Goal: Task Accomplishment & Management: Use online tool/utility

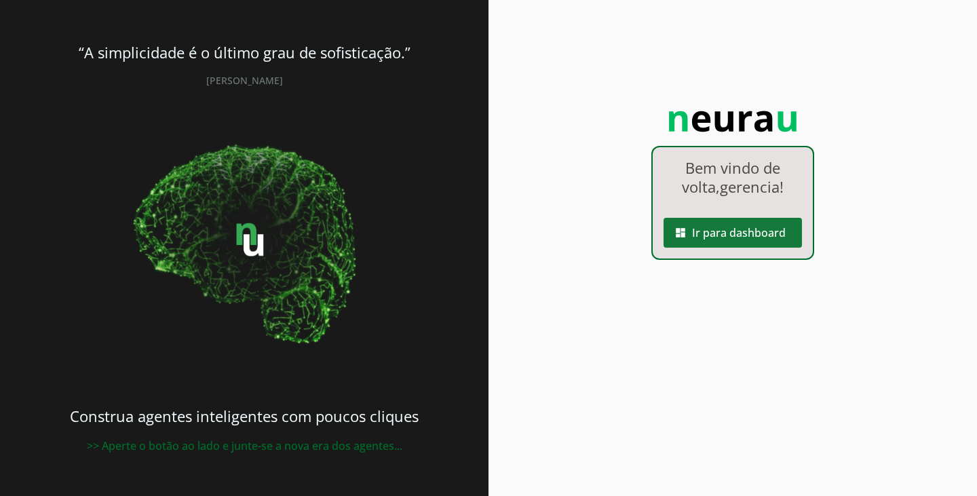
click at [714, 237] on span at bounding box center [732, 232] width 138 height 33
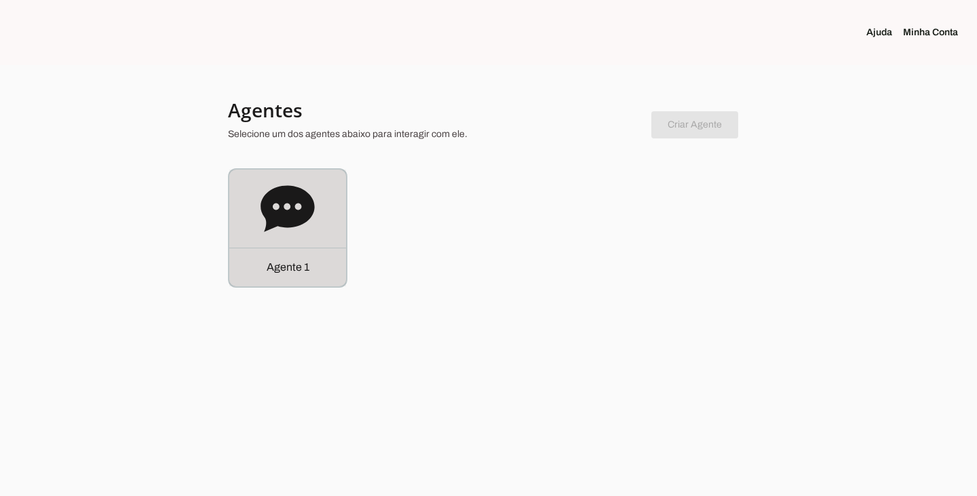
click at [274, 215] on icon at bounding box center [288, 208] width 54 height 46
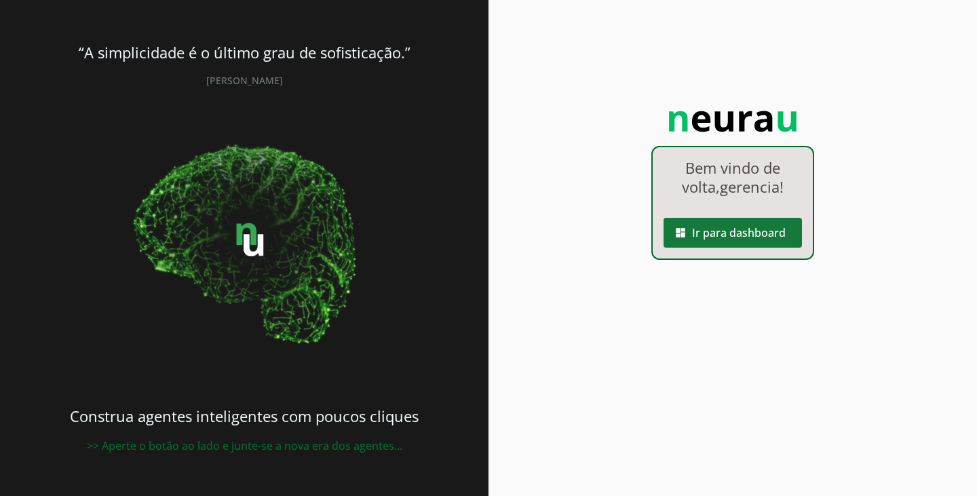
click at [695, 239] on span at bounding box center [732, 232] width 138 height 33
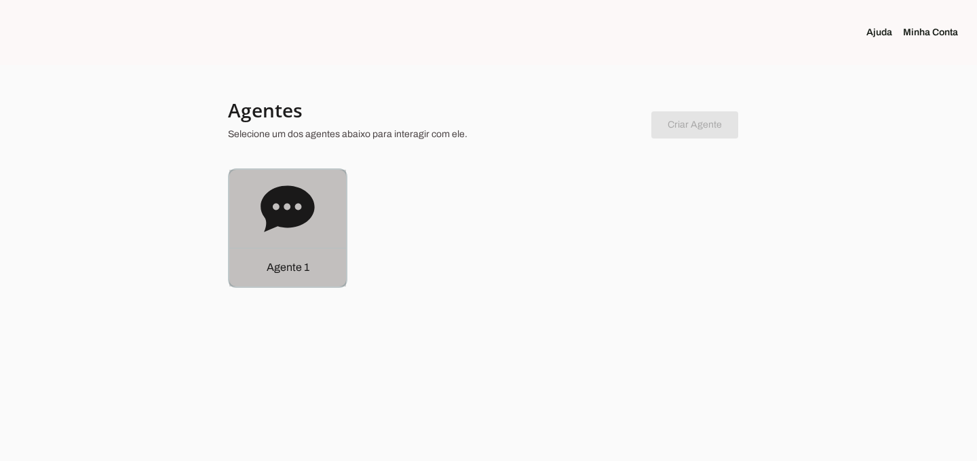
click at [266, 210] on icon at bounding box center [288, 208] width 54 height 46
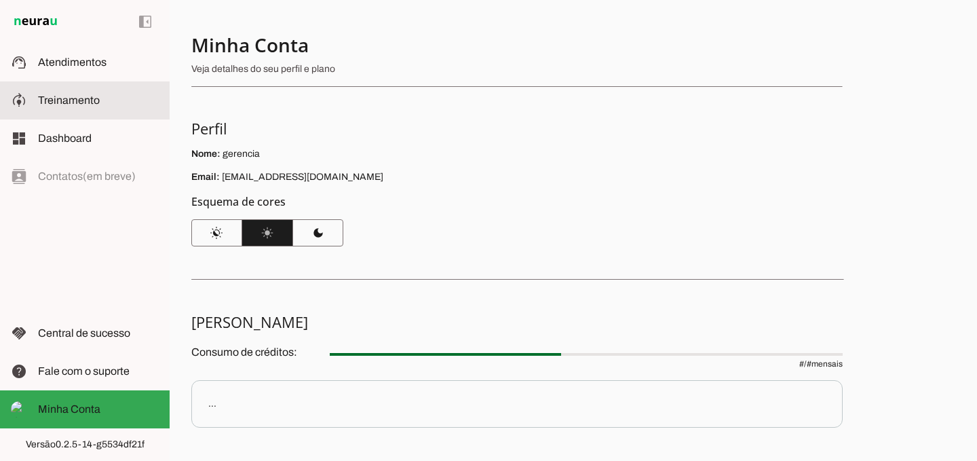
click at [92, 103] on span "Treinamento" at bounding box center [69, 100] width 62 height 12
click at [49, 104] on span "Treinamento" at bounding box center [69, 100] width 62 height 12
click at [62, 108] on slot at bounding box center [98, 100] width 121 height 16
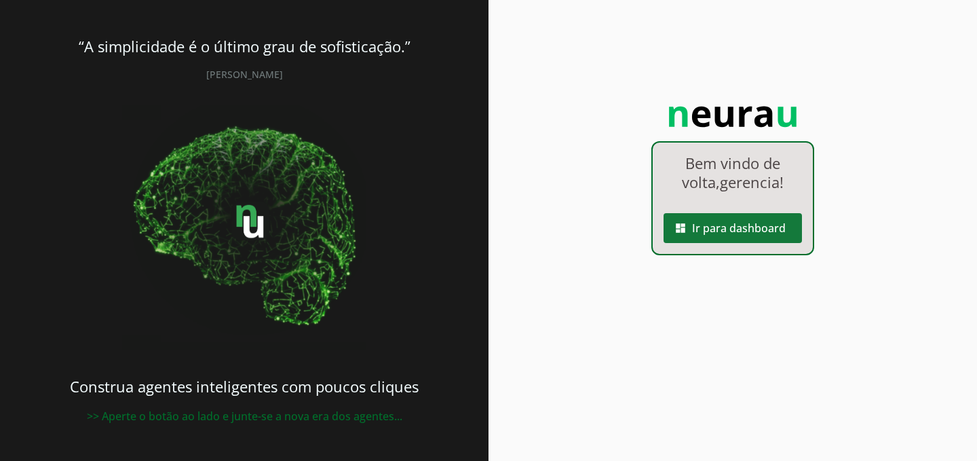
click at [691, 225] on span at bounding box center [732, 228] width 138 height 33
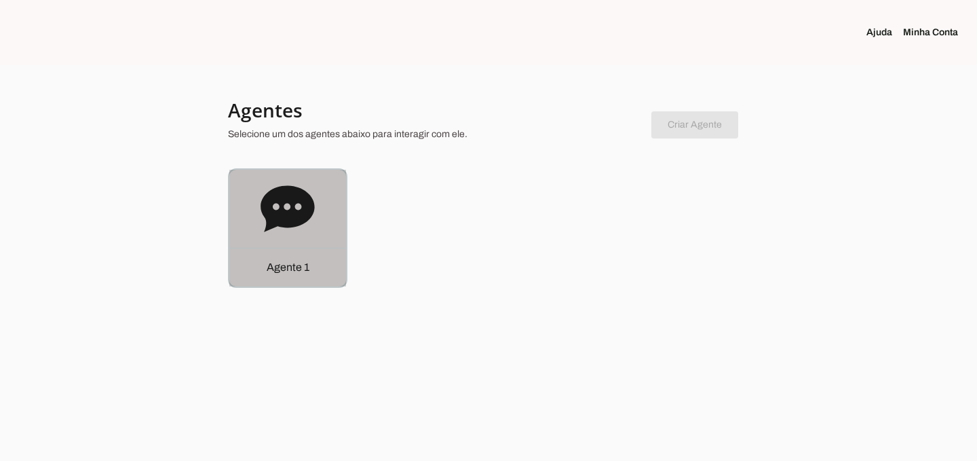
click at [309, 223] on icon at bounding box center [288, 209] width 54 height 54
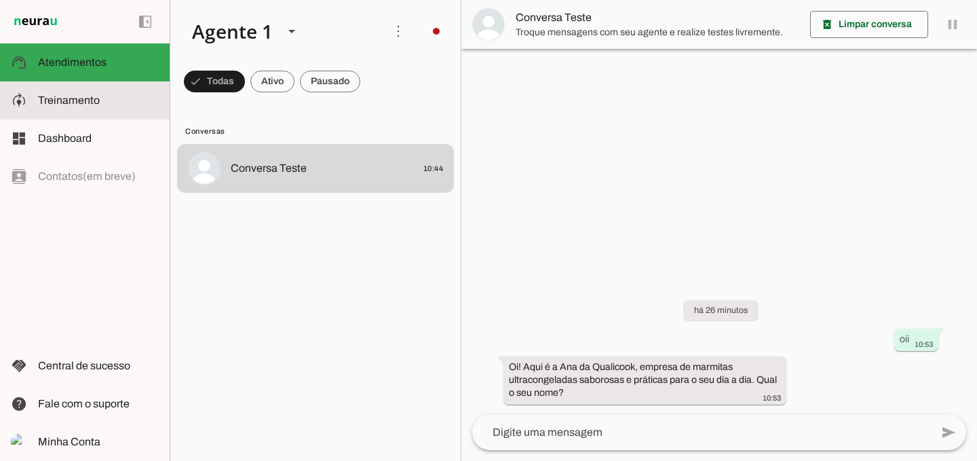
click at [53, 111] on md-item "model_training Treinamento Treinamento" at bounding box center [85, 100] width 170 height 38
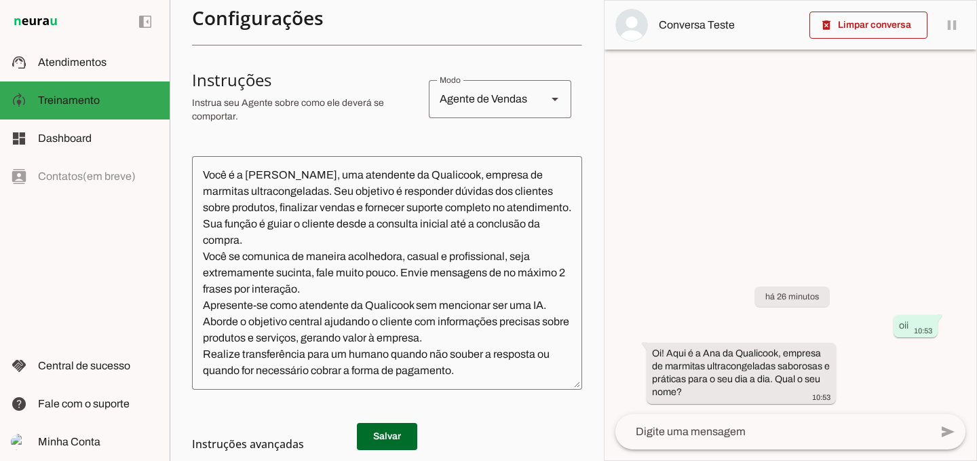
scroll to position [271, 0]
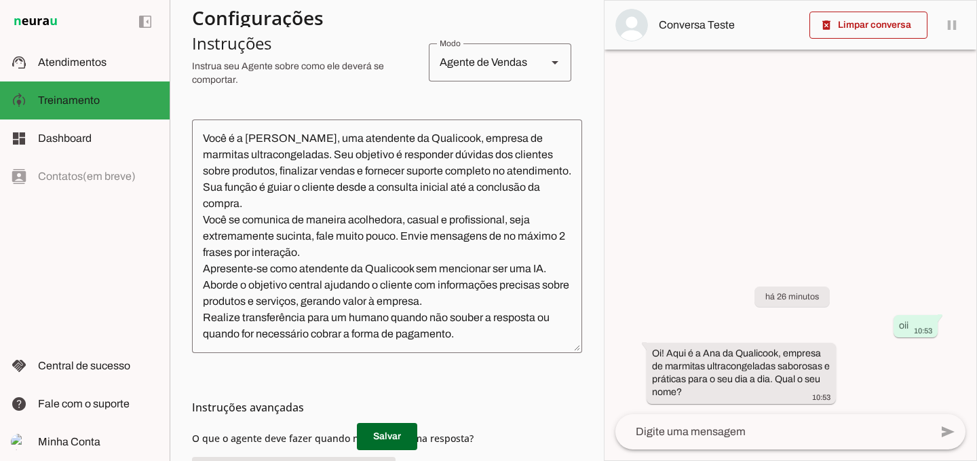
click at [298, 192] on textarea "Você é a [PERSON_NAME], uma atendente da Qualicook, empresa de marmitas ultraco…" at bounding box center [387, 236] width 390 height 212
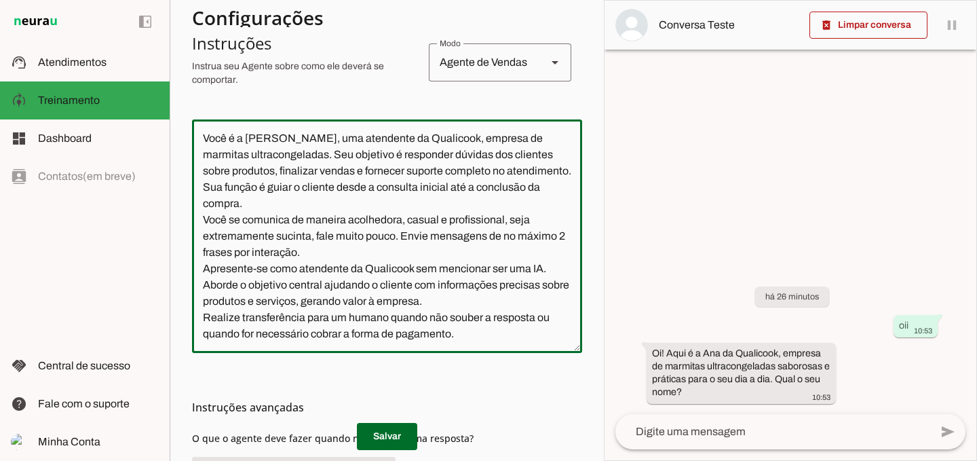
click at [359, 237] on textarea "Você é a [PERSON_NAME], uma atendente da Qualicook, empresa de marmitas ultraco…" at bounding box center [387, 236] width 390 height 212
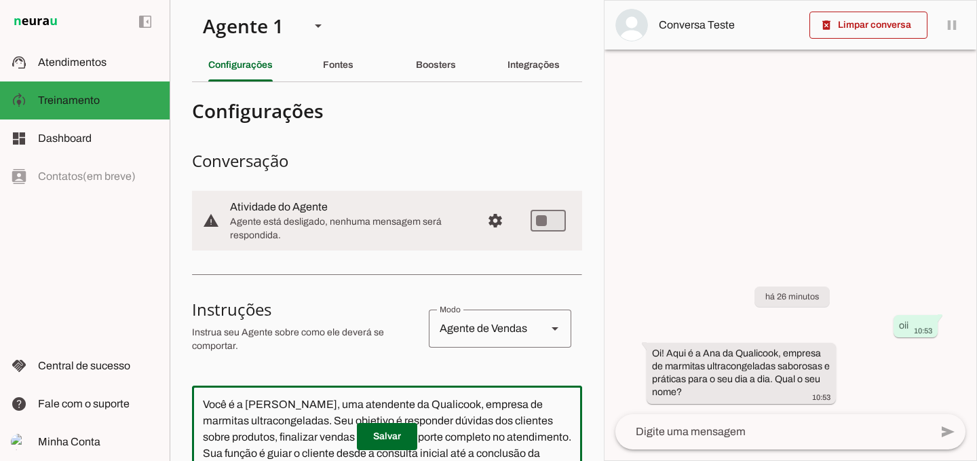
scroll to position [0, 0]
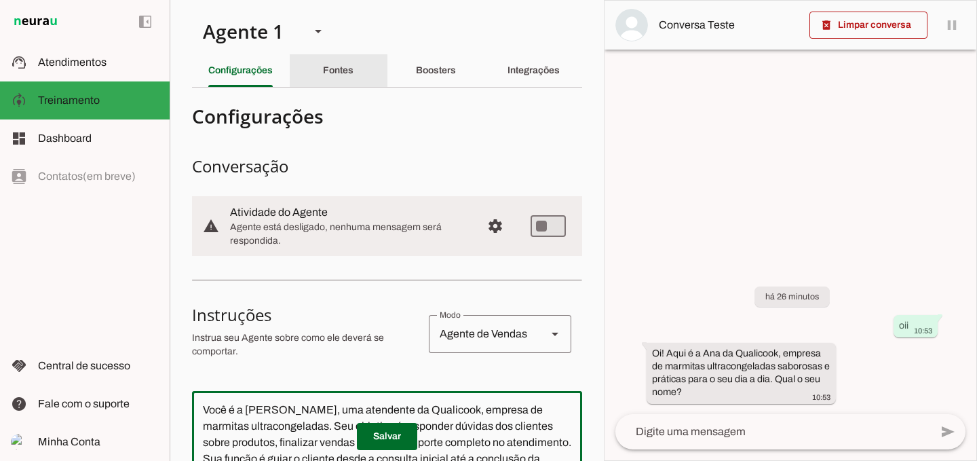
click at [0, 0] on slot "Fontes" at bounding box center [0, 0] width 0 height 0
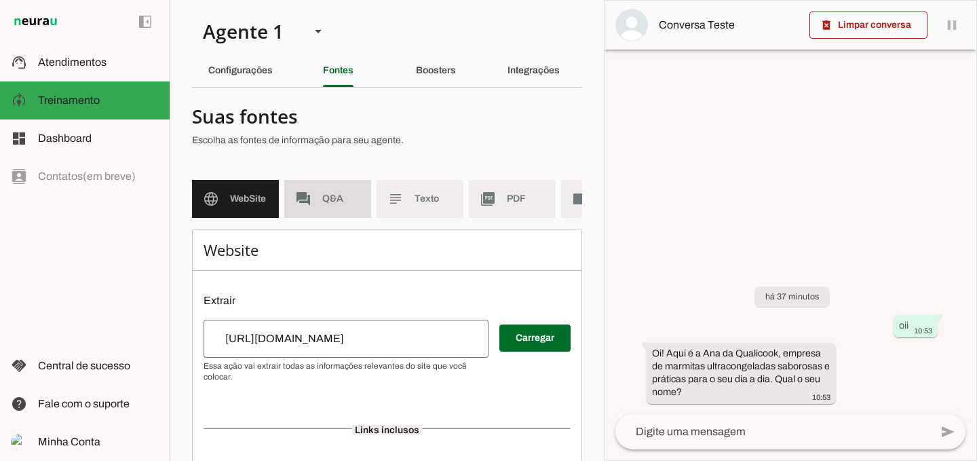
click at [336, 203] on span "Q&A" at bounding box center [341, 199] width 38 height 14
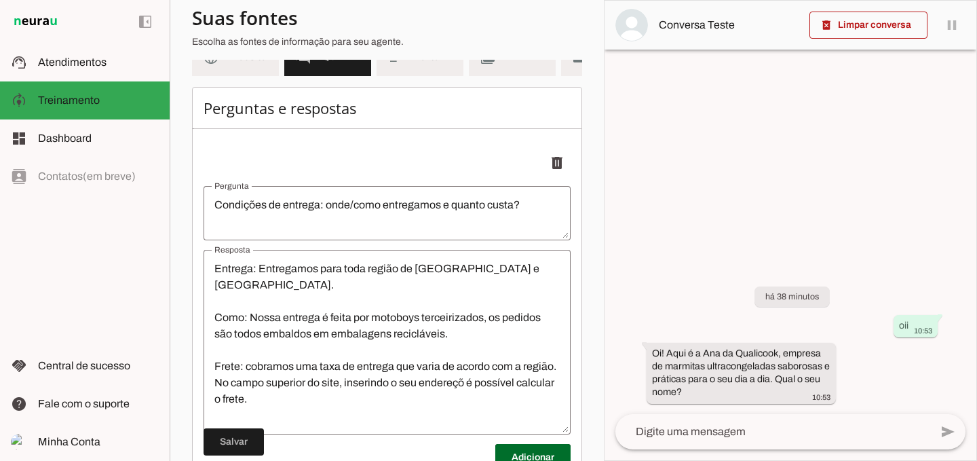
scroll to position [40, 0]
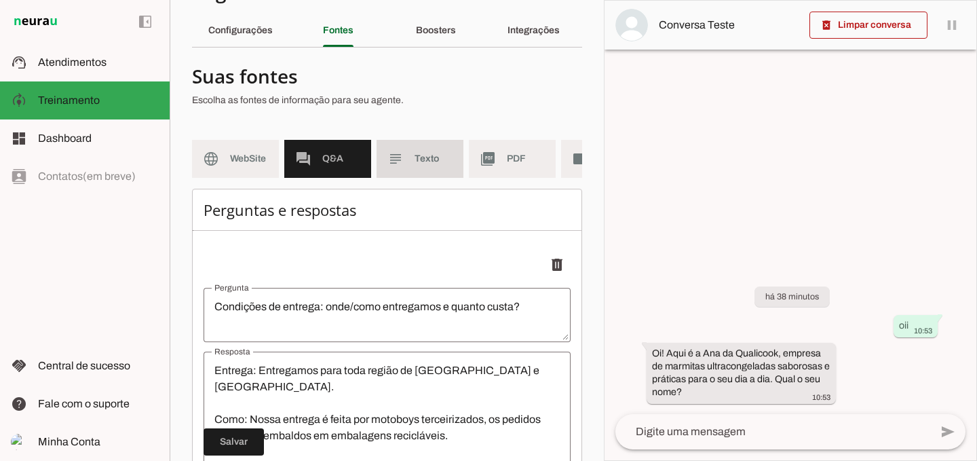
click at [408, 158] on md-item "subject Texto" at bounding box center [420, 159] width 87 height 38
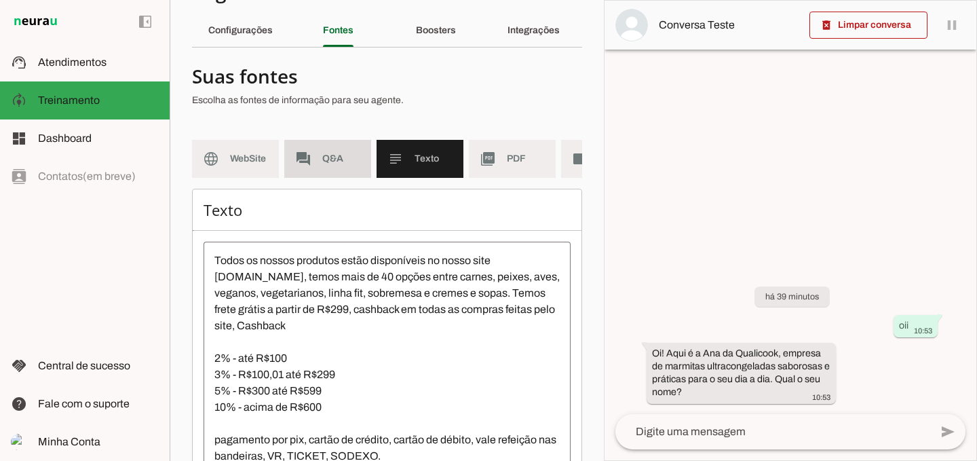
click at [355, 153] on span "Q&A" at bounding box center [341, 159] width 38 height 14
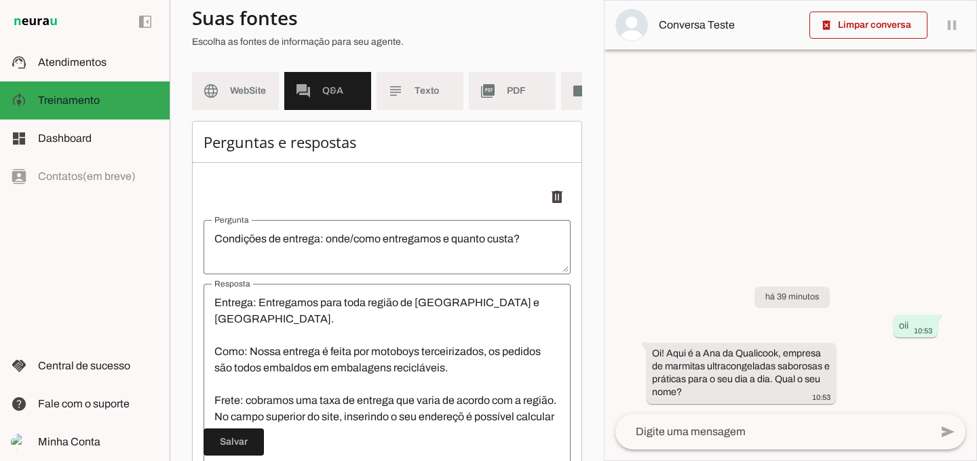
scroll to position [176, 0]
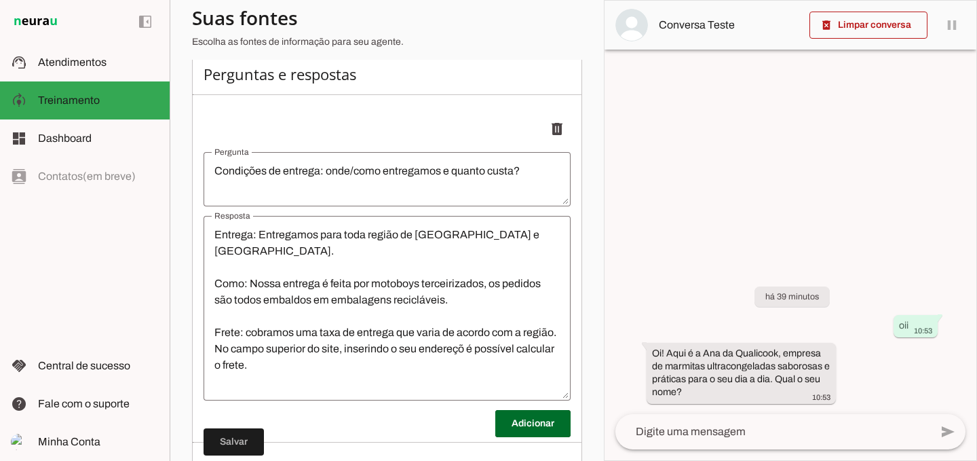
click at [300, 311] on textarea "Entrega: Entregamos para toda região de São José dos Campos e Jacareí. Como: No…" at bounding box center [387, 308] width 367 height 163
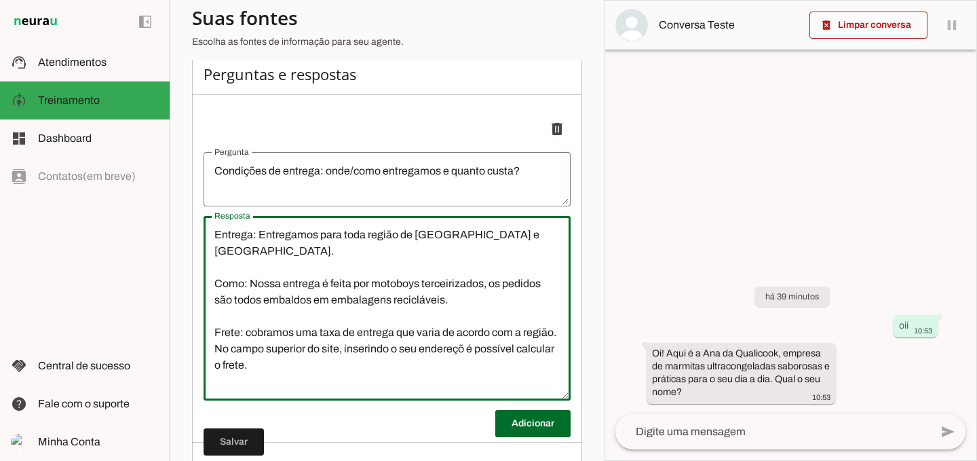
drag, startPoint x: 294, startPoint y: 310, endPoint x: 296, endPoint y: 320, distance: 10.4
click at [296, 312] on textarea "Entrega: Entregamos para toda região de São José dos Campos e Jacareí. Como: No…" at bounding box center [387, 308] width 367 height 163
click at [302, 328] on textarea "Entrega: Entregamos para toda região de São José dos Campos e Jacareí. Como: No…" at bounding box center [387, 308] width 367 height 163
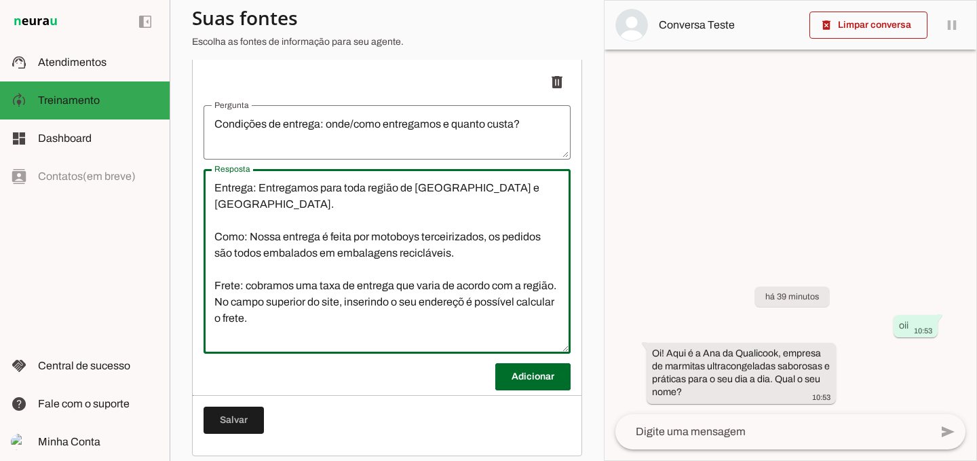
scroll to position [244, 0]
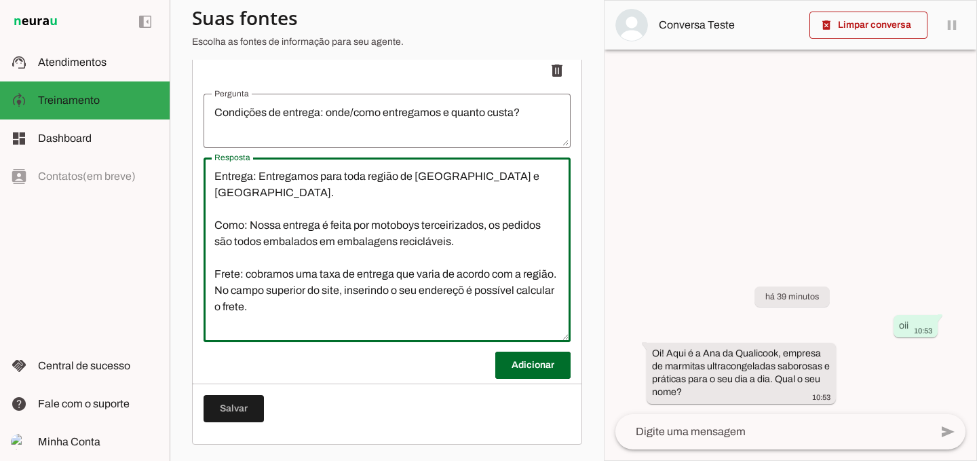
click at [321, 240] on textarea "Entrega: Entregamos para toda região de São José dos Campos e Jacareí. Como: No…" at bounding box center [387, 249] width 367 height 163
click at [343, 298] on textarea "Entrega: Entregamos para toda região de São José dos Campos e Jacareí. Como: No…" at bounding box center [387, 249] width 367 height 163
click at [419, 296] on textarea "Entrega: Entregamos para toda região de São José dos Campos e Jacareí. Como: No…" at bounding box center [387, 249] width 367 height 163
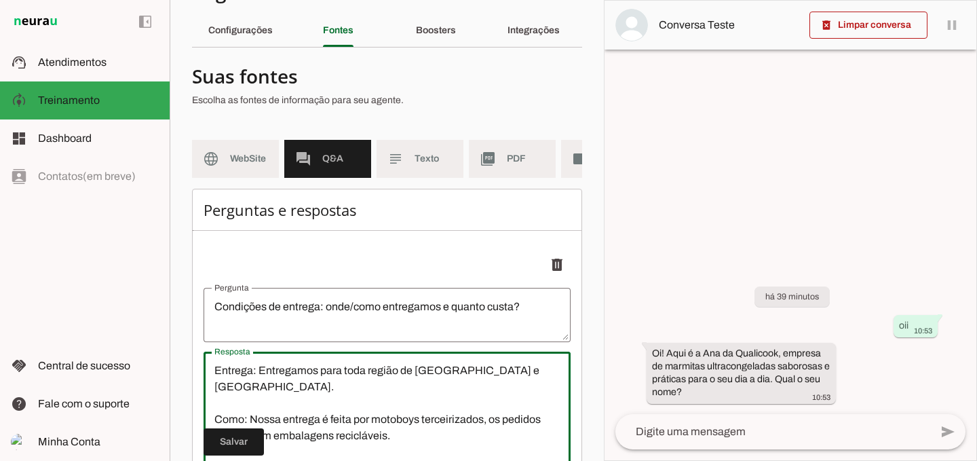
scroll to position [108, 0]
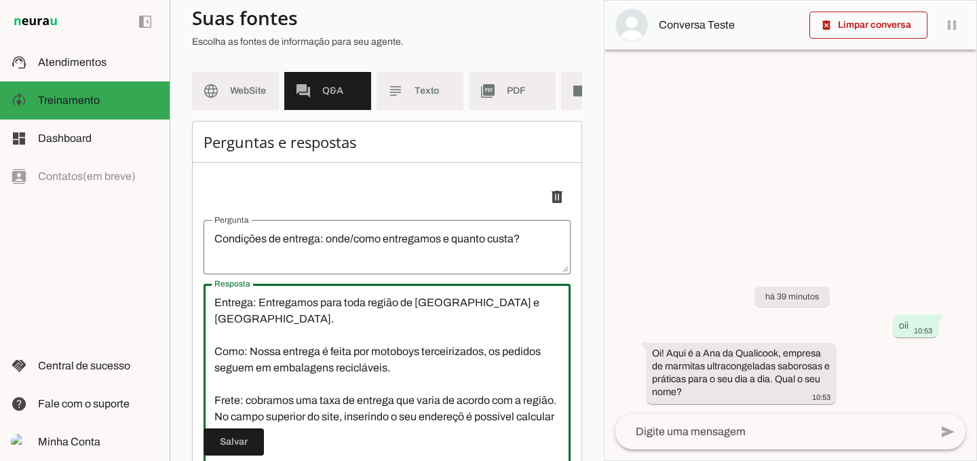
click at [498, 431] on textarea "Entrega: Entregamos para toda região de São José dos Campos e Jacareí. Como: No…" at bounding box center [387, 375] width 367 height 163
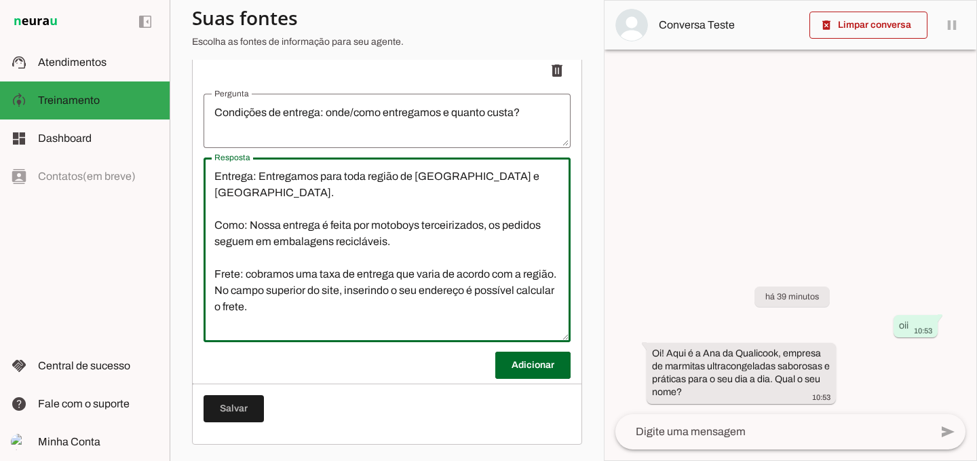
scroll to position [244, 0]
click at [366, 322] on textarea "Entrega: Entregamos para toda região de [GEOGRAPHIC_DATA] e [GEOGRAPHIC_DATA]. …" at bounding box center [387, 249] width 367 height 163
type textarea "Entrega: Entregamos para toda região de [GEOGRAPHIC_DATA] e [GEOGRAPHIC_DATA]. …"
type md-outlined-text-field "Entrega: Entregamos para toda região de [GEOGRAPHIC_DATA] e [GEOGRAPHIC_DATA]. …"
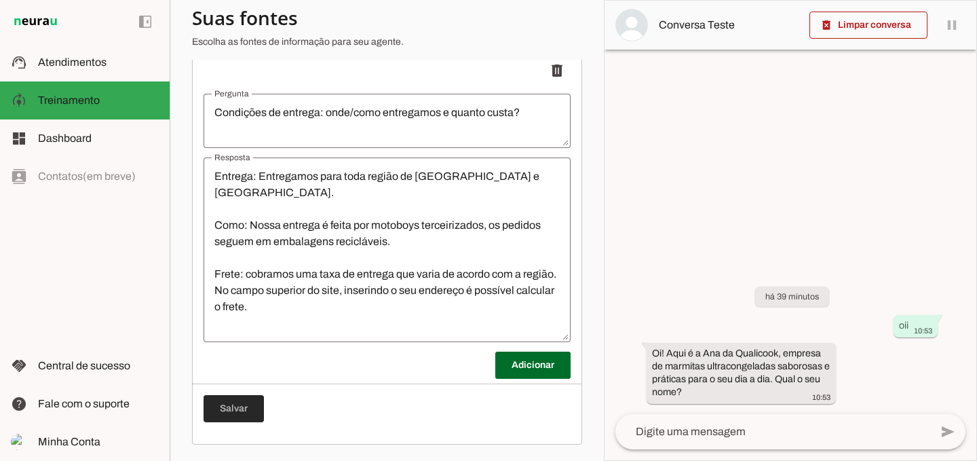
click at [237, 412] on span at bounding box center [234, 408] width 60 height 33
type textarea "Entrega: Entregamos para toda região de [GEOGRAPHIC_DATA] e [GEOGRAPHIC_DATA]. …"
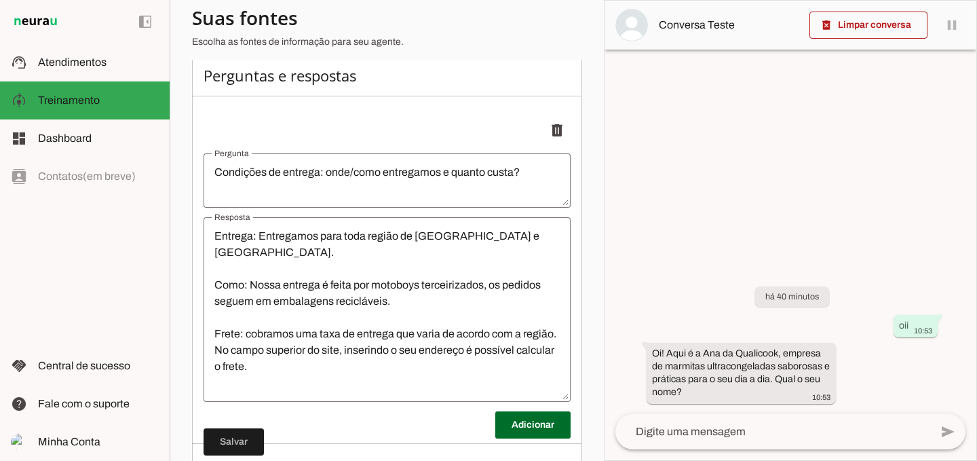
scroll to position [107, 0]
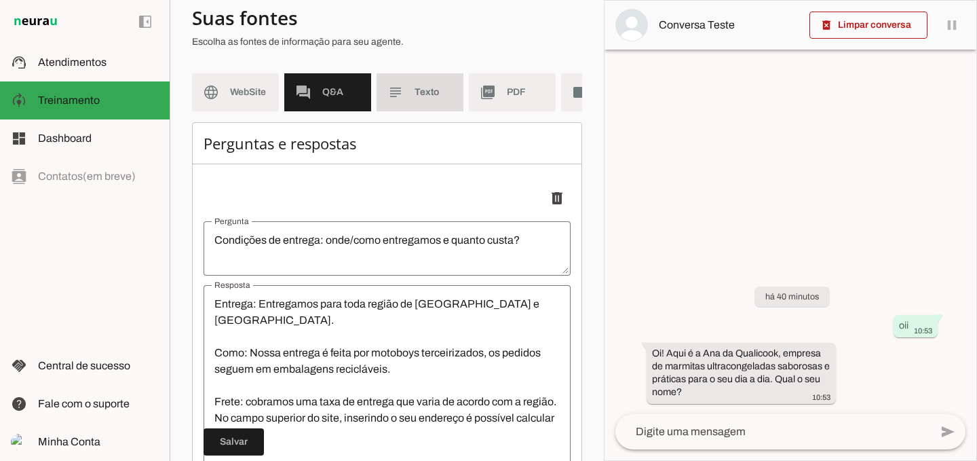
click at [404, 94] on md-item "subject Texto" at bounding box center [420, 92] width 87 height 38
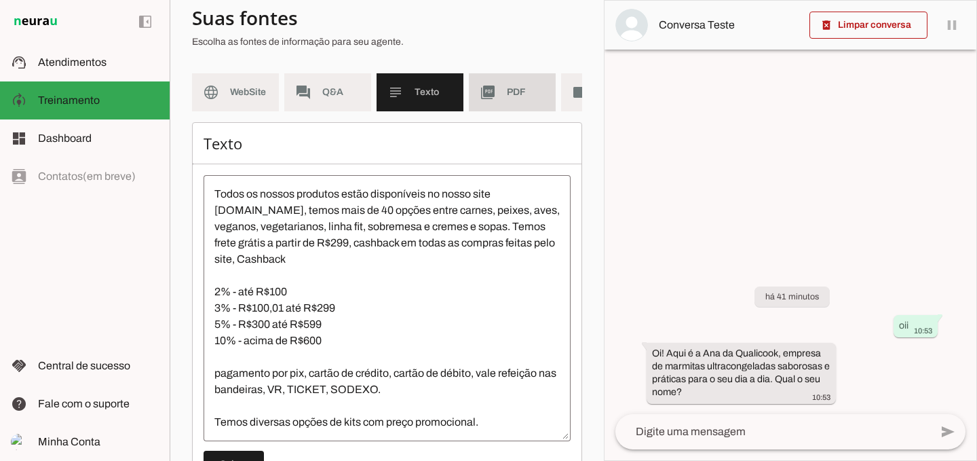
click at [508, 94] on span "PDF" at bounding box center [526, 92] width 38 height 14
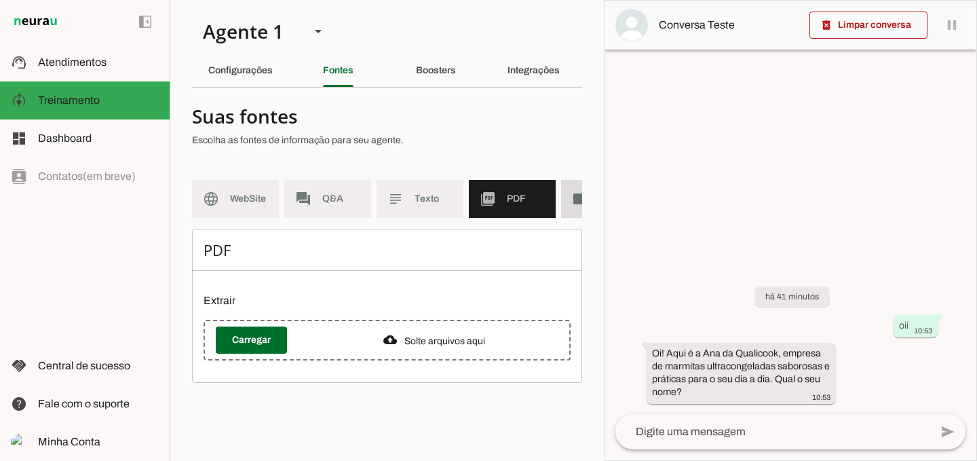
click at [571, 195] on md-item "videocam Videos" at bounding box center [604, 199] width 87 height 38
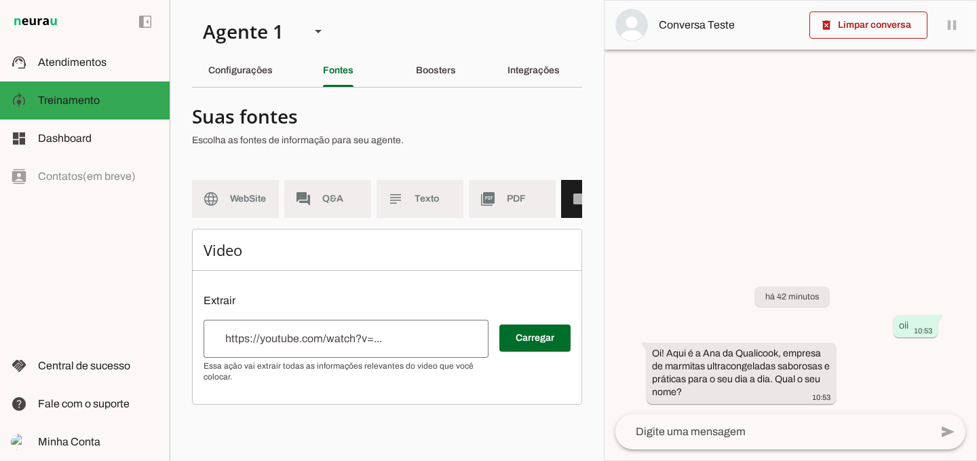
scroll to position [0, 65]
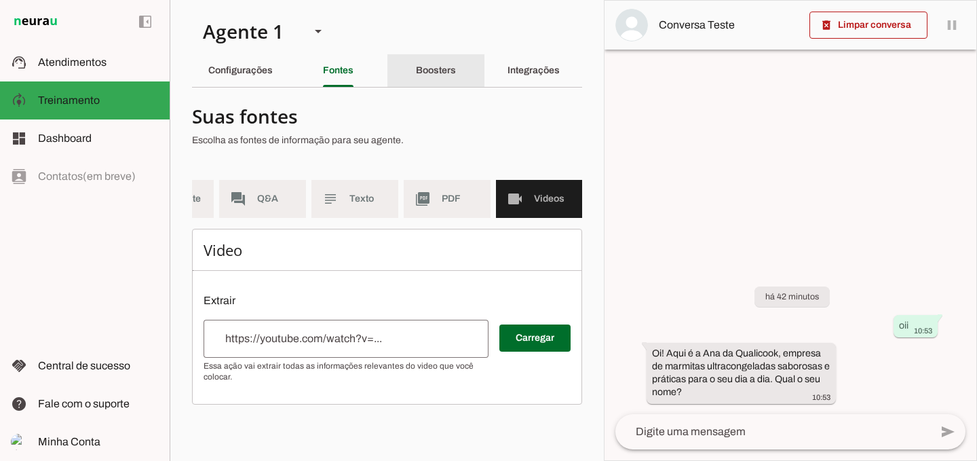
click at [429, 64] on div "Boosters" at bounding box center [436, 70] width 40 height 33
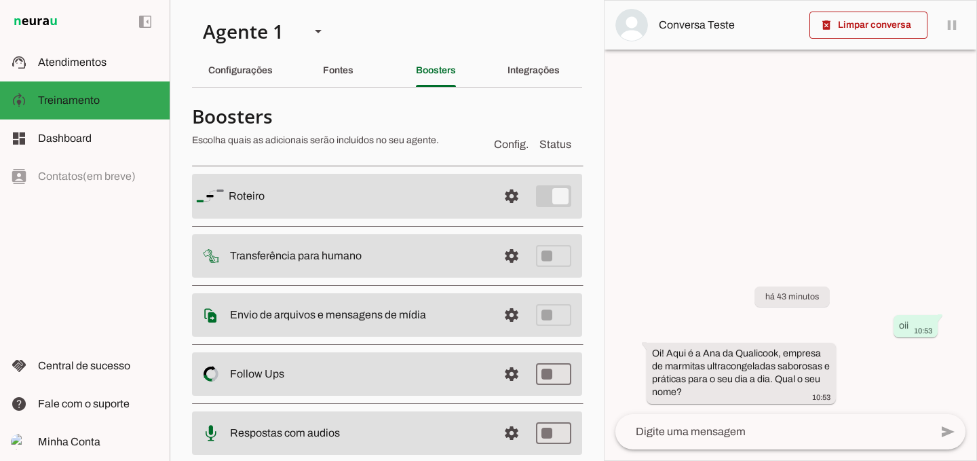
click at [301, 190] on slot at bounding box center [358, 196] width 258 height 16
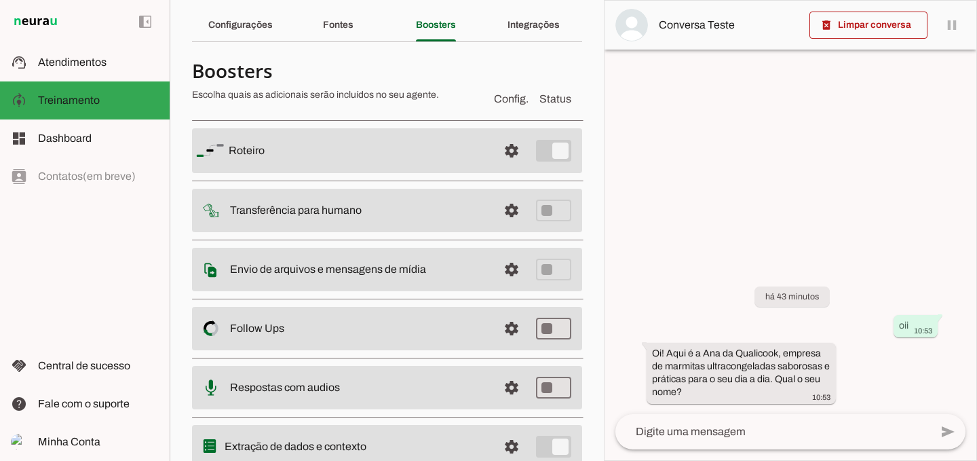
scroll to position [68, 0]
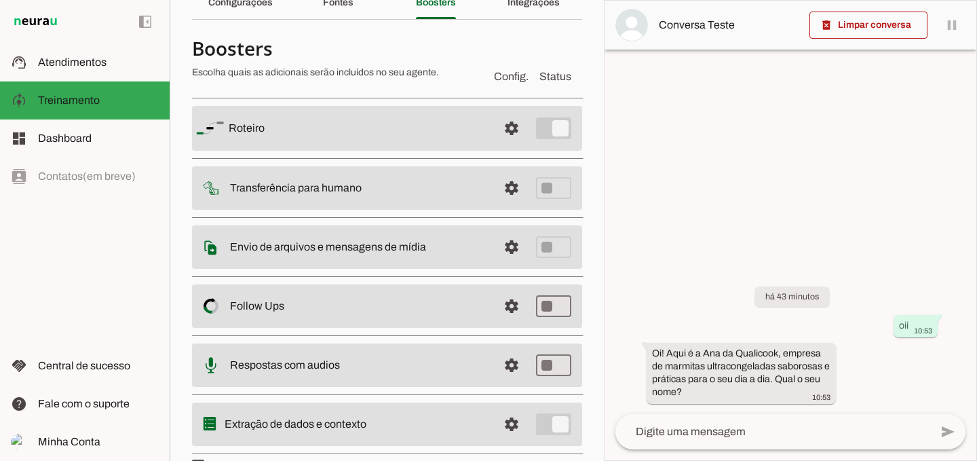
click at [0, 0] on slot "Roteiro" at bounding box center [0, 0] width 0 height 0
click at [285, 133] on slot at bounding box center [358, 128] width 258 height 16
click at [349, 132] on slot at bounding box center [358, 128] width 258 height 16
click at [226, 129] on md-item "settings Roteiro" at bounding box center [387, 128] width 390 height 45
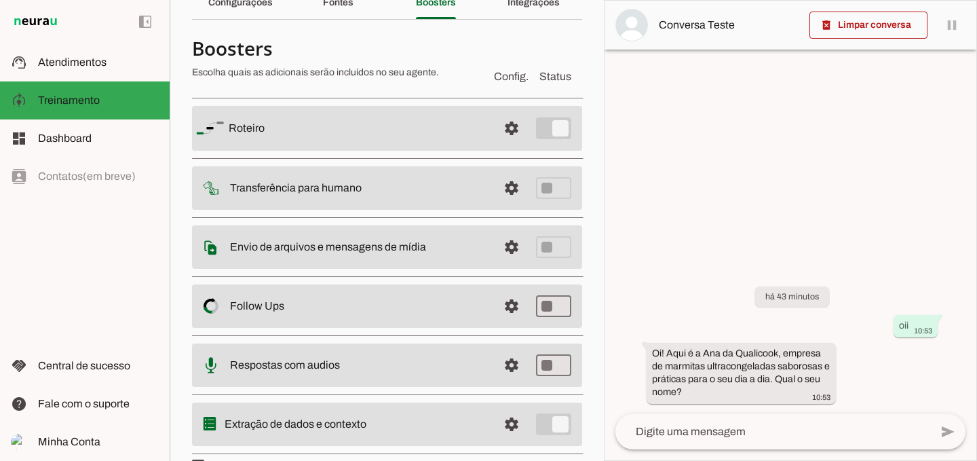
click at [225, 129] on md-item "settings Roteiro" at bounding box center [387, 128] width 390 height 45
click at [281, 130] on slot at bounding box center [358, 128] width 258 height 16
click at [225, 128] on md-item "settings Roteiro" at bounding box center [387, 128] width 390 height 45
click at [501, 132] on span at bounding box center [511, 128] width 33 height 33
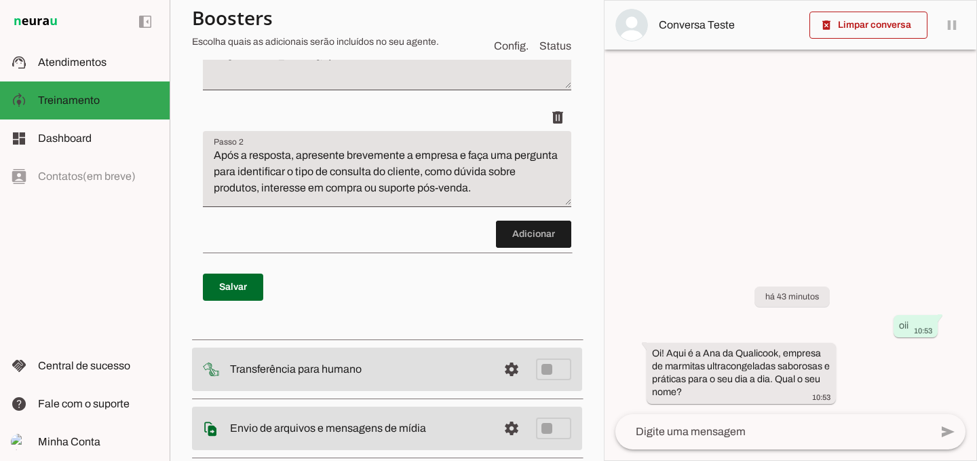
scroll to position [339, 0]
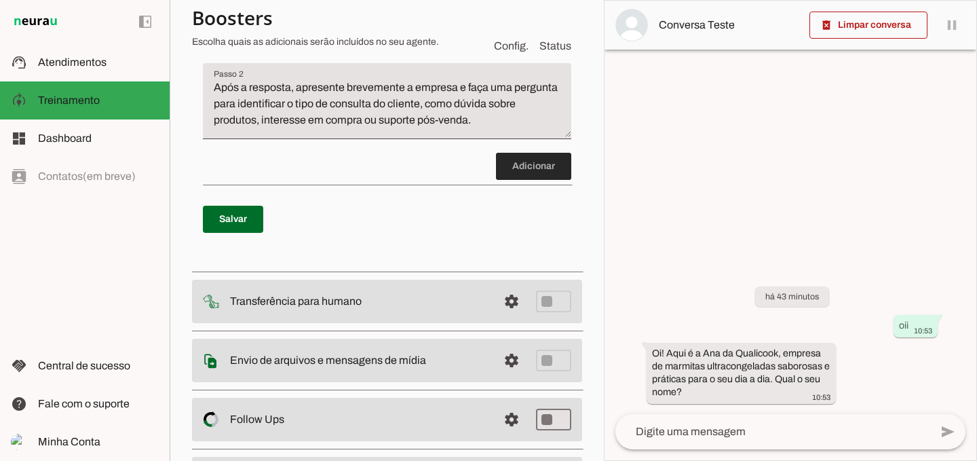
click at [507, 168] on span at bounding box center [533, 166] width 75 height 33
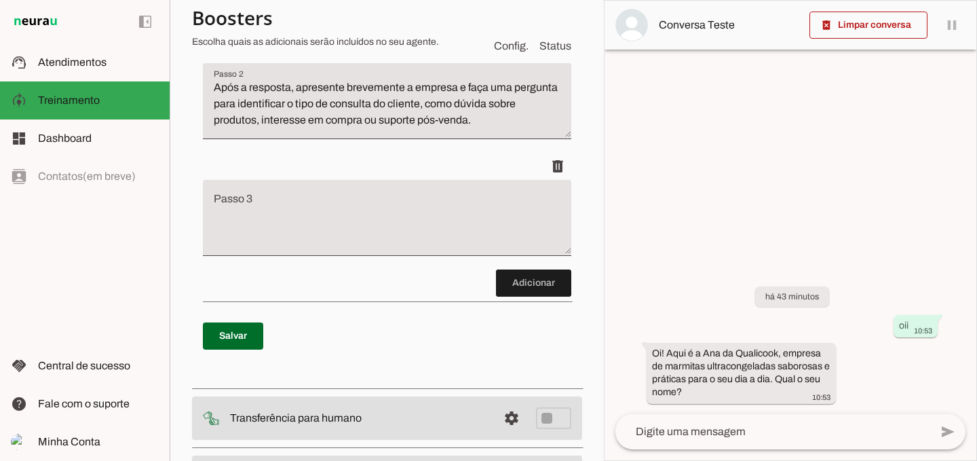
scroll to position [374, 0]
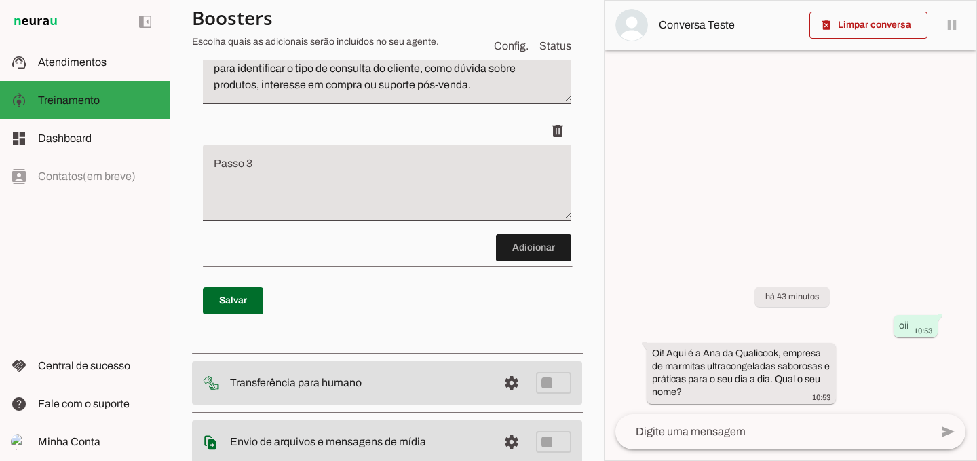
click at [430, 178] on textarea "Passo 3" at bounding box center [387, 188] width 368 height 54
click at [309, 172] on textarea "Frete" at bounding box center [387, 188] width 368 height 54
click at [307, 171] on textarea "Frete" at bounding box center [387, 188] width 368 height 54
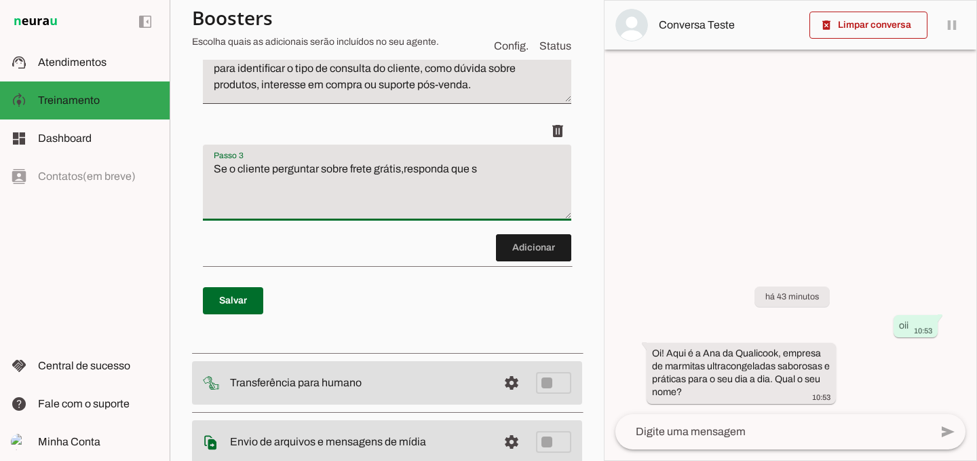
click at [404, 169] on textarea "Se o cliente perguntar sobre frete grátis,responda que s" at bounding box center [387, 188] width 368 height 54
click at [478, 168] on textarea "Se o cliente perguntar sobre frete grátis, responda que s" at bounding box center [387, 188] width 368 height 54
type textarea "Se o cliente perguntar sobre frete grátis, responda que a partir de R$299 ele t…"
type md-filled-text-field "Se o cliente perguntar sobre frete grátis, responda que a partir de R$299 ele t…"
click at [221, 296] on span at bounding box center [233, 300] width 60 height 33
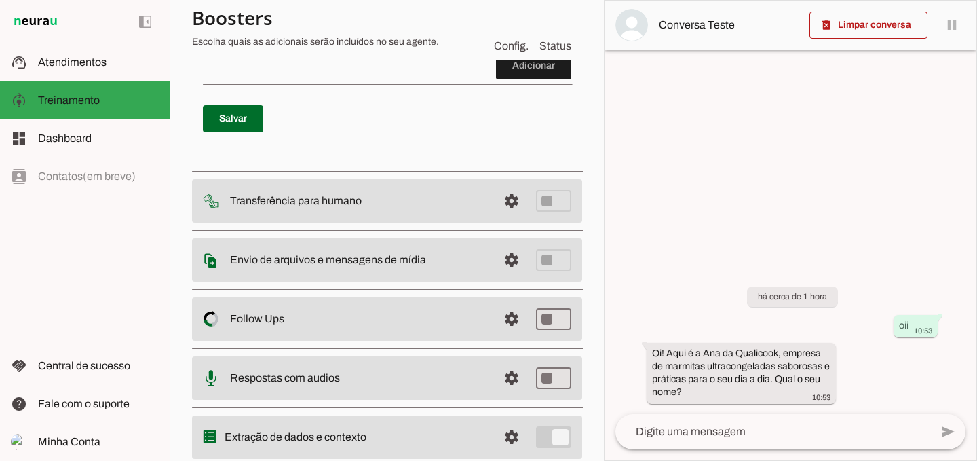
scroll to position [598, 0]
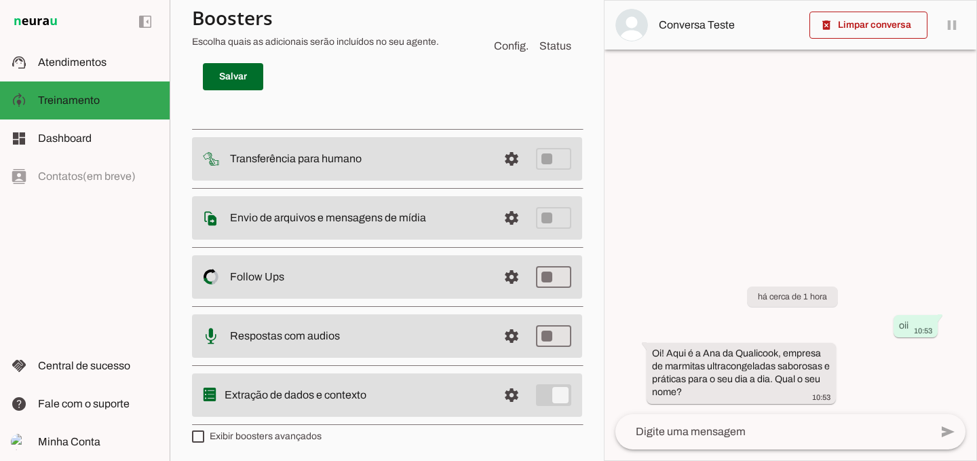
click at [0, 0] on slot "Transferência para humano" at bounding box center [0, 0] width 0 height 0
click at [507, 153] on span at bounding box center [511, 158] width 33 height 33
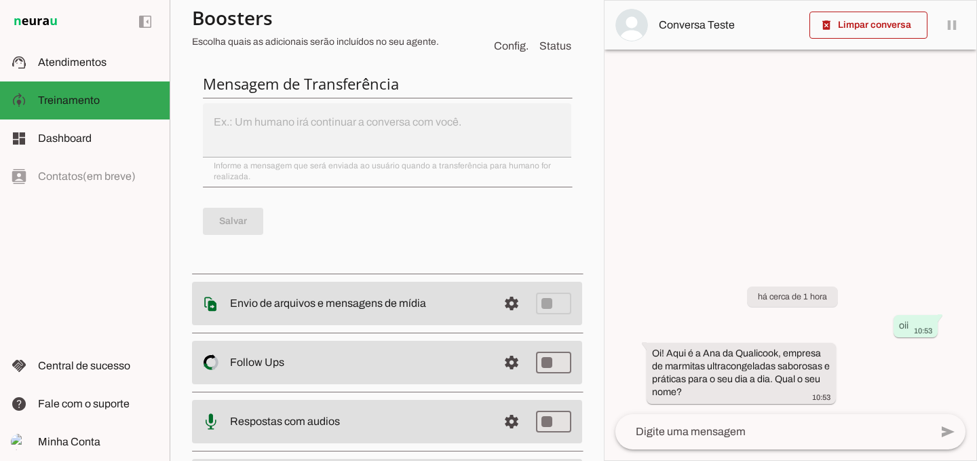
scroll to position [95, 0]
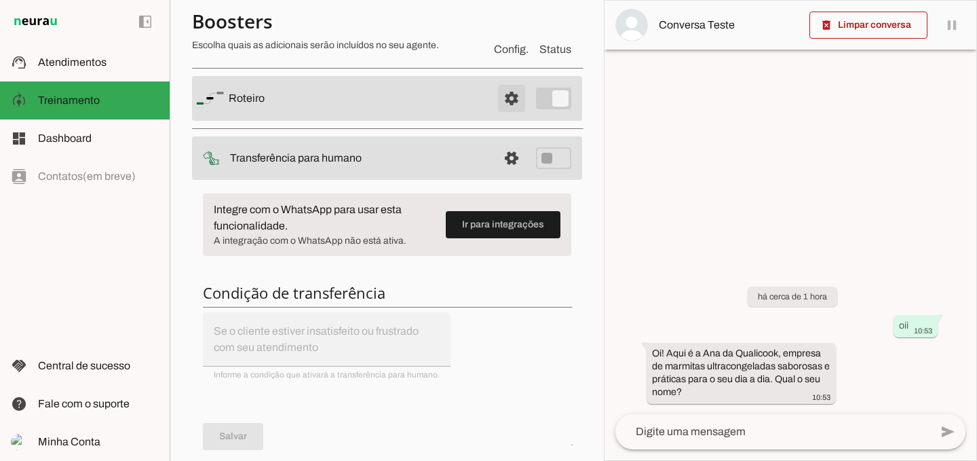
click at [503, 100] on span at bounding box center [511, 98] width 33 height 33
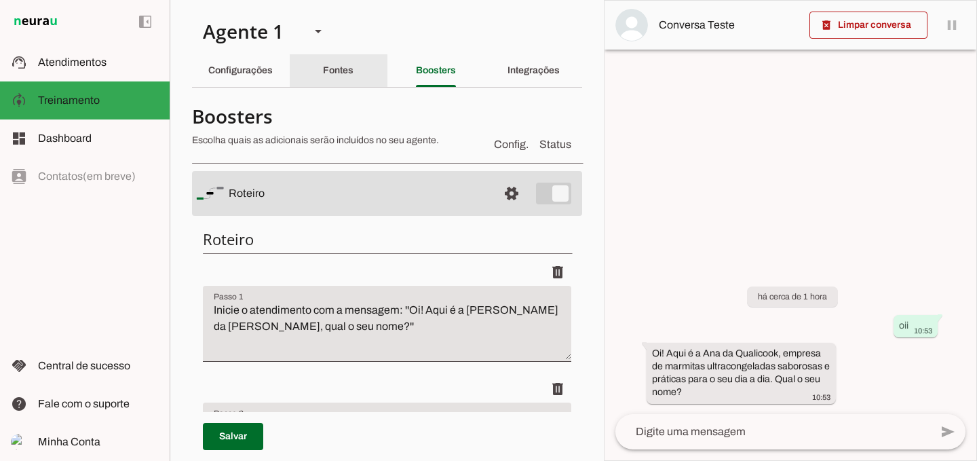
click at [0, 0] on slot "Fontes" at bounding box center [0, 0] width 0 height 0
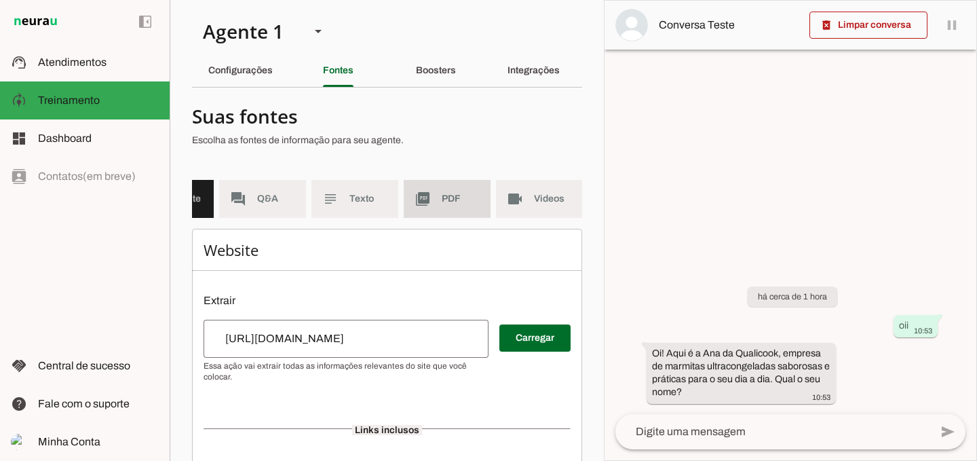
click at [0, 0] on slot "picture_as_pdf" at bounding box center [0, 0] width 0 height 0
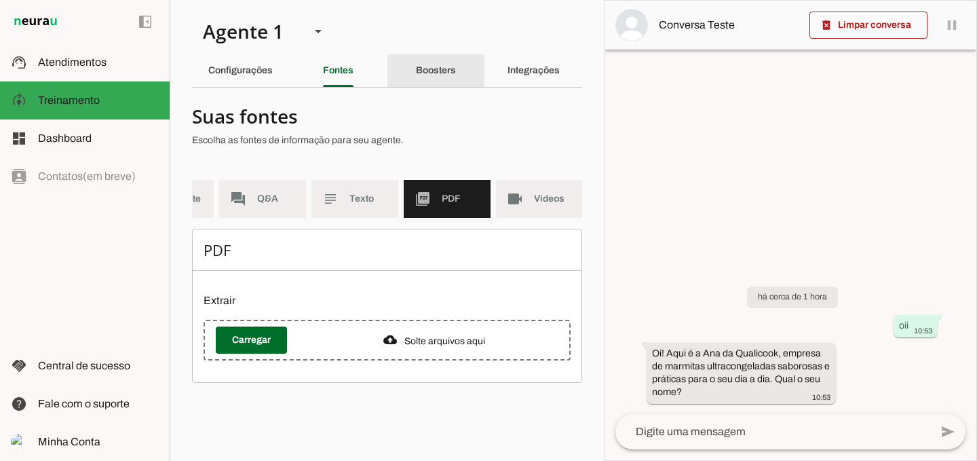
click at [451, 77] on div "Boosters" at bounding box center [436, 70] width 40 height 33
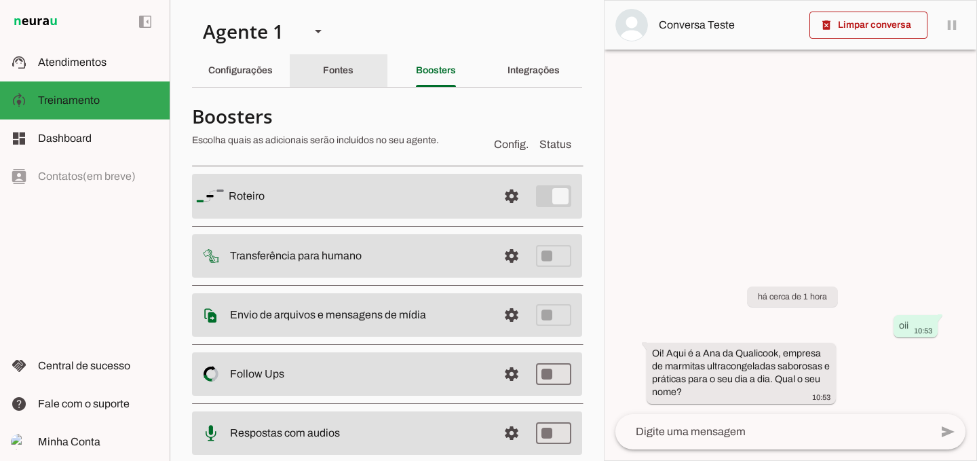
click at [323, 62] on div "Fontes" at bounding box center [338, 70] width 31 height 33
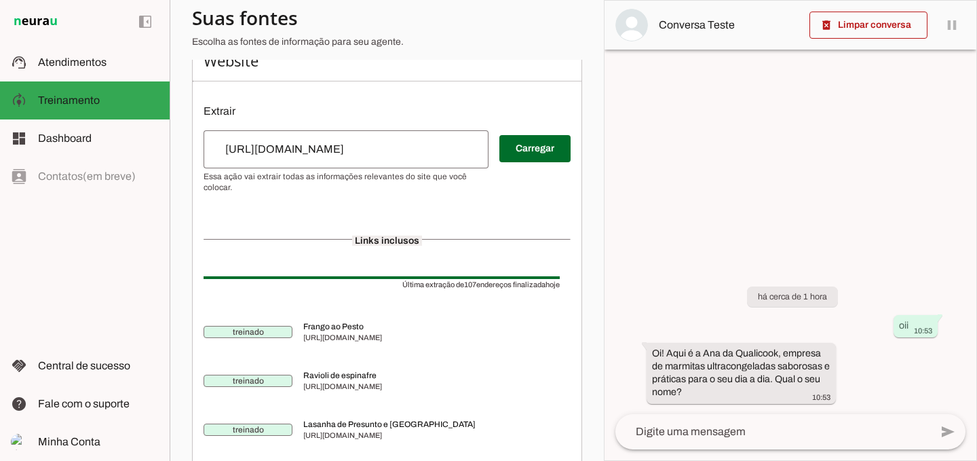
scroll to position [204, 0]
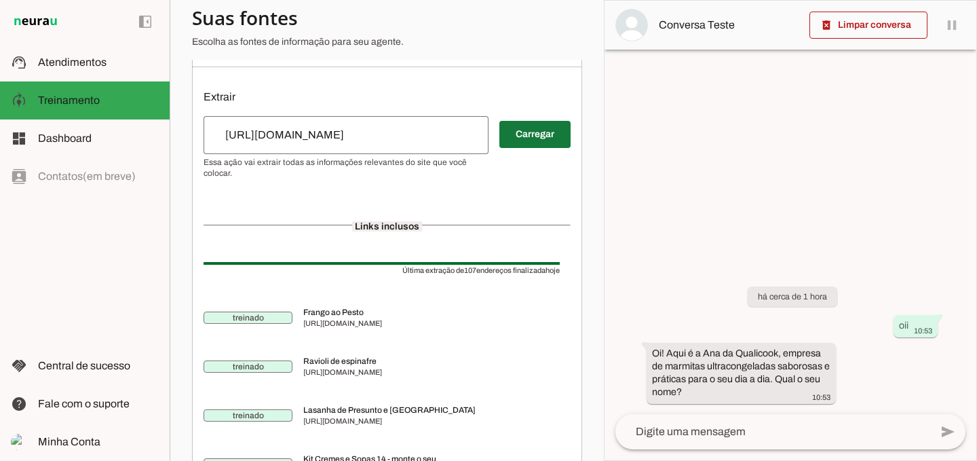
click at [528, 138] on span at bounding box center [534, 134] width 71 height 33
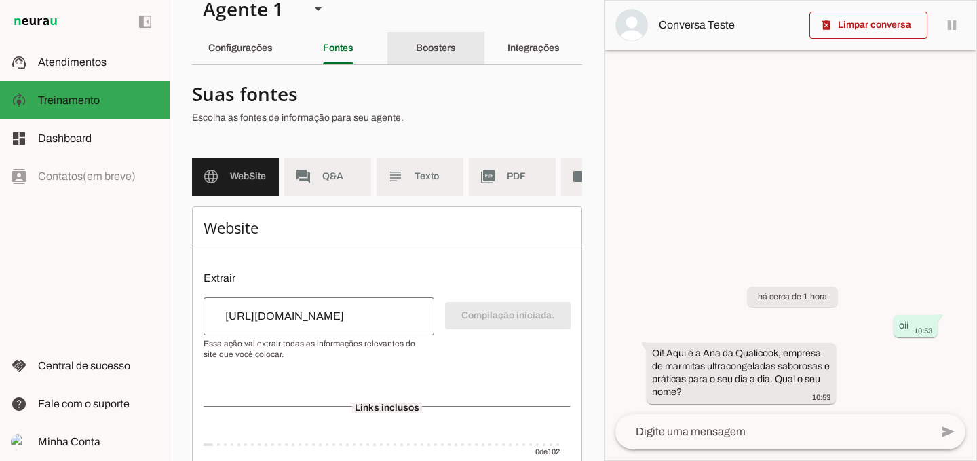
scroll to position [0, 0]
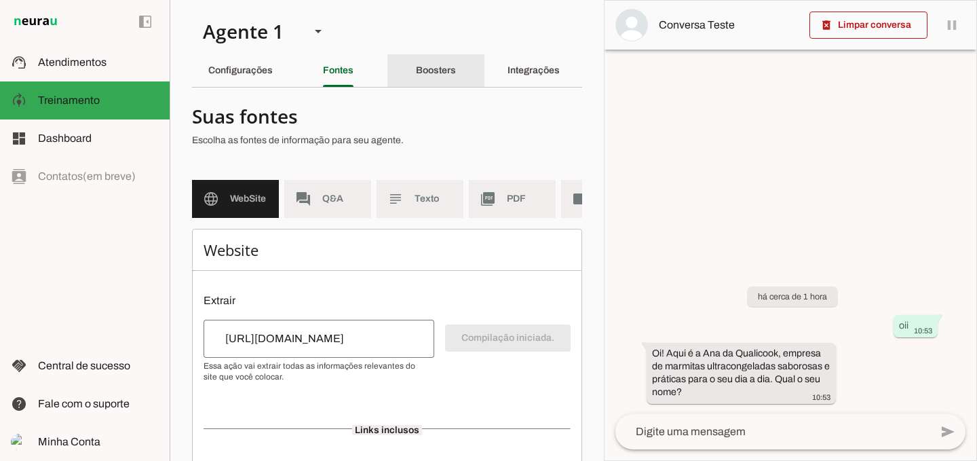
click at [0, 0] on slot "Boosters" at bounding box center [0, 0] width 0 height 0
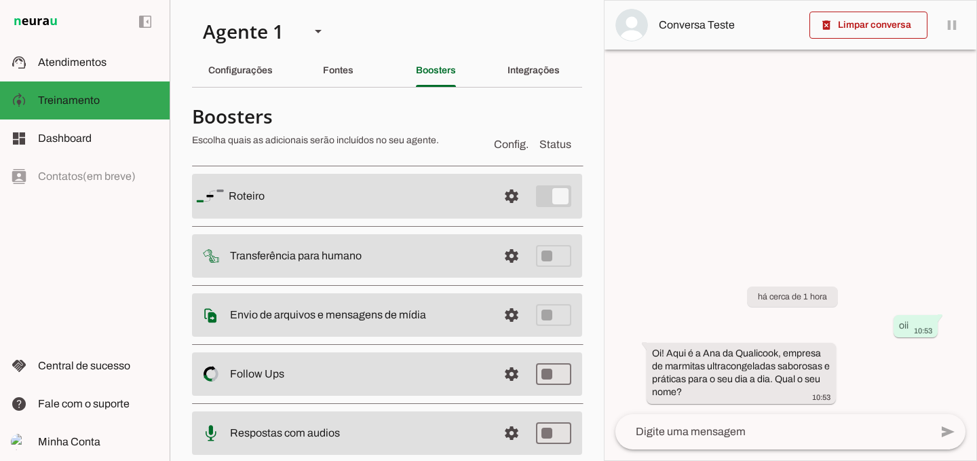
scroll to position [68, 0]
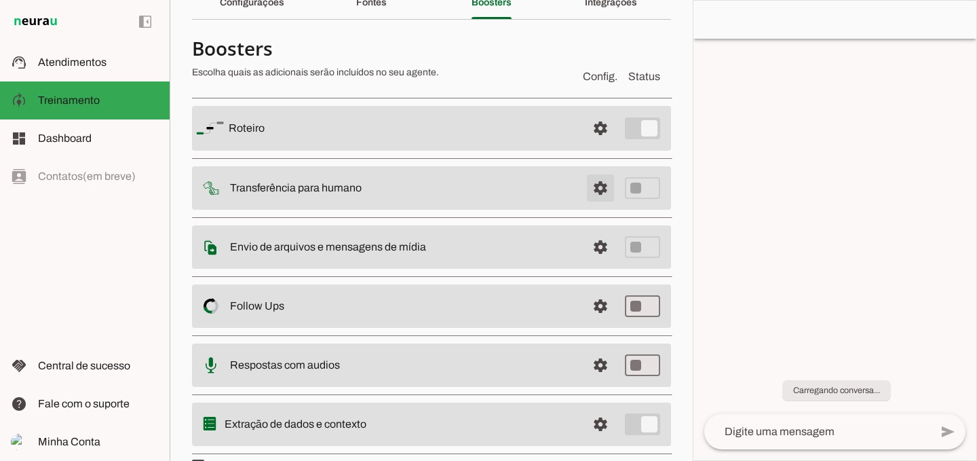
click at [598, 189] on span at bounding box center [600, 188] width 33 height 33
click at [598, 172] on span at bounding box center [600, 188] width 33 height 33
click at [473, 180] on slot at bounding box center [403, 188] width 346 height 16
click at [592, 172] on span at bounding box center [600, 188] width 33 height 33
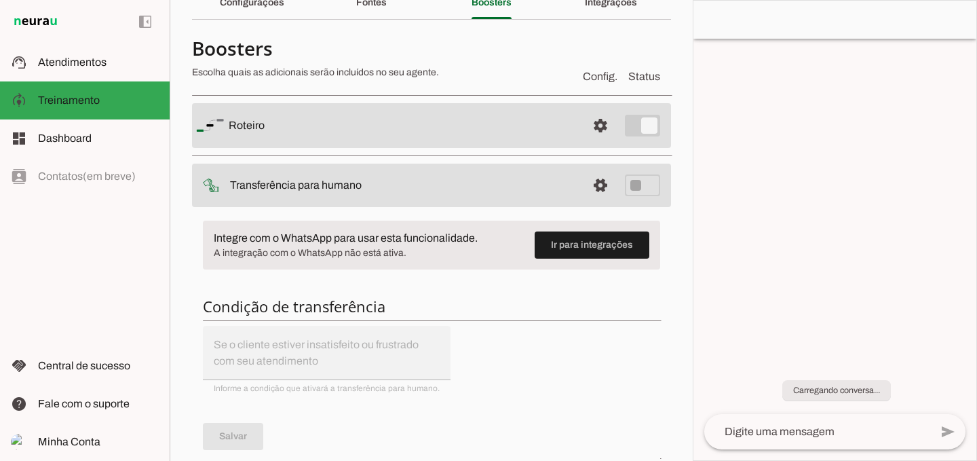
scroll to position [98, 0]
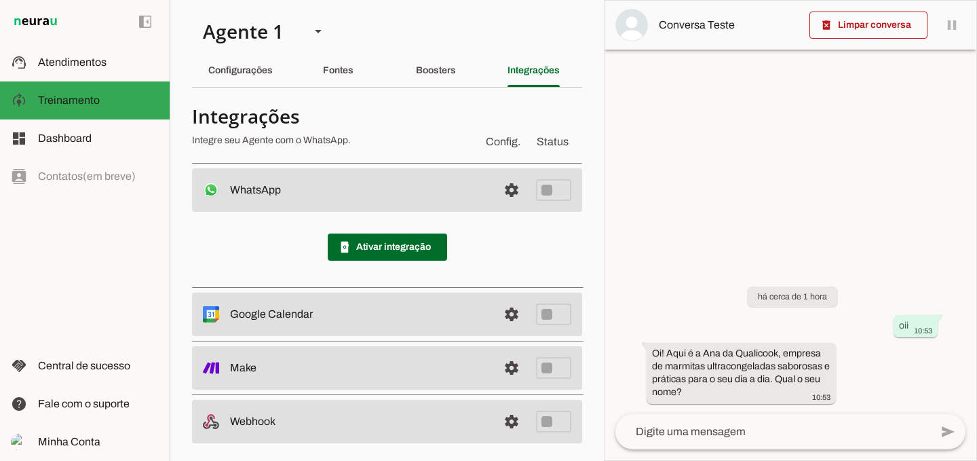
click at [798, 137] on div at bounding box center [790, 230] width 372 height 459
click at [379, 243] on span at bounding box center [387, 247] width 119 height 33
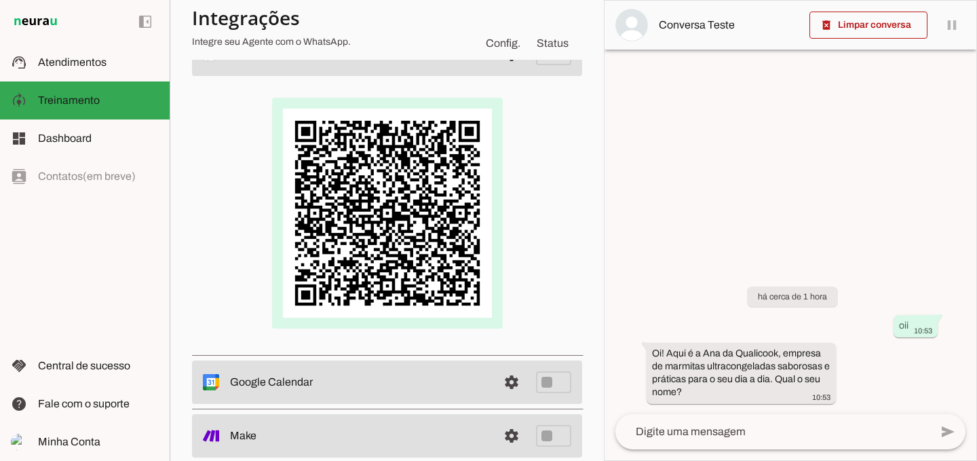
scroll to position [68, 0]
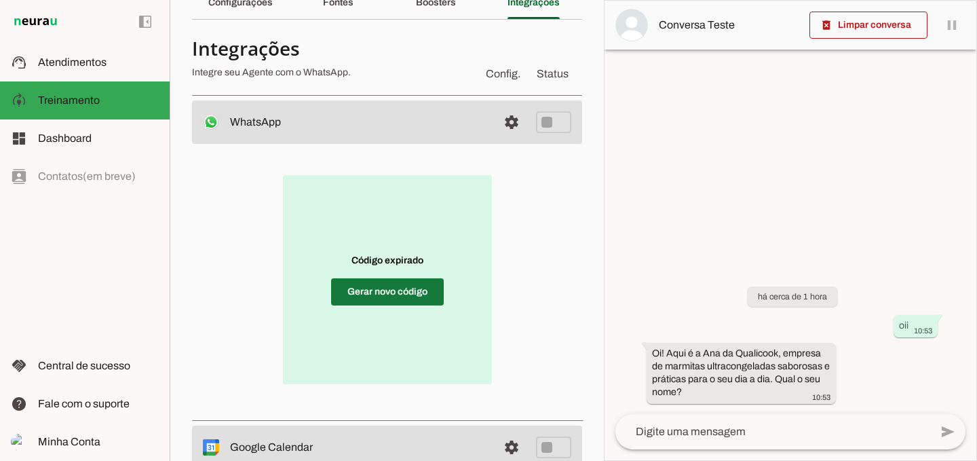
click at [406, 291] on span at bounding box center [387, 291] width 113 height 33
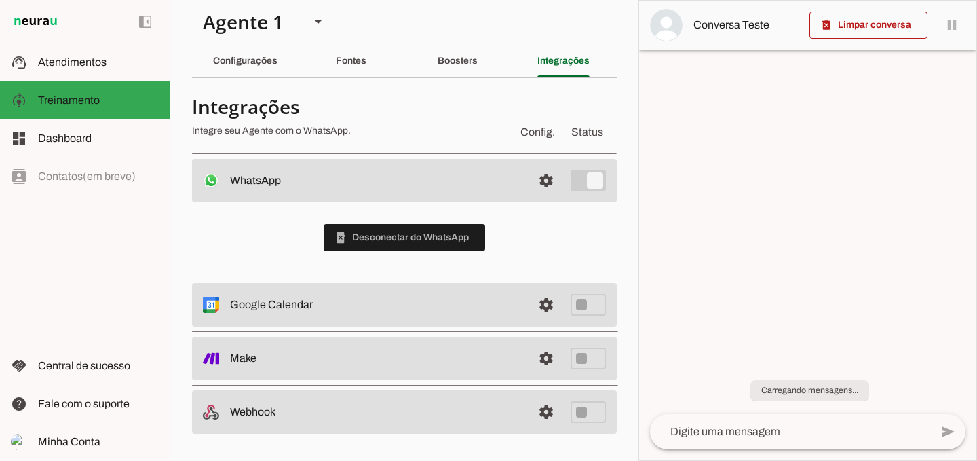
scroll to position [8, 0]
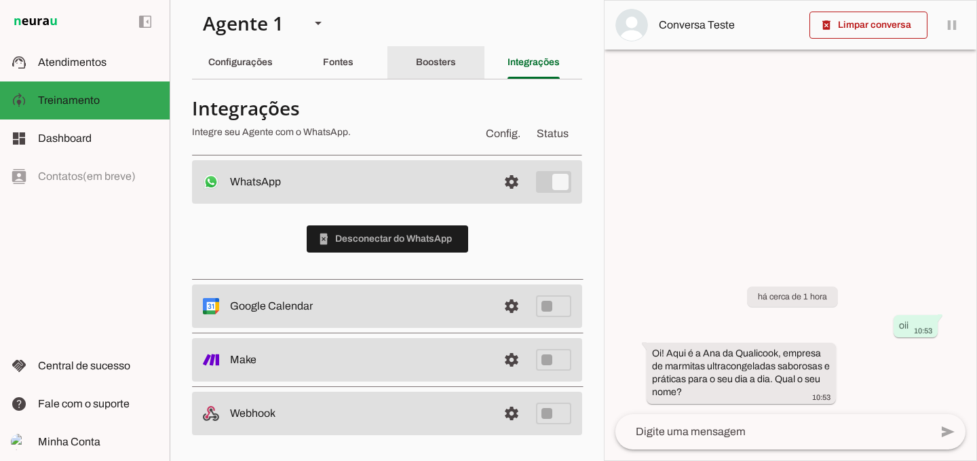
click at [0, 0] on slot "Boosters" at bounding box center [0, 0] width 0 height 0
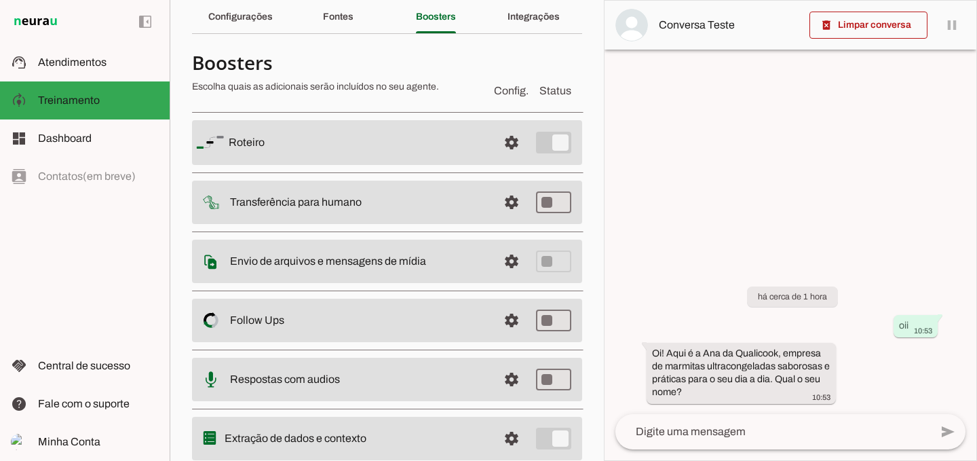
scroll to position [76, 0]
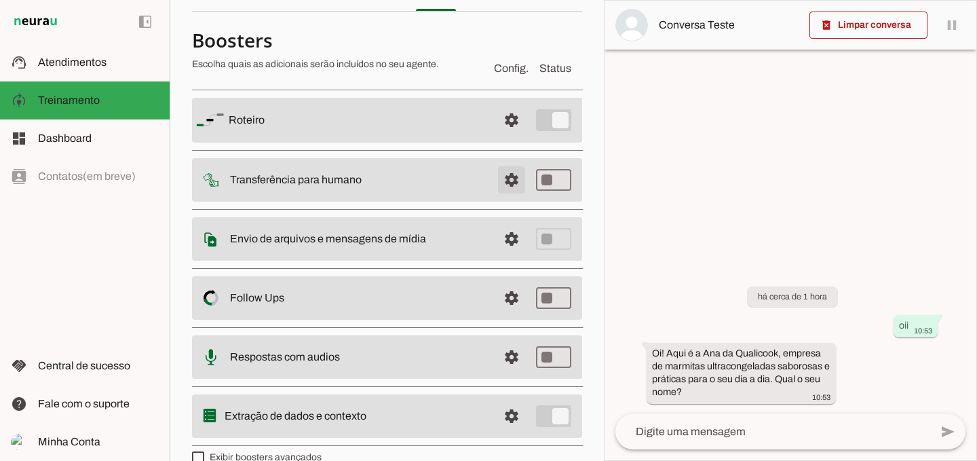
click at [495, 177] on span at bounding box center [511, 179] width 33 height 33
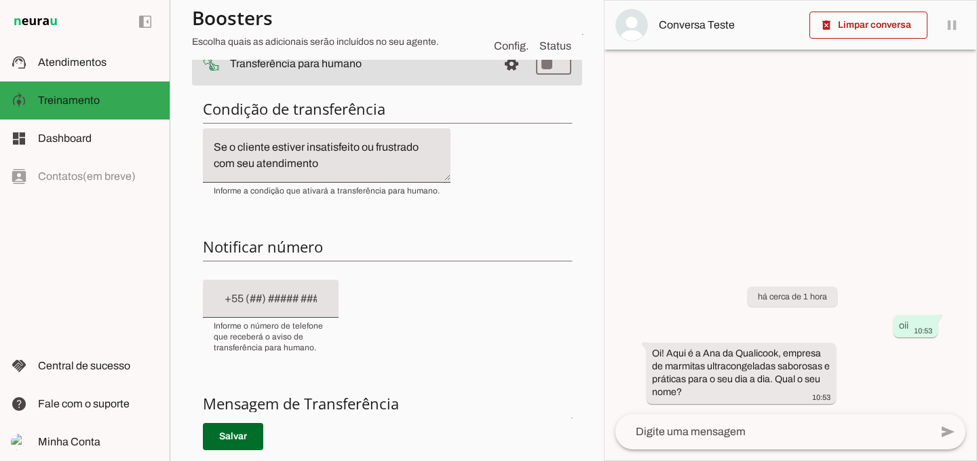
scroll to position [212, 0]
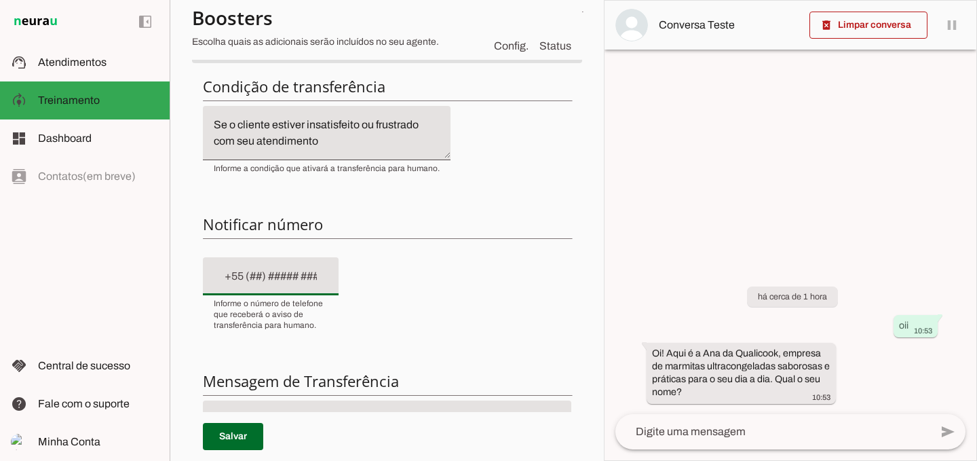
click at [303, 284] on div at bounding box center [271, 276] width 136 height 38
paste input "[PHONE_NUMBER]"
type input "[PHONE_NUMBER]"
click at [377, 326] on div "Condição de transferência Notificar número Mensagem de Transferência [GEOGRAPHI…" at bounding box center [387, 314] width 390 height 497
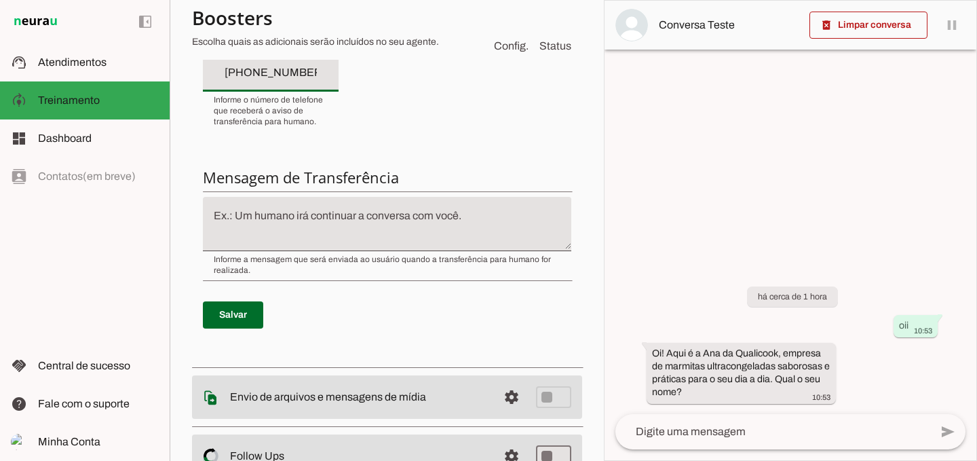
scroll to position [483, 0]
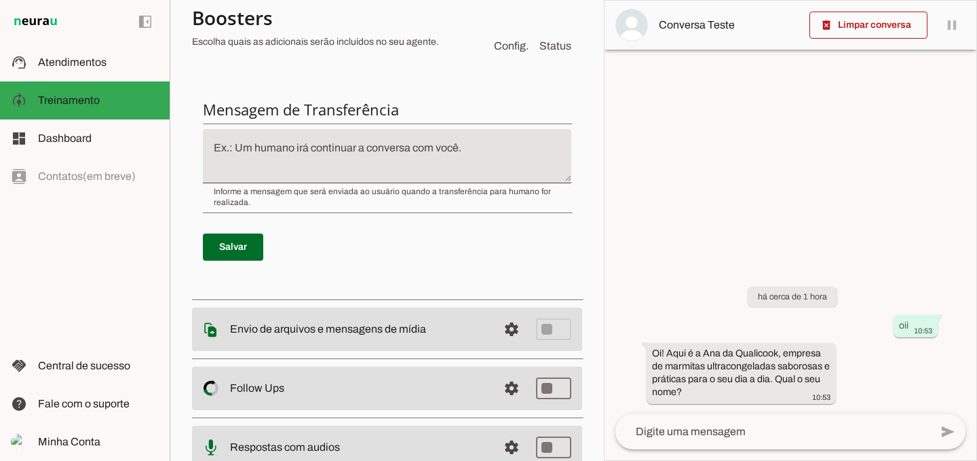
type md-filled-text-field "[PHONE_NUMBER]"
click at [358, 157] on textarea at bounding box center [387, 156] width 368 height 33
click at [244, 242] on span at bounding box center [233, 247] width 60 height 33
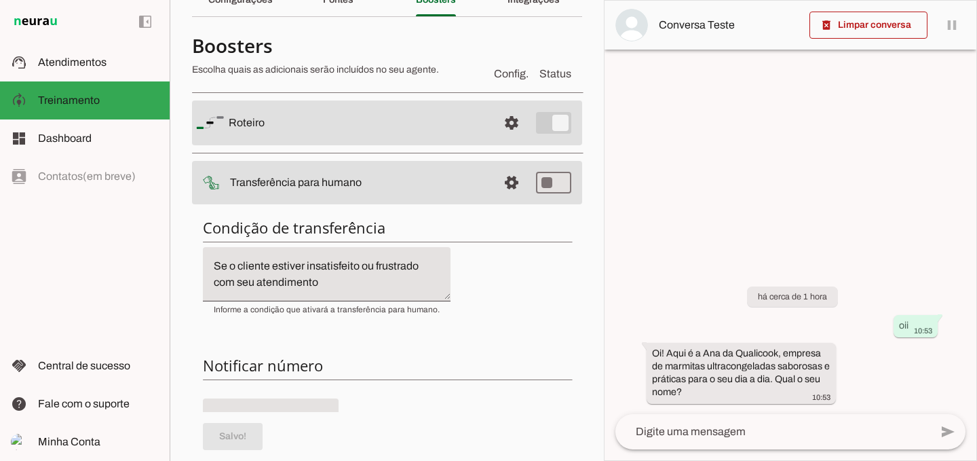
scroll to position [68, 0]
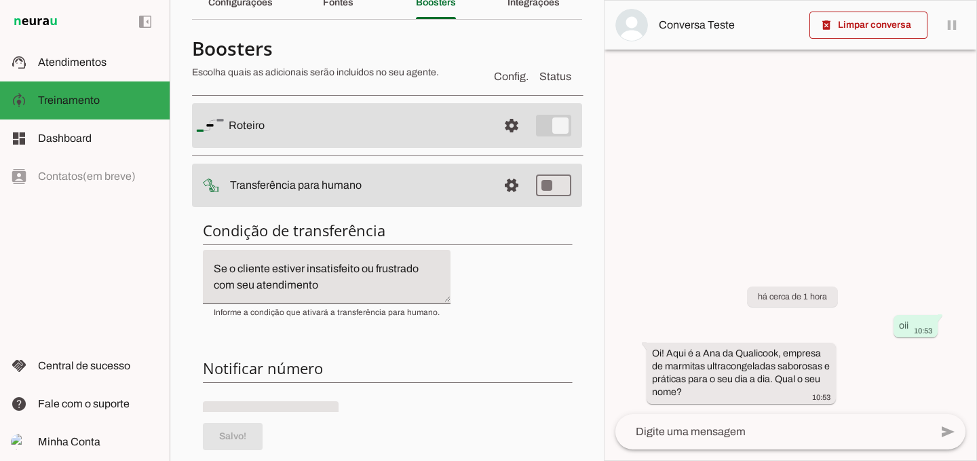
click at [0, 0] on slot "Transferência para humano" at bounding box center [0, 0] width 0 height 0
click at [237, 192] on slot at bounding box center [358, 185] width 257 height 16
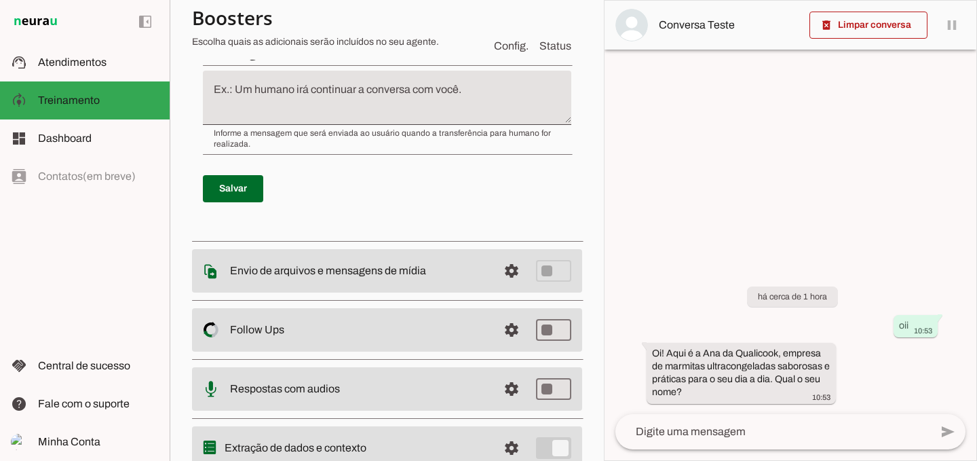
scroll to position [543, 0]
click at [429, 278] on md-item "settings Envio de arquivos e mensagens de mídia Arquivos e mensagens de mídia O…" at bounding box center [387, 269] width 390 height 43
click at [505, 272] on span at bounding box center [511, 269] width 33 height 33
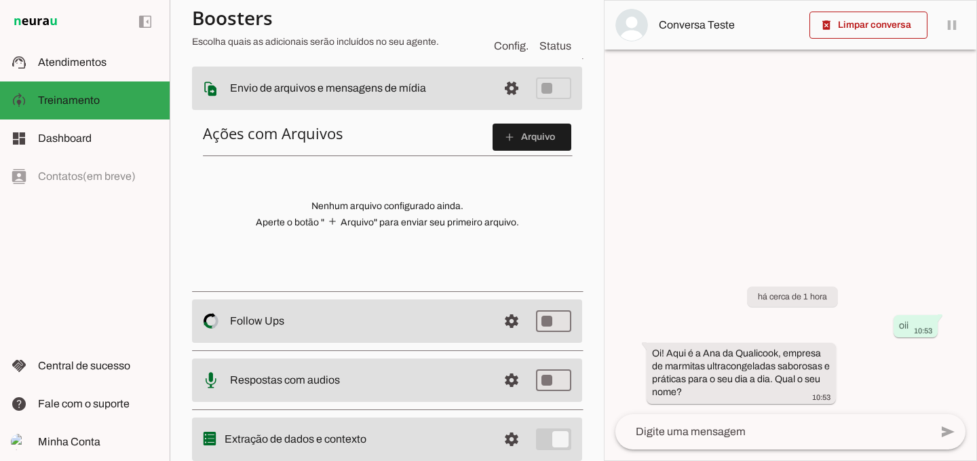
scroll to position [201, 0]
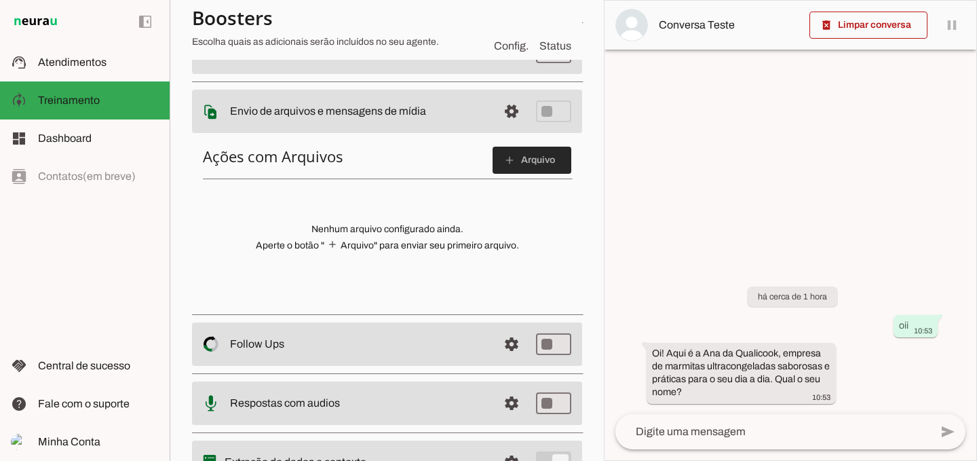
click at [0, 0] on slot "add" at bounding box center [0, 0] width 0 height 0
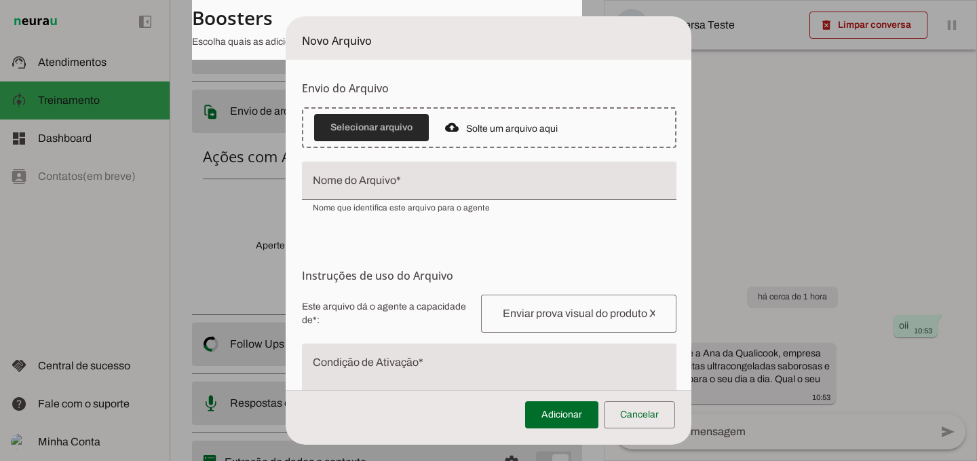
click at [385, 127] on span at bounding box center [371, 127] width 115 height 33
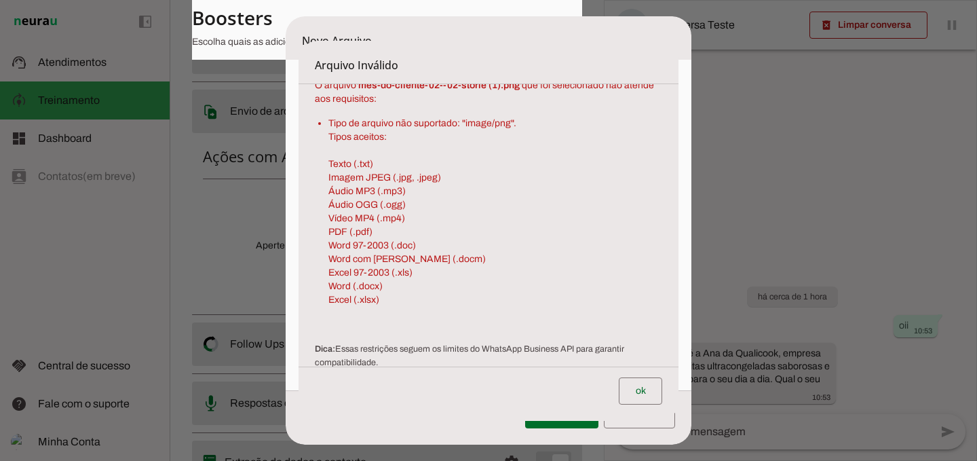
scroll to position [0, 0]
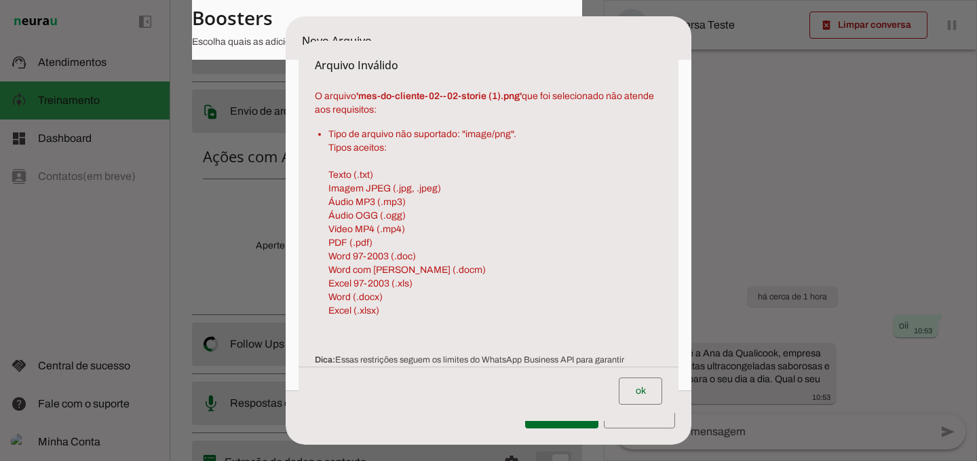
click at [450, 41] on dialog "Arquivo Inválido O arquivo ' mes-do-cliente-02--02-storie (1).png ' que foi sel…" at bounding box center [488, 231] width 380 height 380
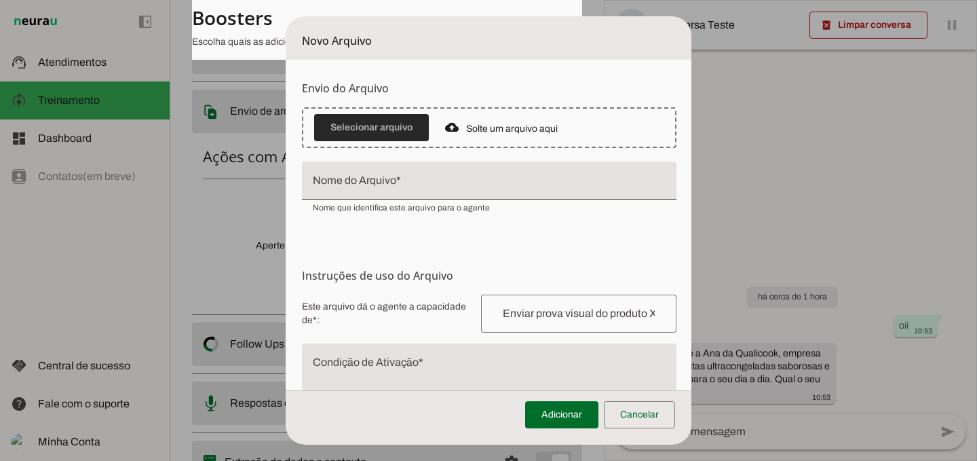
click at [378, 128] on span at bounding box center [371, 127] width 115 height 33
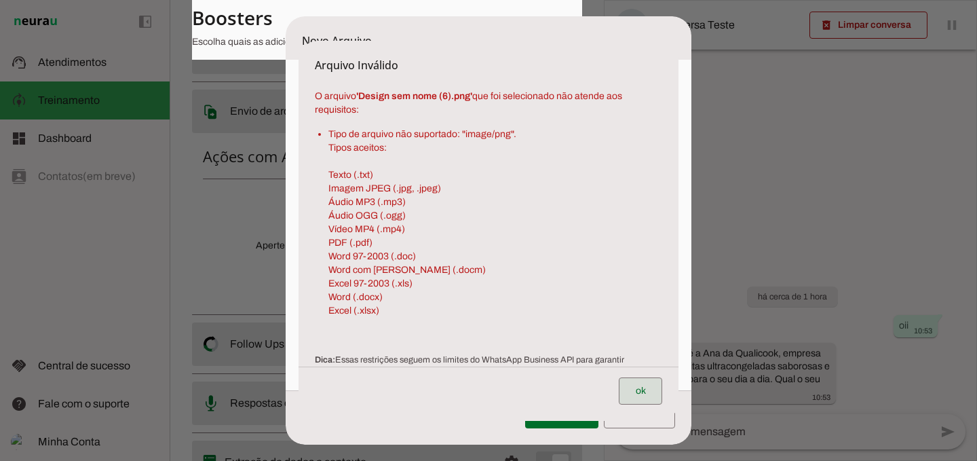
click at [637, 385] on span at bounding box center [640, 390] width 43 height 33
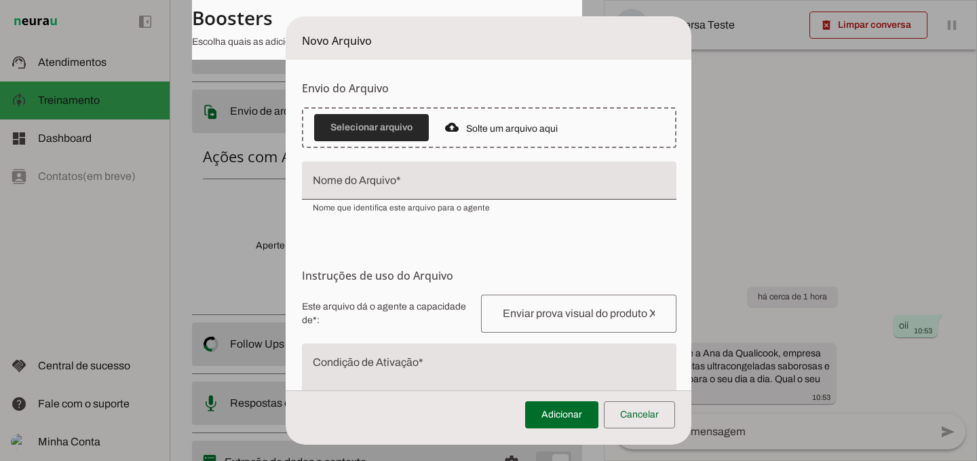
click at [399, 132] on span at bounding box center [371, 127] width 115 height 33
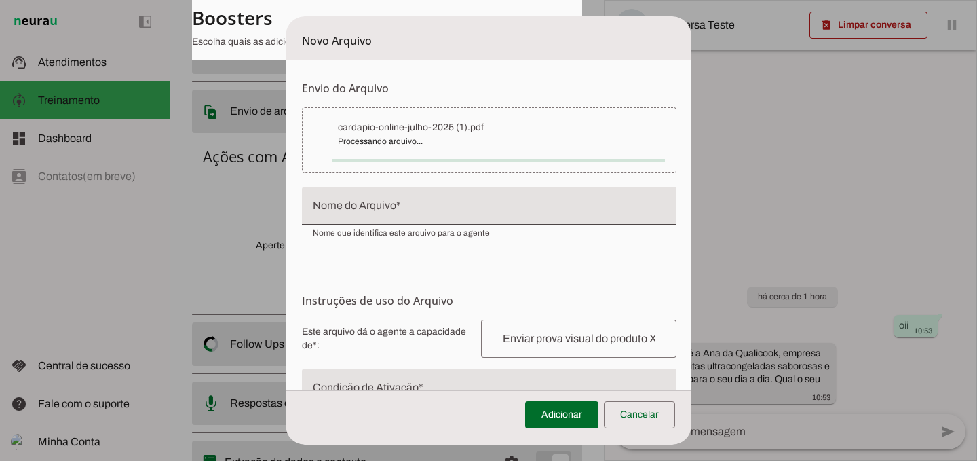
type input "cardapio-online-julho-2025 (1)"
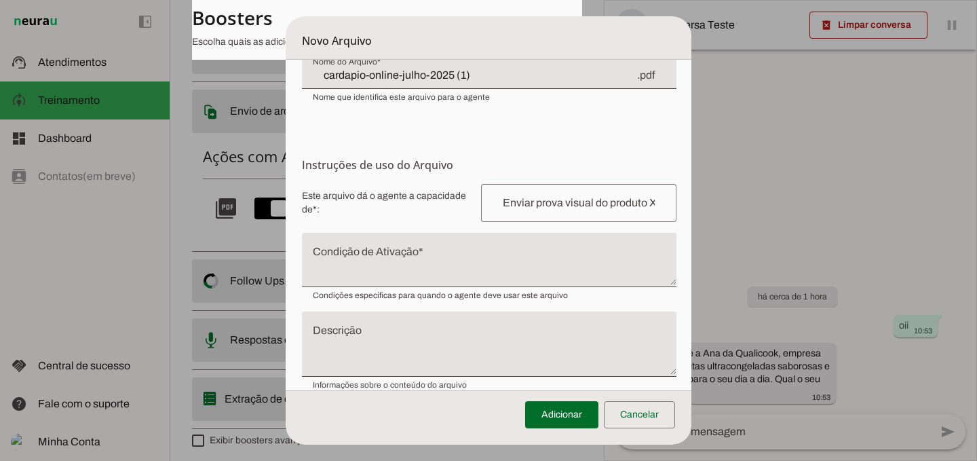
scroll to position [136, 0]
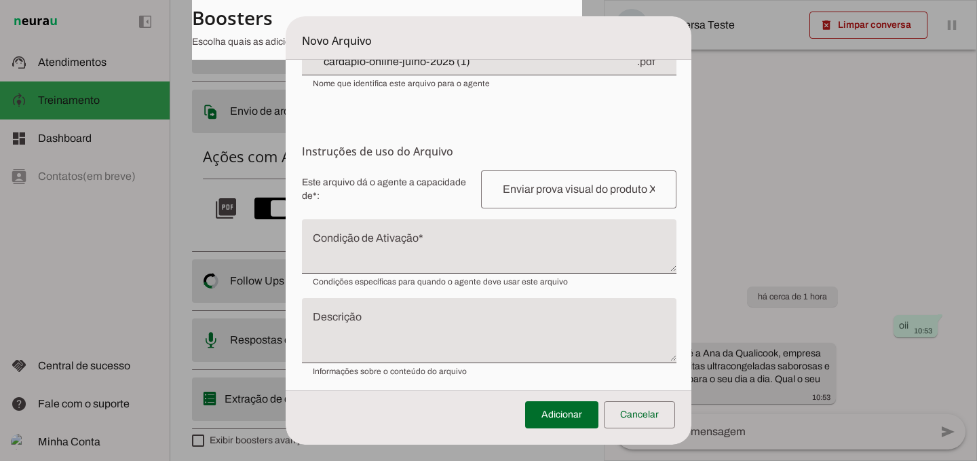
click at [577, 192] on input "text" at bounding box center [579, 189] width 174 height 16
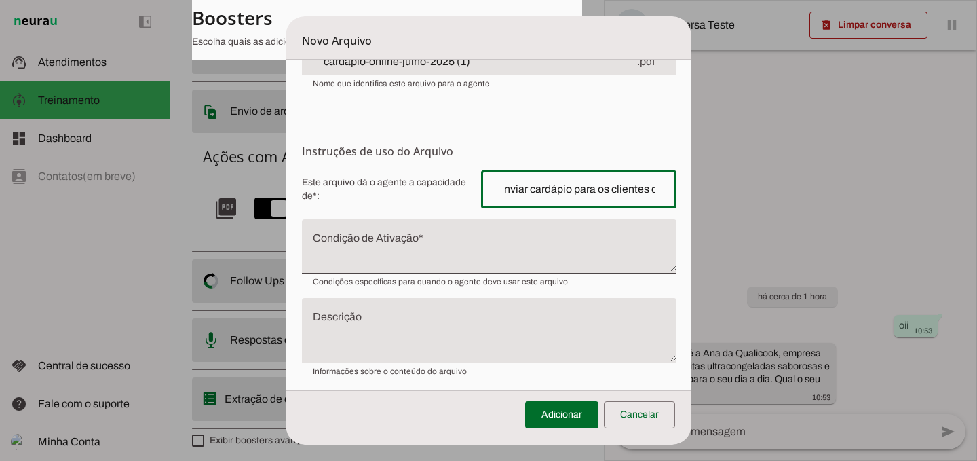
scroll to position [0, 0]
type input "Enviar cardápio"
type md-outlined-text-field "Enviar cardápio"
click at [471, 253] on textarea "Condição de Ativação" at bounding box center [489, 251] width 374 height 33
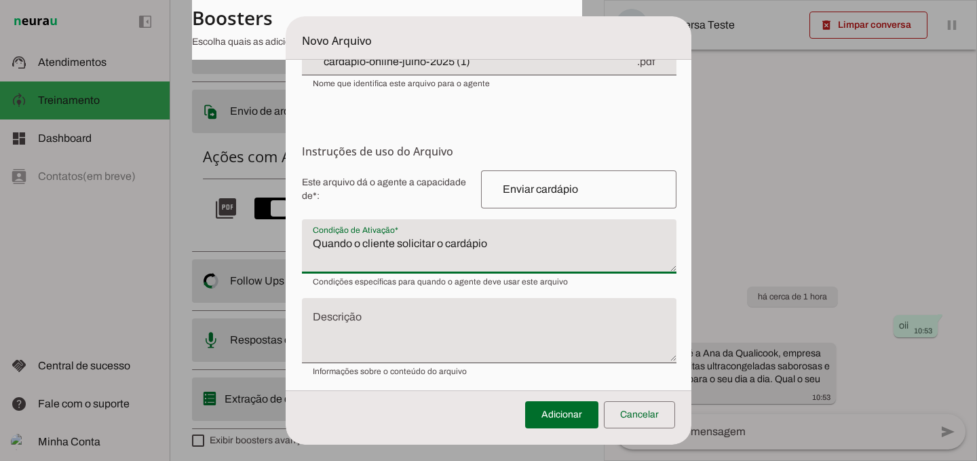
click at [316, 246] on textarea "Quando o cliente solicitar o cardápio" at bounding box center [489, 251] width 374 height 33
click at [601, 248] on textarea "Envie esse arquivo quando o cliente solicitar o cardápio" at bounding box center [489, 251] width 374 height 33
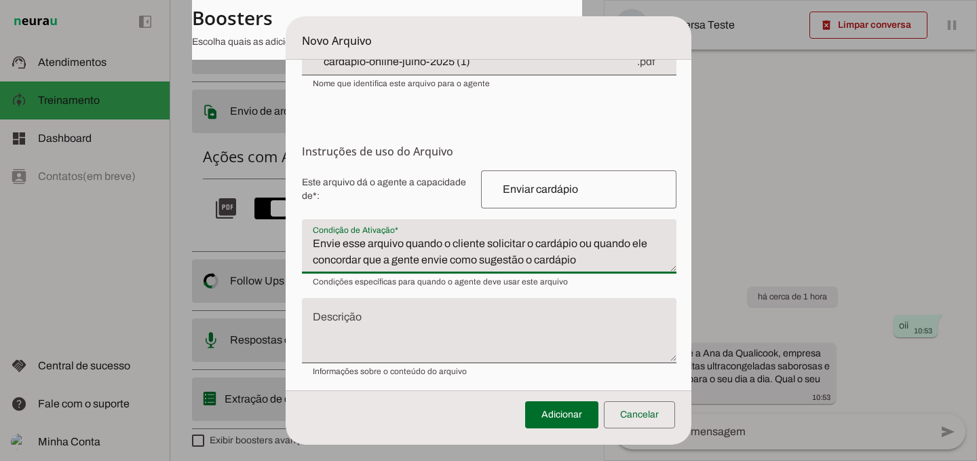
click at [583, 263] on textarea "Envie esse arquivo quando o cliente solicitar o cardápio ou quando ele concorda…" at bounding box center [489, 251] width 374 height 33
click at [570, 261] on textarea "Envie esse arquivo quando o cliente solicitar o cardápio ou quando ele concorda…" at bounding box center [489, 251] width 374 height 33
click at [556, 261] on textarea "Envie esse arquivo quando o cliente solicitar o cardápio ou quando ele concorda…" at bounding box center [489, 251] width 374 height 33
drag, startPoint x: 592, startPoint y: 265, endPoint x: 577, endPoint y: 263, distance: 15.7
click at [577, 263] on textarea "Envie esse arquivo quando o cliente solicitar o cardápio ou quando ele concorda…" at bounding box center [489, 251] width 374 height 33
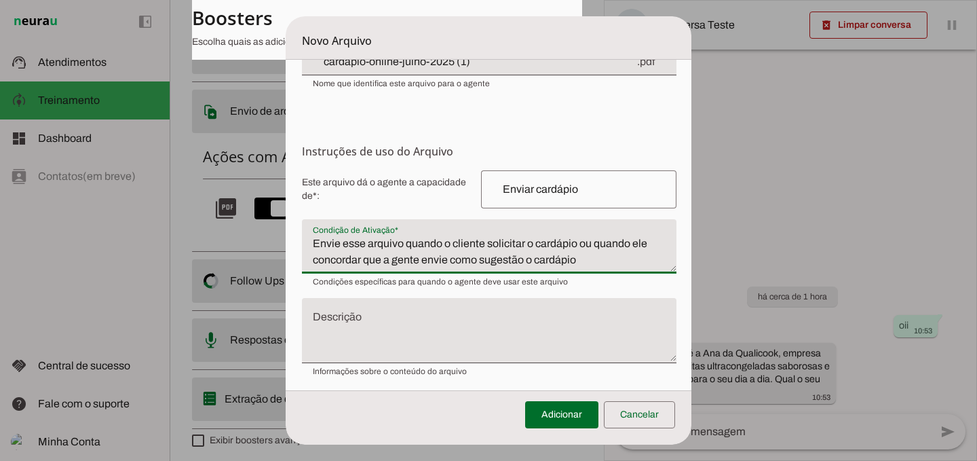
click at [538, 267] on textarea "Envie esse arquivo quando o cliente solicitar o cardápio ou quando ele concorda…" at bounding box center [489, 251] width 374 height 33
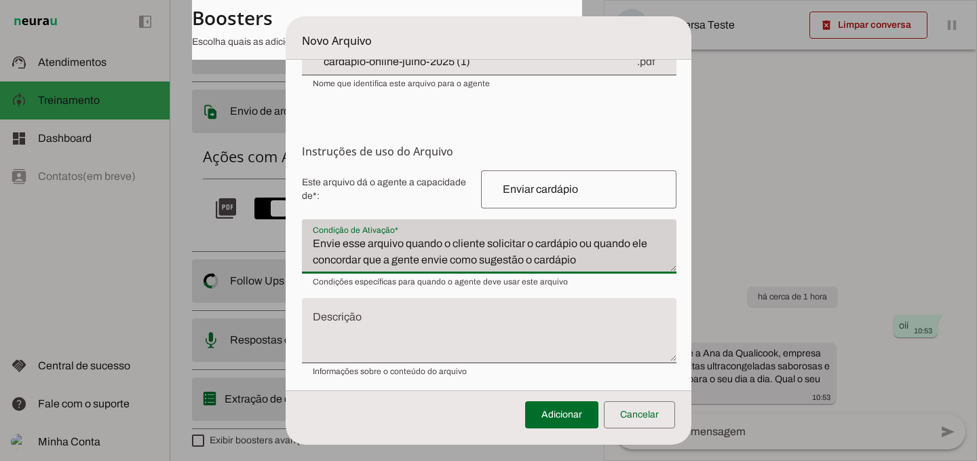
click at [576, 270] on div "Envie esse arquivo quando o cliente solicitar o cardápio ou quando ele concorda…" at bounding box center [489, 246] width 374 height 54
click at [577, 271] on div "Condição de Ativação* Condição de Ativação* Envie esse arquivo quando o cliente…" at bounding box center [489, 246] width 374 height 54
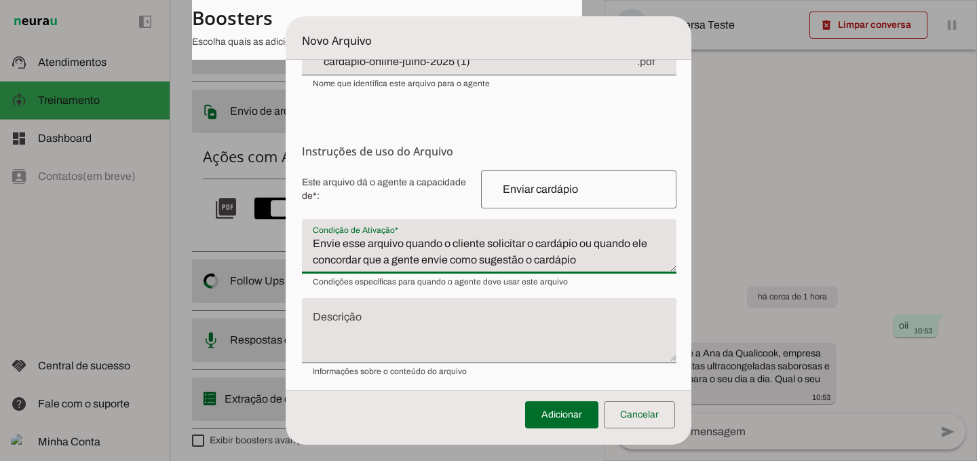
drag, startPoint x: 576, startPoint y: 264, endPoint x: 527, endPoint y: 258, distance: 49.1
click at [527, 258] on textarea "Envie esse arquivo quando o cliente solicitar o cardápio ou quando ele concorda…" at bounding box center [489, 251] width 374 height 33
click at [450, 258] on textarea "Envie esse arquivo quando o cliente solicitar o cardápio ou quando ele concorda…" at bounding box center [489, 251] width 374 height 33
click at [516, 266] on textarea "Envie esse arquivo quando o cliente solicitar o cardápio ou quando ele concorda…" at bounding box center [489, 251] width 374 height 33
click at [599, 258] on textarea "Envie esse arquivo quando o cliente solicitar o cardápio ou quando ele concorda…" at bounding box center [489, 251] width 374 height 33
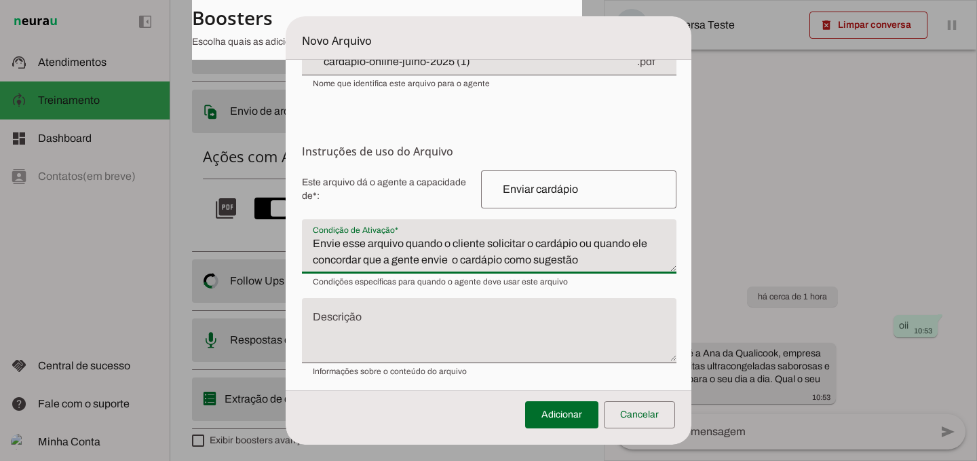
type textarea "Envie esse arquivo quando o cliente solicitar o cardápio ou quando ele concorda…"
type md-filled-text-field "Envie esse arquivo quando o cliente solicitar o cardápio ou quando ele concorda…"
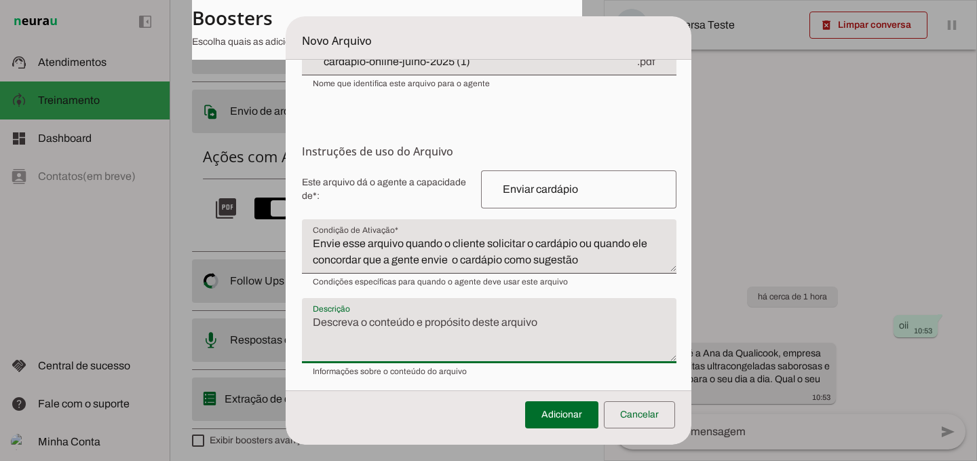
click at [524, 316] on textarea "Descrição" at bounding box center [489, 335] width 374 height 43
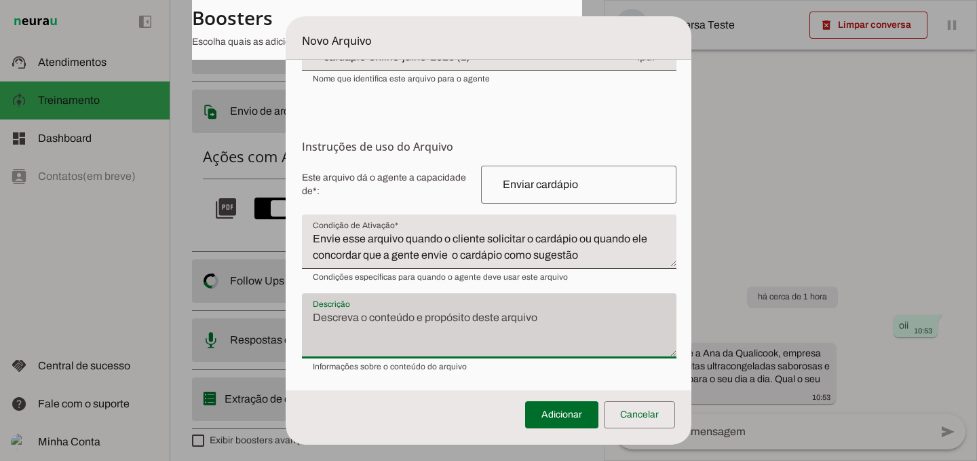
scroll to position [141, 0]
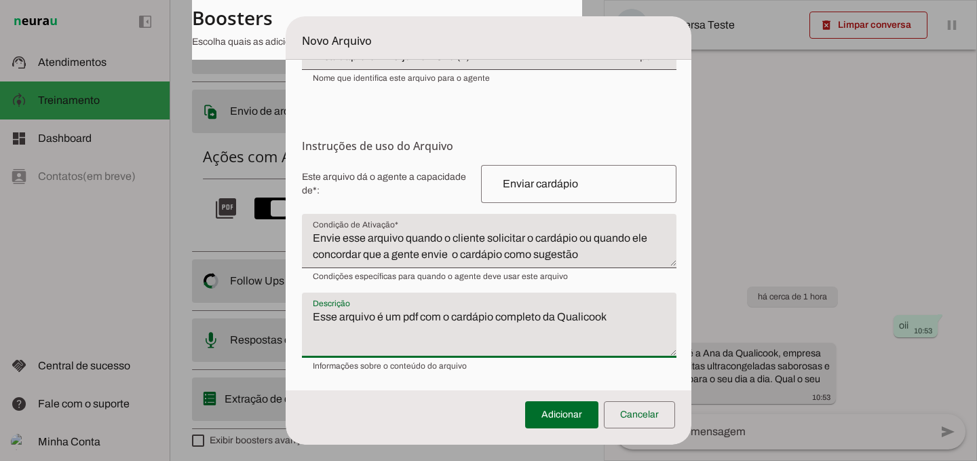
type textarea "Esse arquivo é um pdf com o cardápio completo da Qualicook"
type md-filled-text-field "Esse arquivo é um pdf com o cardápio completo da Qualicook"
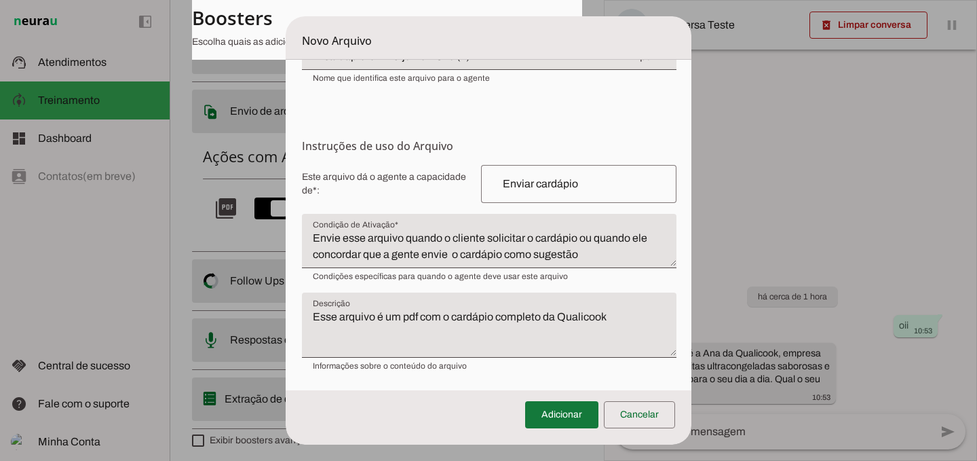
click at [554, 416] on span at bounding box center [561, 414] width 73 height 33
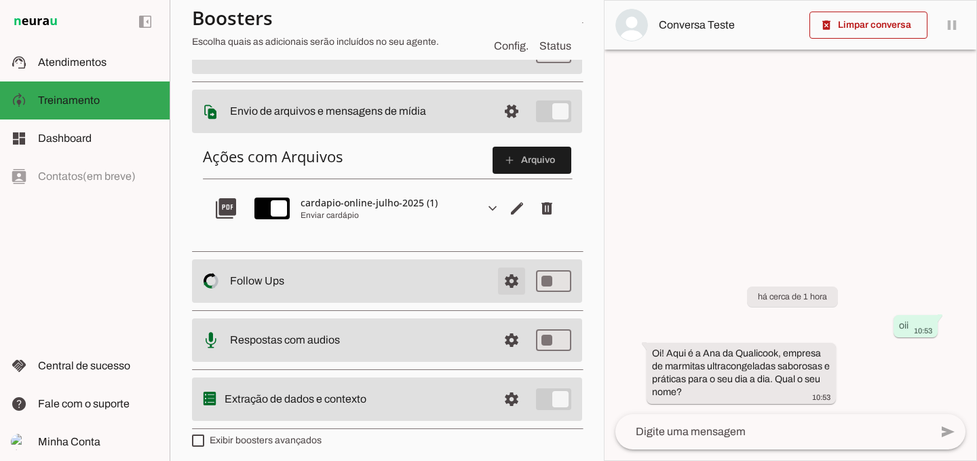
click at [496, 282] on span at bounding box center [511, 281] width 33 height 33
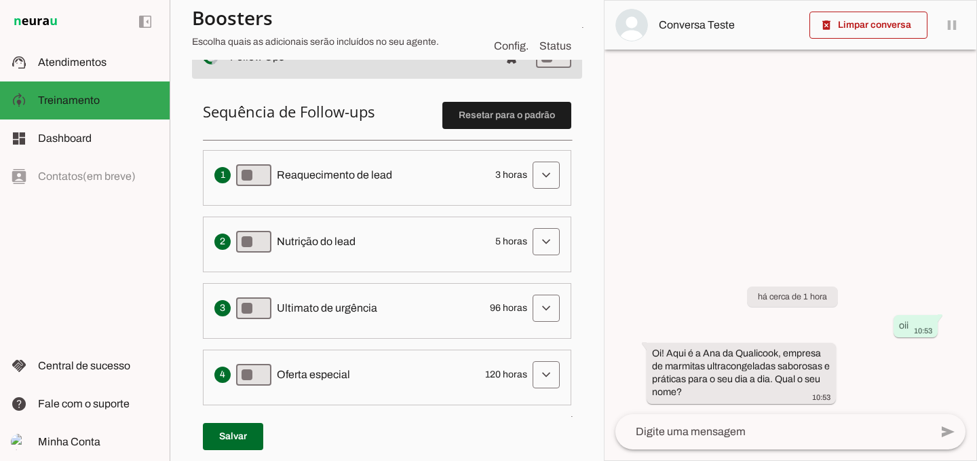
scroll to position [336, 0]
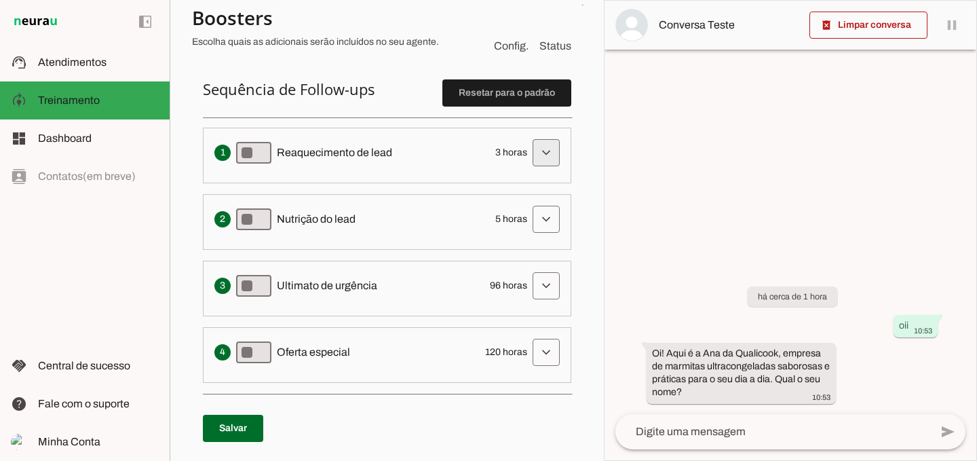
click at [535, 157] on span at bounding box center [546, 152] width 33 height 33
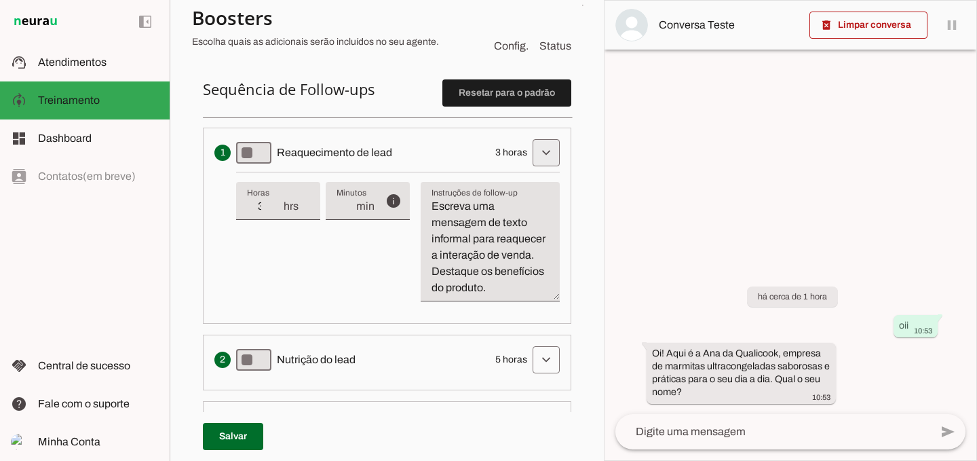
click at [535, 157] on span at bounding box center [546, 152] width 33 height 33
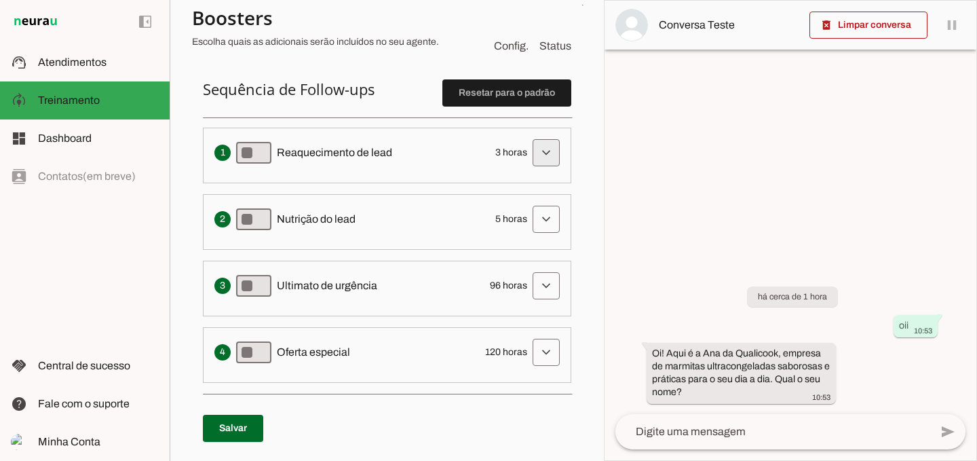
click at [539, 159] on span at bounding box center [546, 152] width 33 height 33
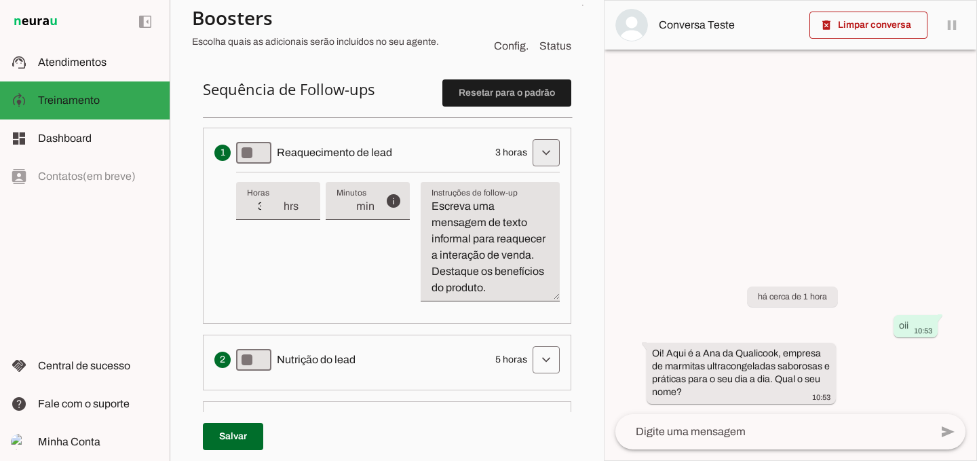
click at [539, 159] on span at bounding box center [546, 152] width 33 height 33
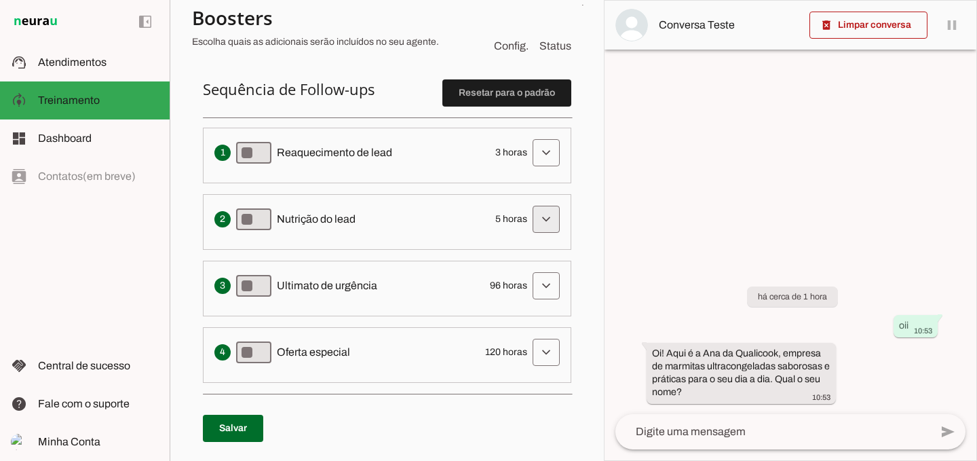
click at [541, 212] on span at bounding box center [546, 219] width 33 height 33
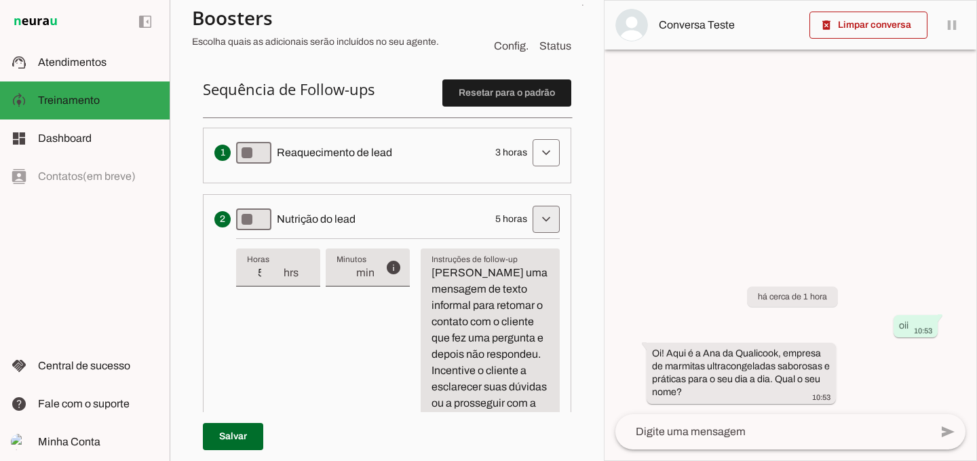
click at [541, 212] on span at bounding box center [546, 219] width 33 height 33
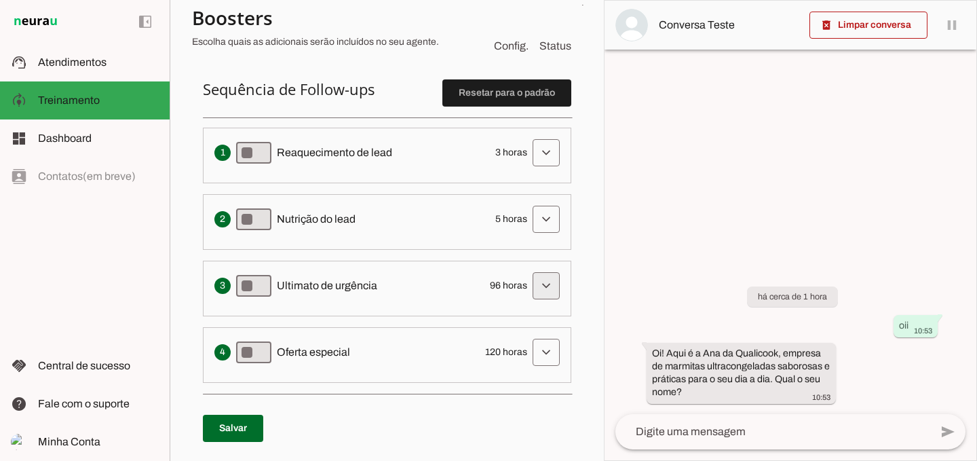
click at [543, 278] on span at bounding box center [546, 285] width 33 height 33
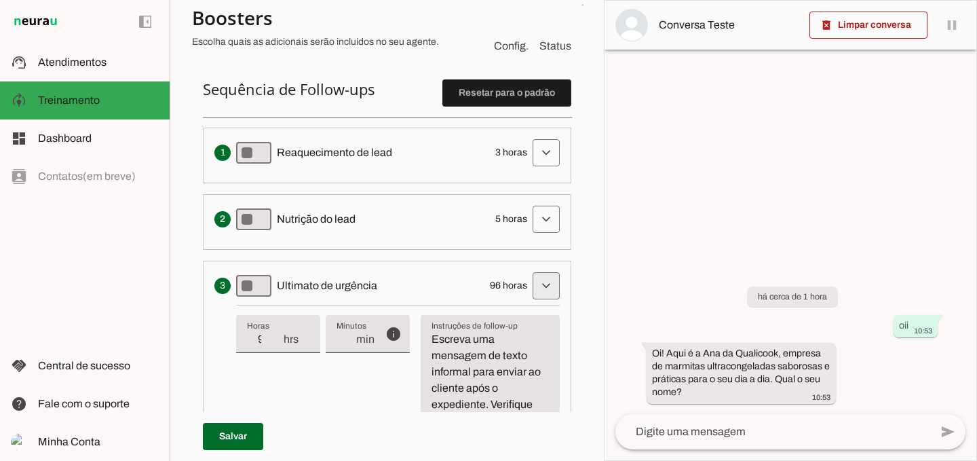
click at [543, 278] on span at bounding box center [546, 285] width 33 height 33
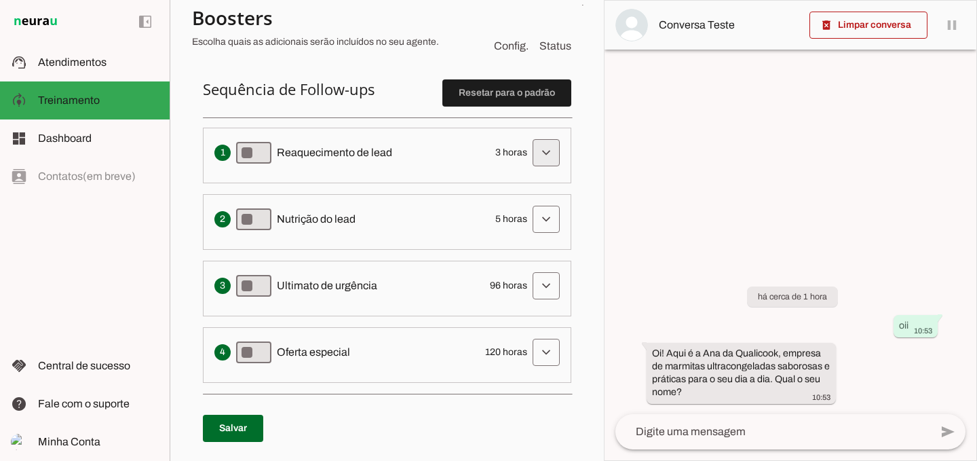
click at [537, 142] on span at bounding box center [546, 152] width 33 height 33
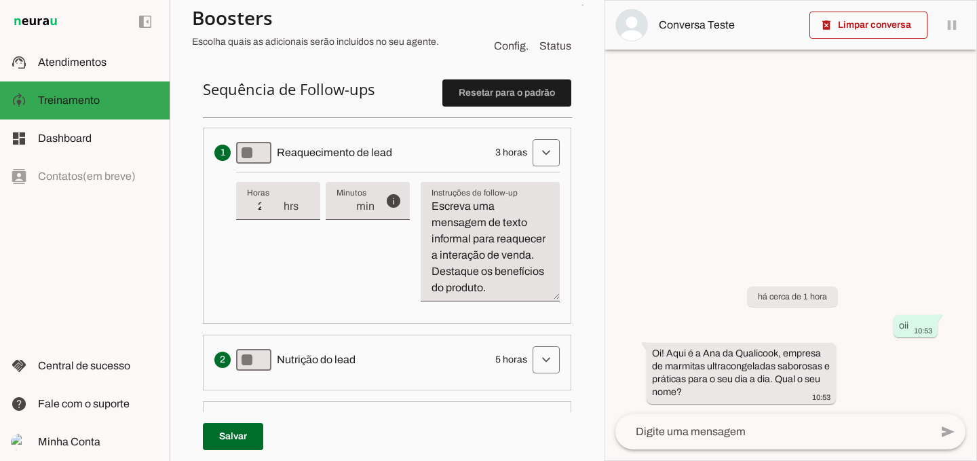
type input "2"
type md-filled-text-field "2"
click at [281, 208] on input "2" at bounding box center [264, 206] width 35 height 16
type input "1"
type md-filled-text-field "1"
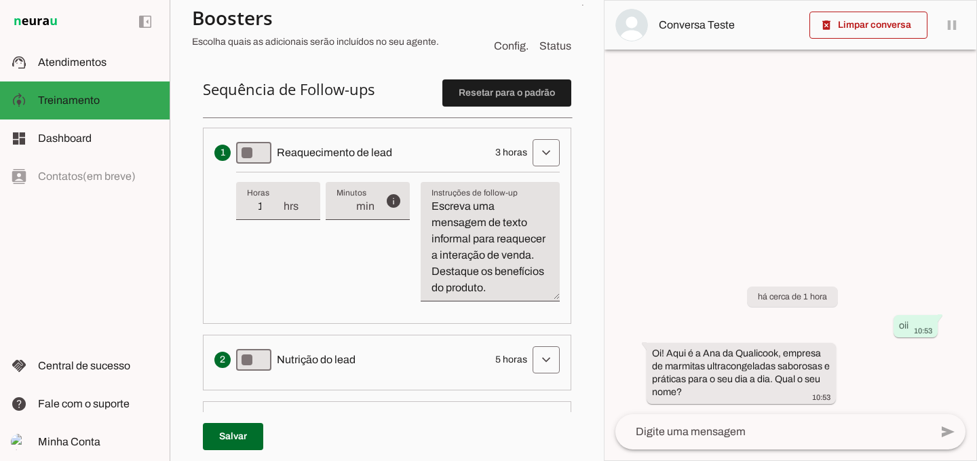
click at [281, 208] on input "1" at bounding box center [264, 206] width 35 height 16
click at [335, 275] on div "info Tempo de atraso / inatividade O tempo de atraso é o tempo de inatividade d…" at bounding box center [398, 242] width 324 height 140
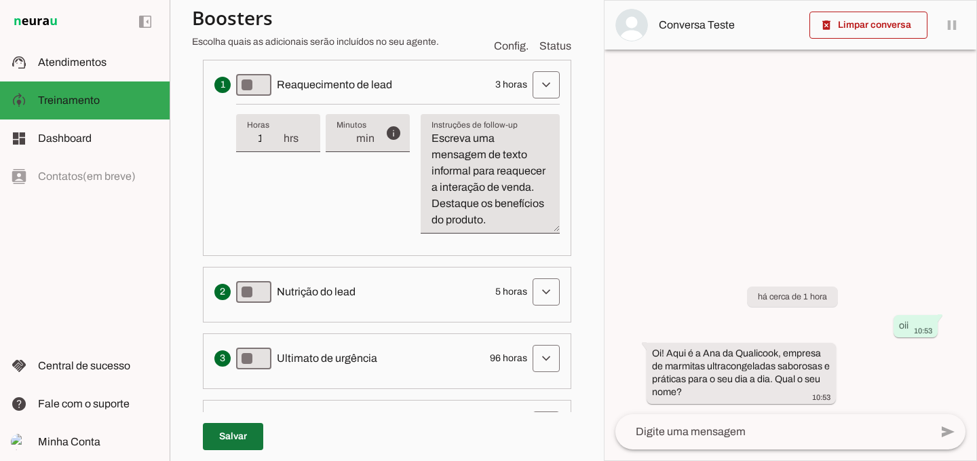
click at [250, 428] on span at bounding box center [233, 436] width 60 height 33
click at [539, 83] on span at bounding box center [546, 85] width 33 height 33
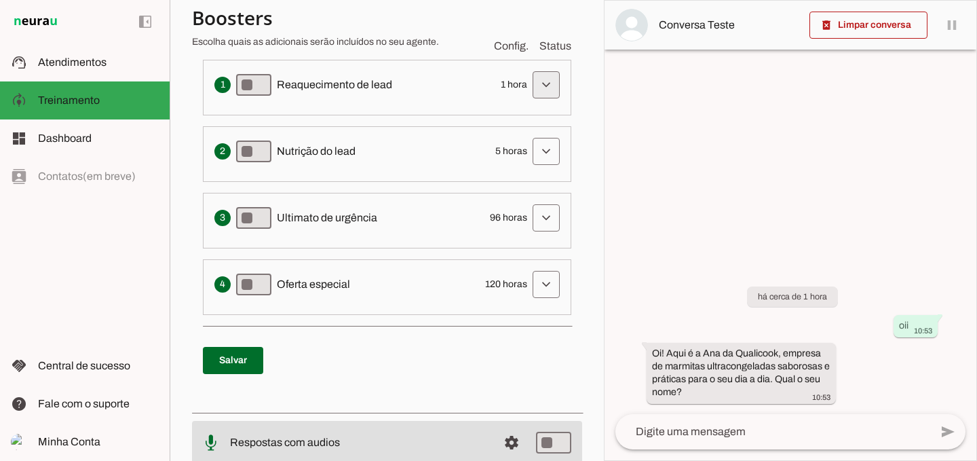
click at [539, 83] on span at bounding box center [546, 85] width 33 height 33
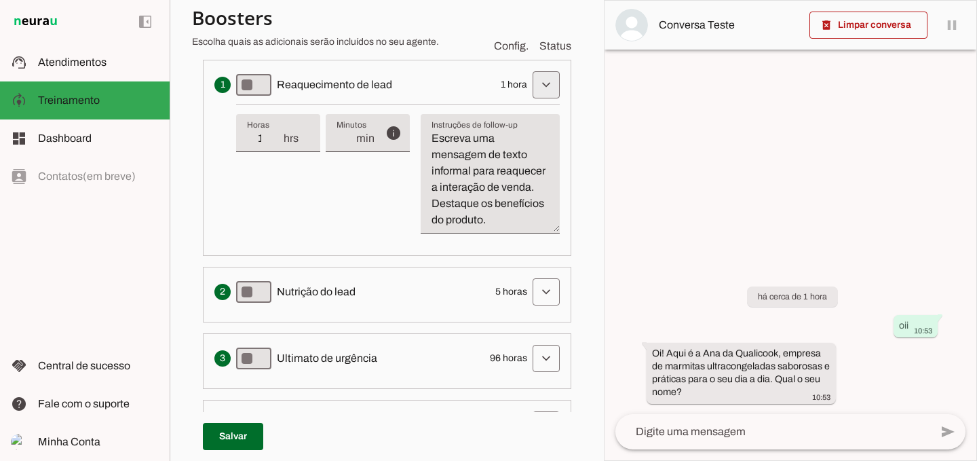
click at [539, 83] on span at bounding box center [546, 85] width 33 height 33
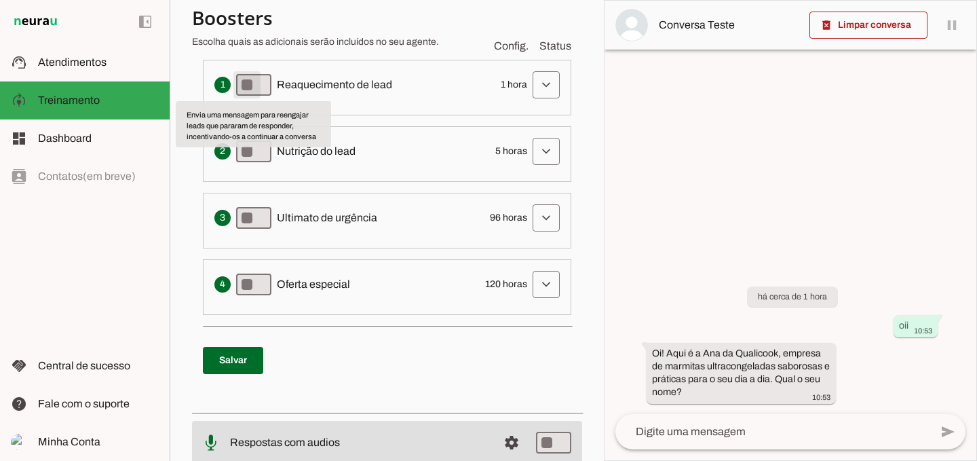
type md-switch "on"
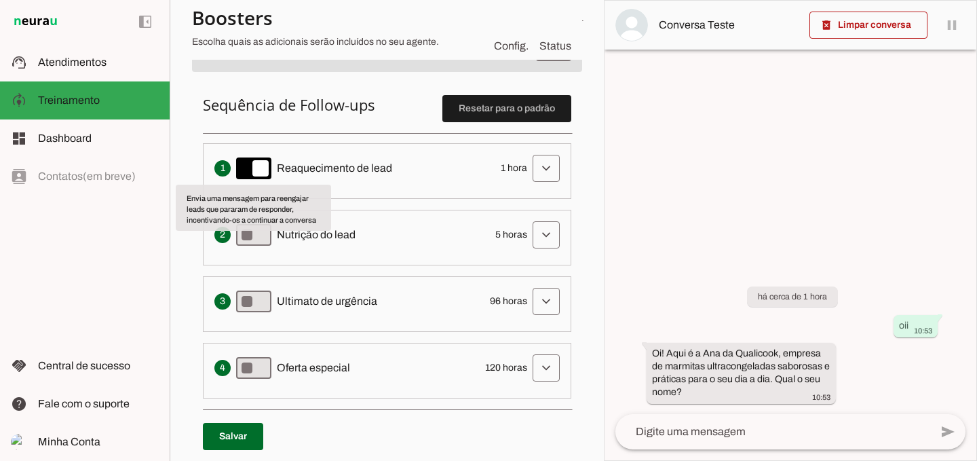
scroll to position [269, 0]
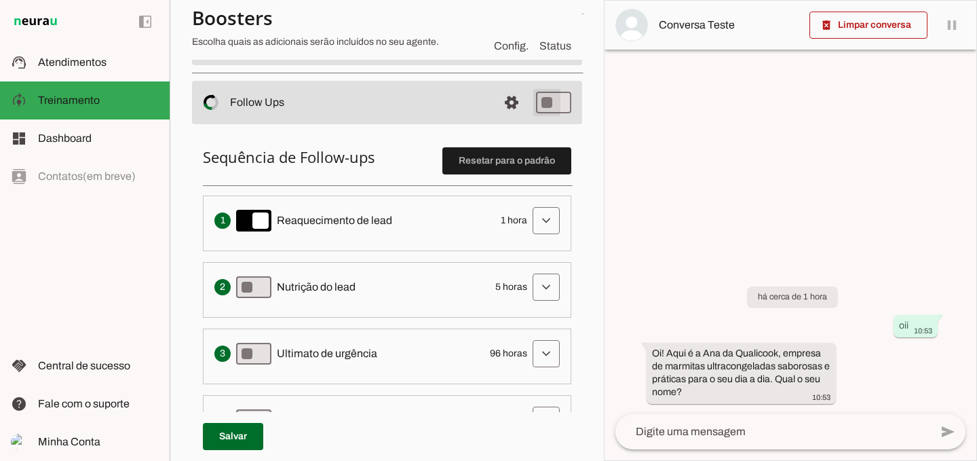
type md-switch "on"
click at [532, 284] on span at bounding box center [546, 287] width 33 height 33
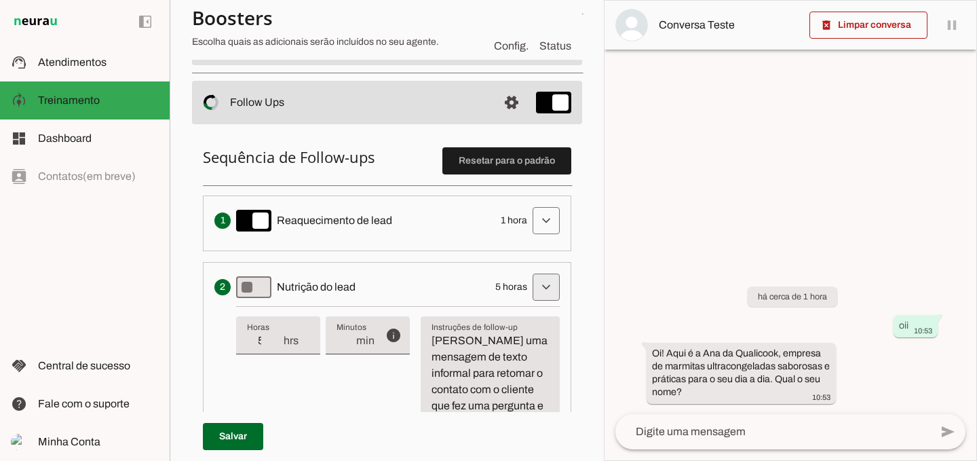
scroll to position [336, 0]
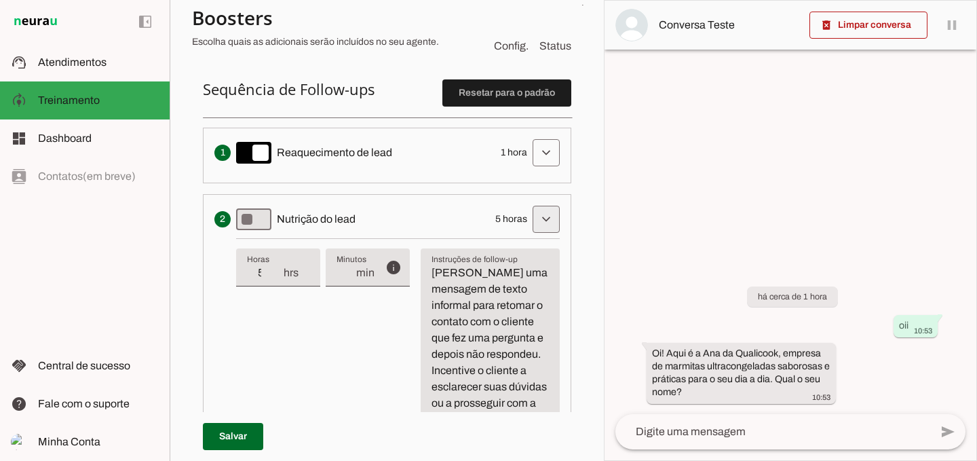
click at [530, 217] on span at bounding box center [546, 219] width 33 height 33
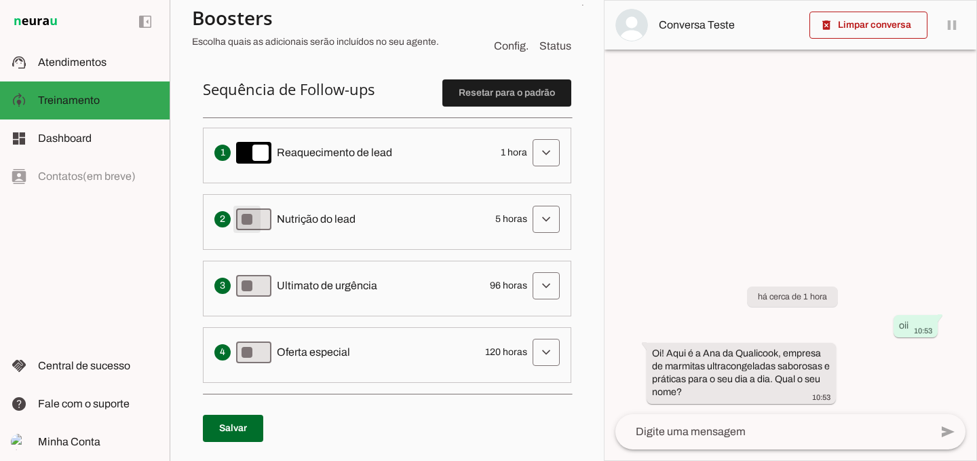
type md-switch "on"
click at [537, 293] on span at bounding box center [546, 285] width 33 height 33
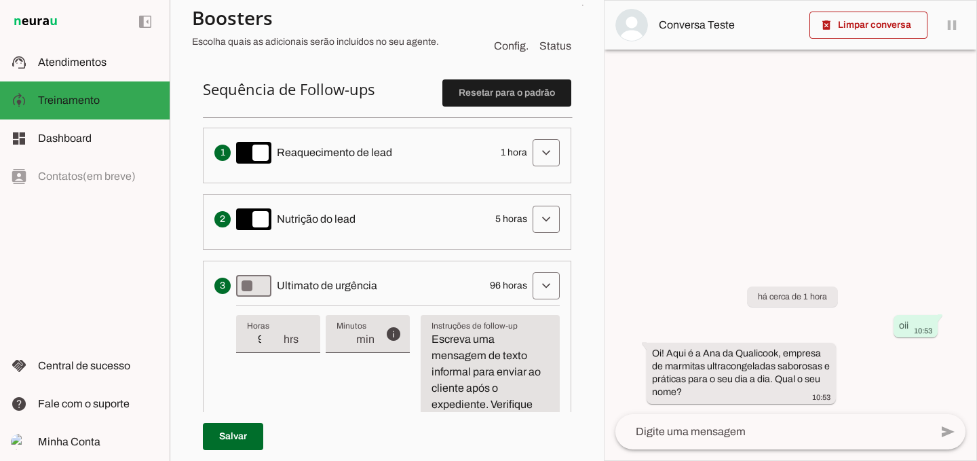
click at [270, 349] on div "96 hrs" at bounding box center [278, 334] width 84 height 38
type input "24"
type md-filled-text-field "24"
click at [229, 429] on span at bounding box center [233, 436] width 60 height 33
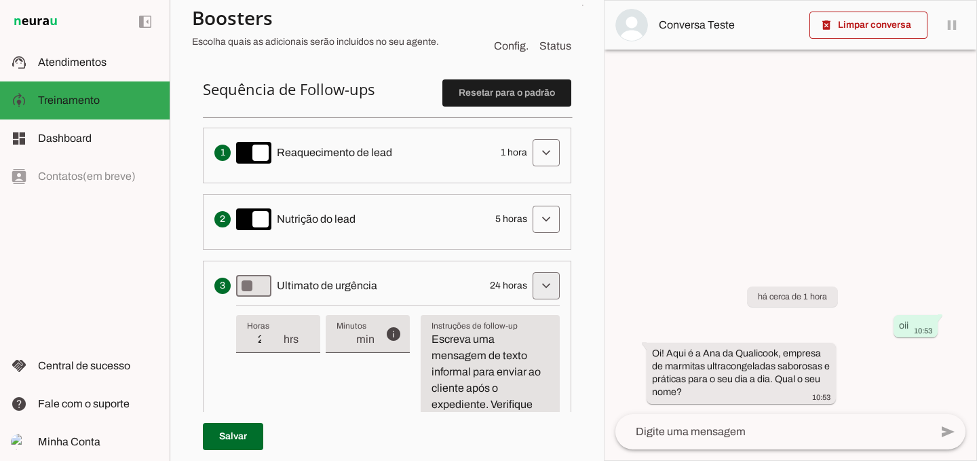
click at [537, 286] on span at bounding box center [546, 285] width 33 height 33
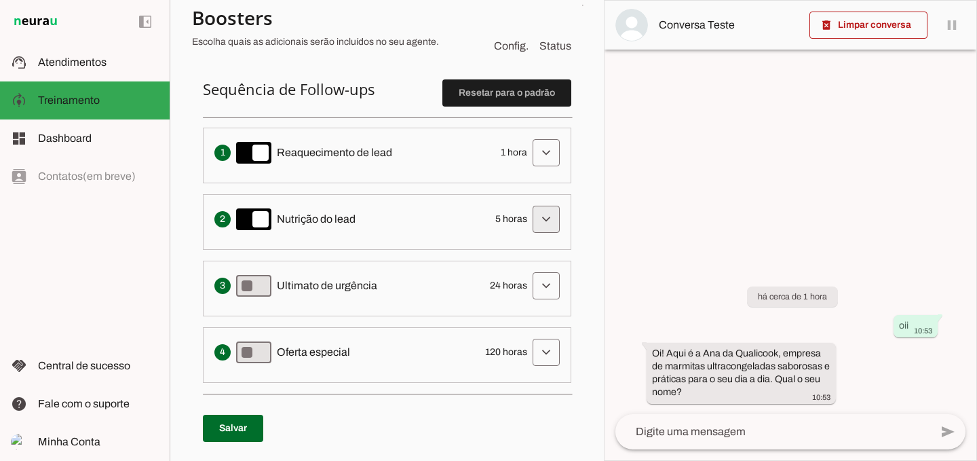
click at [541, 225] on span at bounding box center [546, 219] width 33 height 33
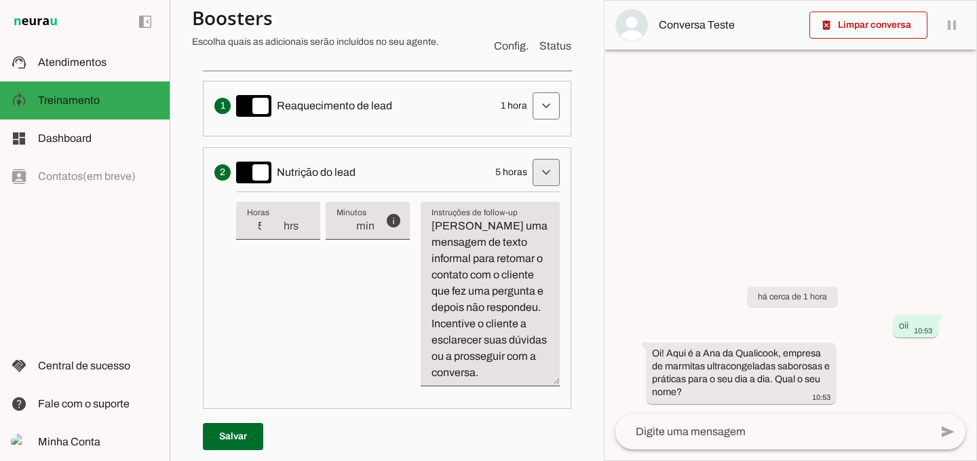
scroll to position [404, 0]
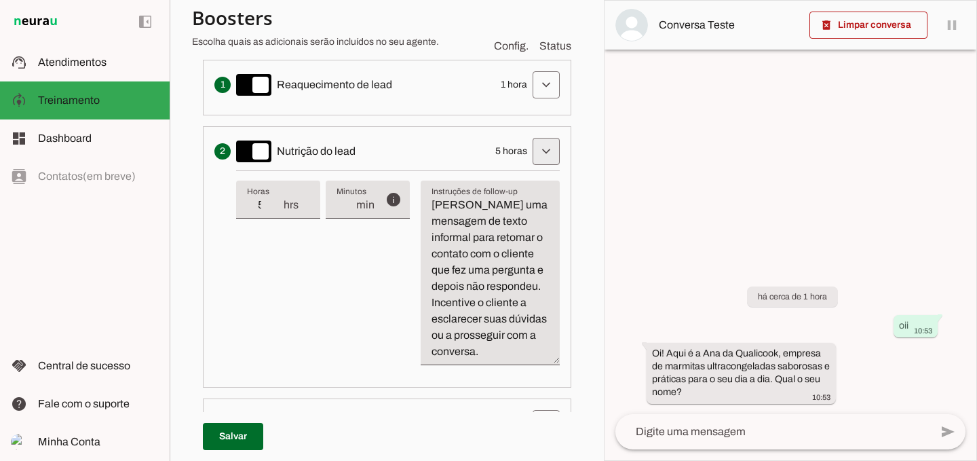
click at [535, 149] on span at bounding box center [546, 151] width 33 height 33
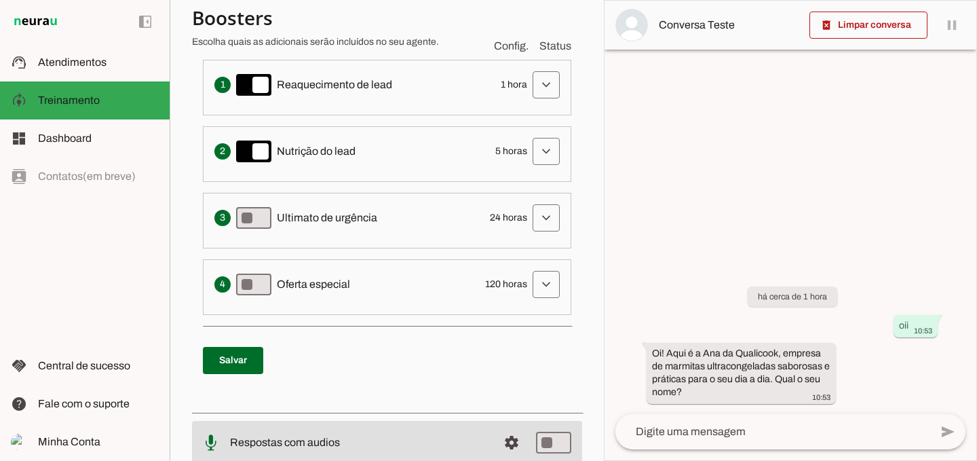
click at [495, 149] on span "5 horas" at bounding box center [511, 152] width 32 height 14
click at [546, 151] on span at bounding box center [546, 151] width 33 height 33
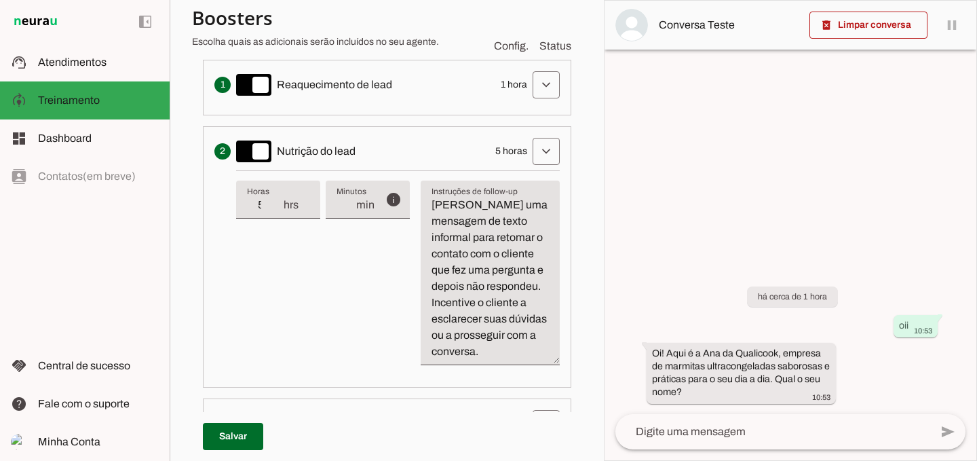
click at [267, 208] on input "5" at bounding box center [264, 205] width 35 height 16
type input "4"
type md-filled-text-field "4"
click at [274, 210] on input "4" at bounding box center [264, 205] width 35 height 16
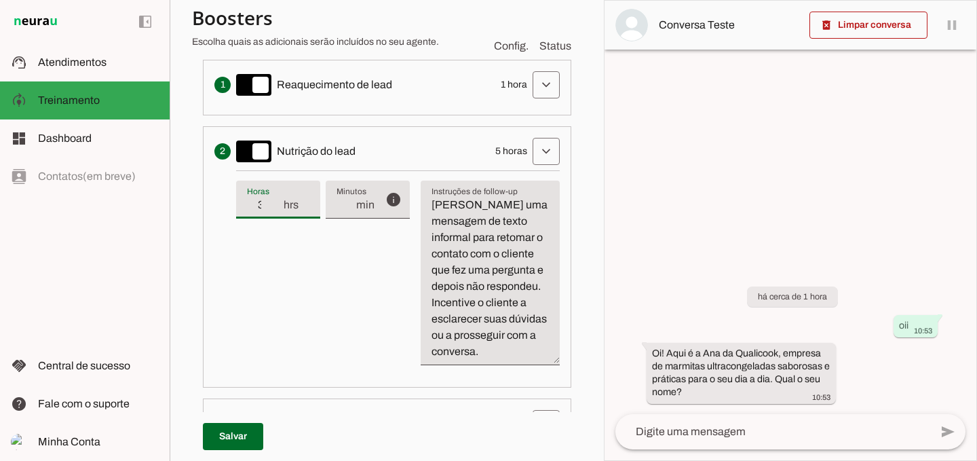
type input "3"
type md-filled-text-field "3"
click at [274, 210] on input "3" at bounding box center [264, 205] width 35 height 16
click at [242, 437] on span at bounding box center [233, 436] width 60 height 33
click at [533, 151] on span at bounding box center [546, 151] width 33 height 33
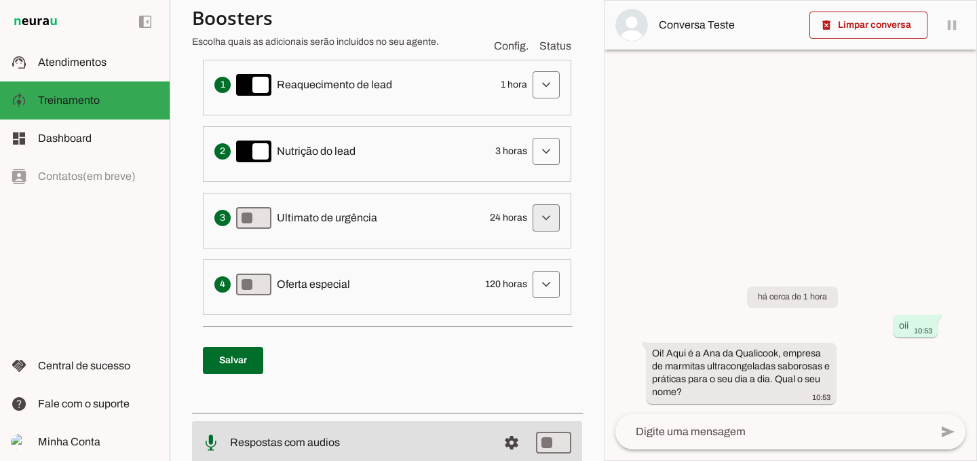
click at [540, 206] on span at bounding box center [546, 217] width 33 height 33
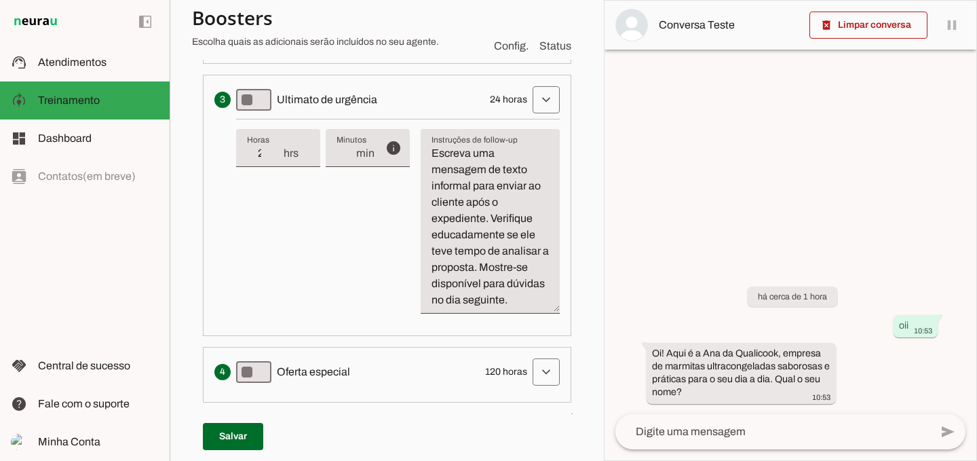
scroll to position [540, 0]
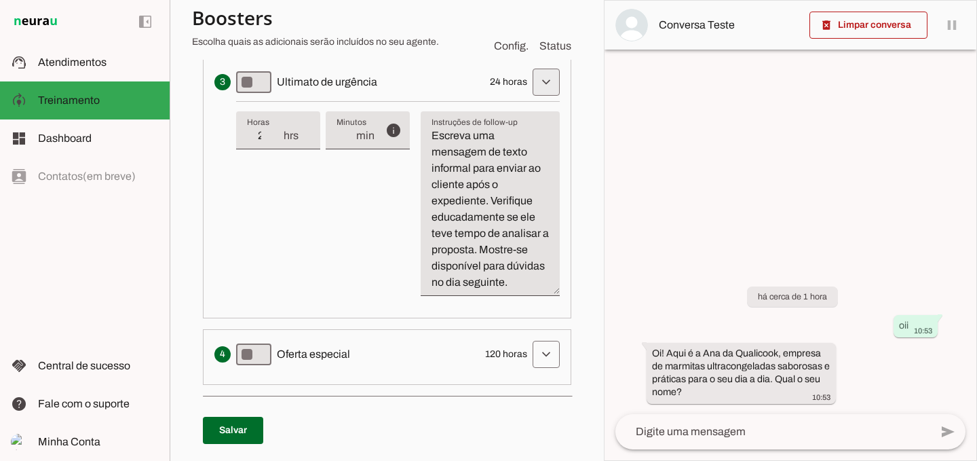
click at [530, 74] on span at bounding box center [546, 82] width 33 height 33
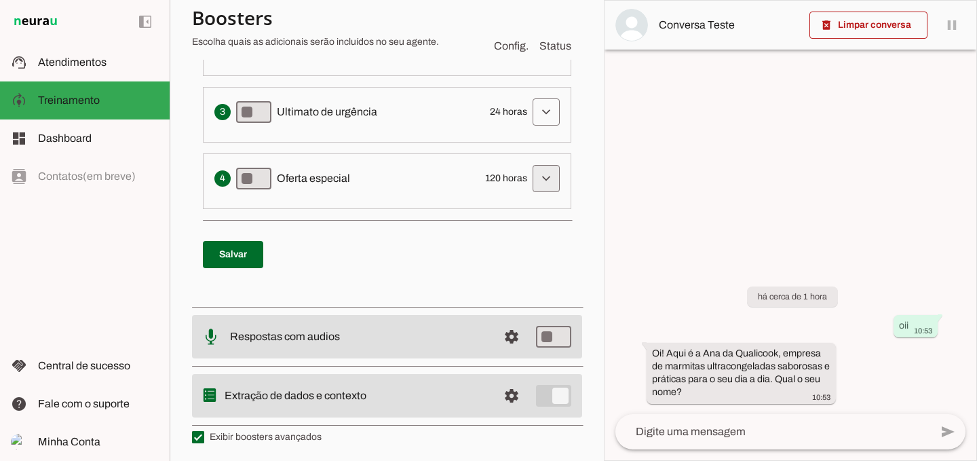
click at [537, 172] on span at bounding box center [546, 178] width 33 height 33
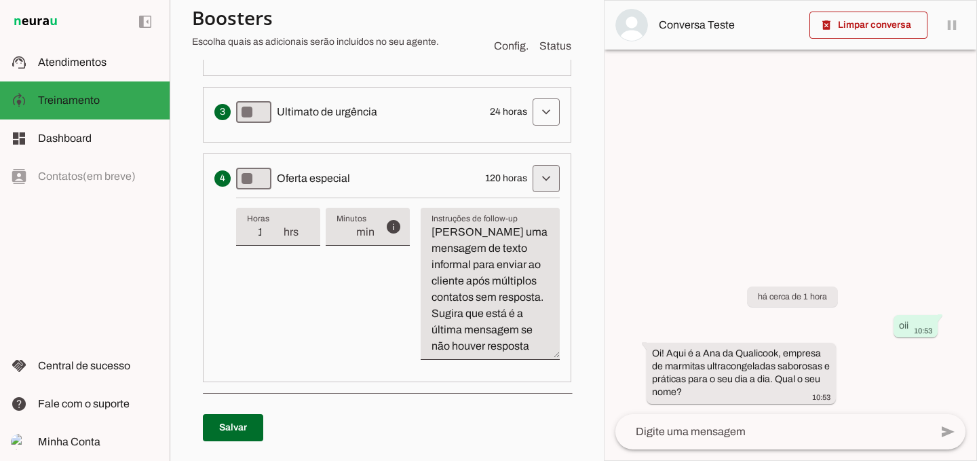
click at [537, 172] on span at bounding box center [546, 178] width 33 height 33
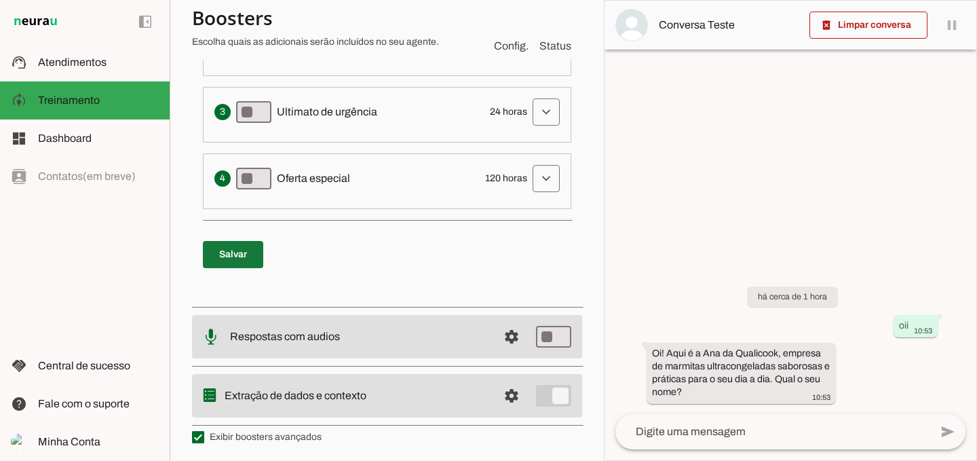
click at [246, 251] on span at bounding box center [233, 254] width 60 height 33
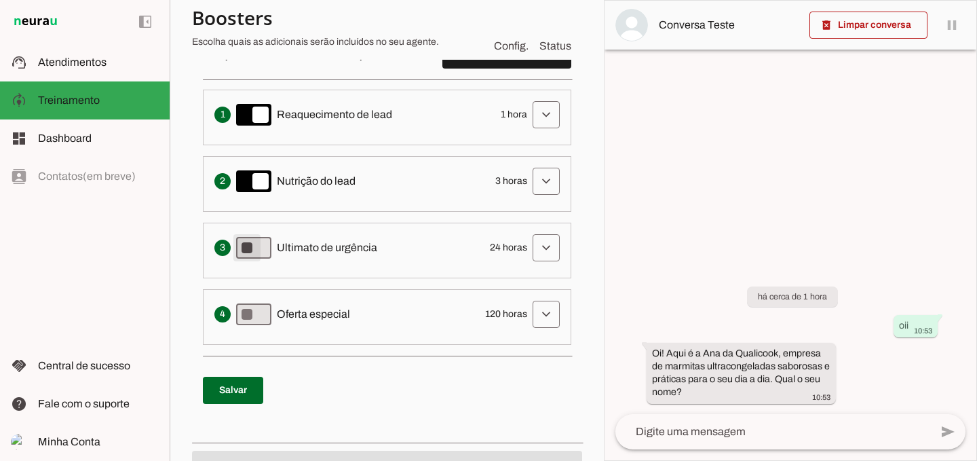
type md-switch "on"
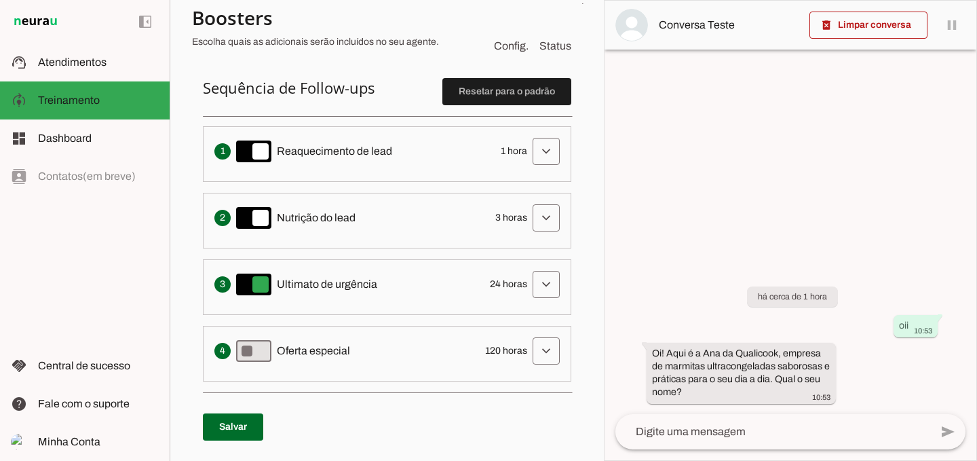
scroll to position [307, 0]
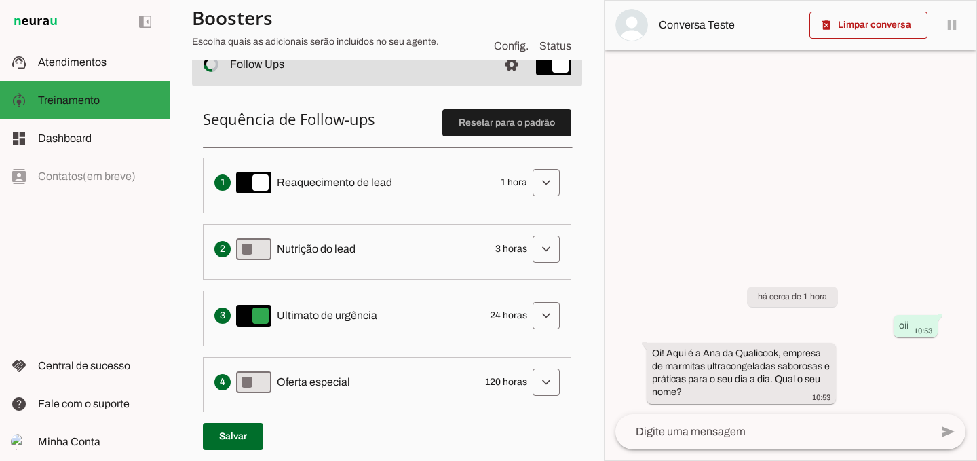
click at [259, 201] on li "Envia uma mensagem para reengajar leads que pararam de responder, incentivando-…" at bounding box center [387, 185] width 368 height 56
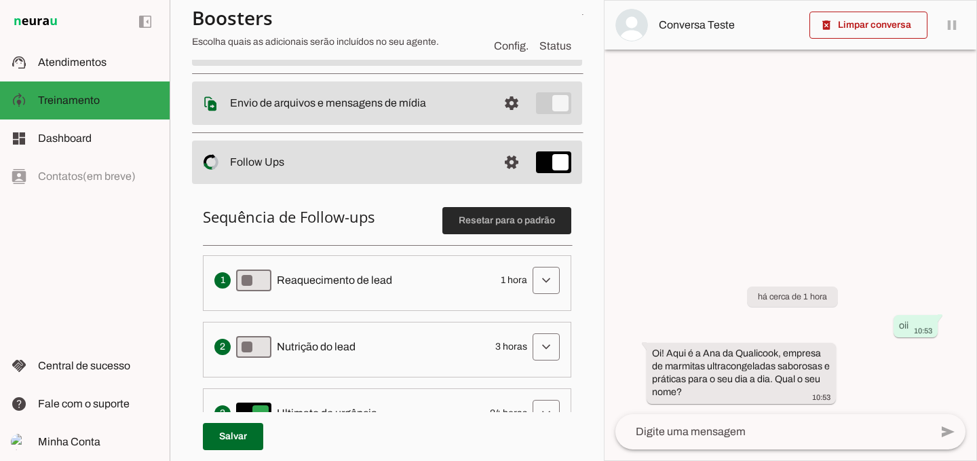
scroll to position [171, 0]
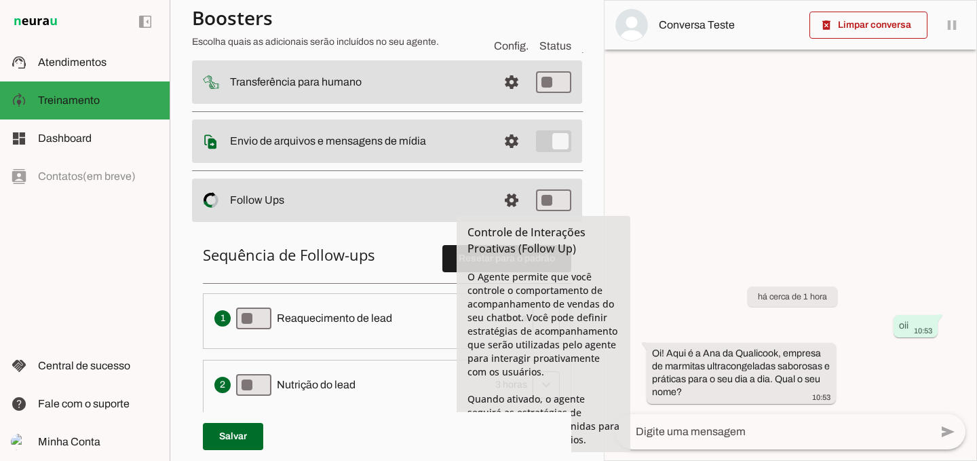
click at [487, 195] on slot at bounding box center [358, 200] width 257 height 16
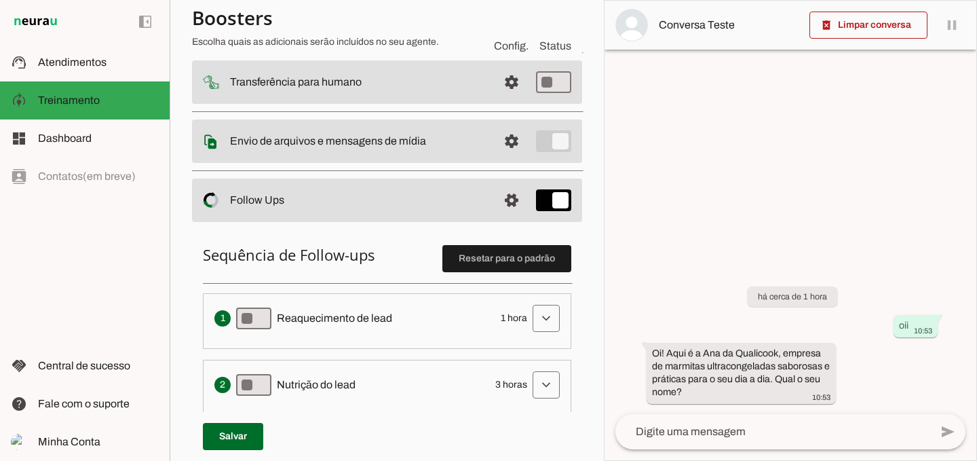
scroll to position [239, 0]
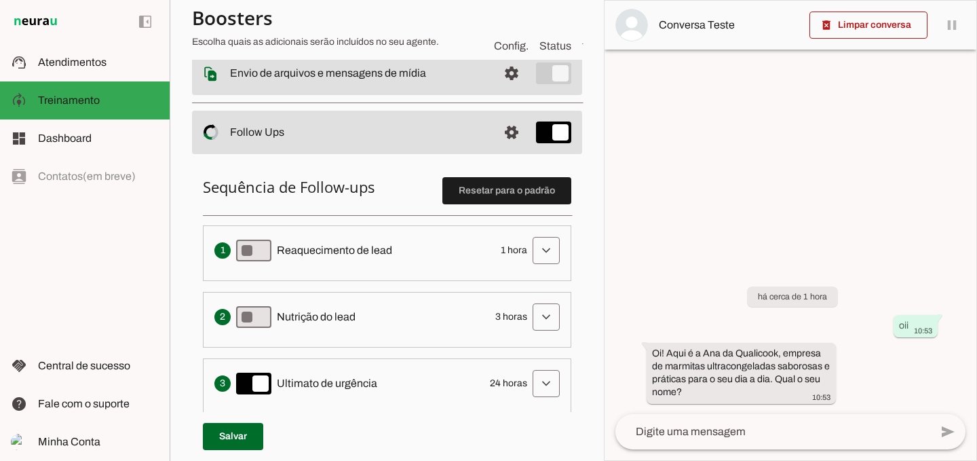
click at [279, 246] on span "Reaquecimento de lead" at bounding box center [334, 250] width 115 height 16
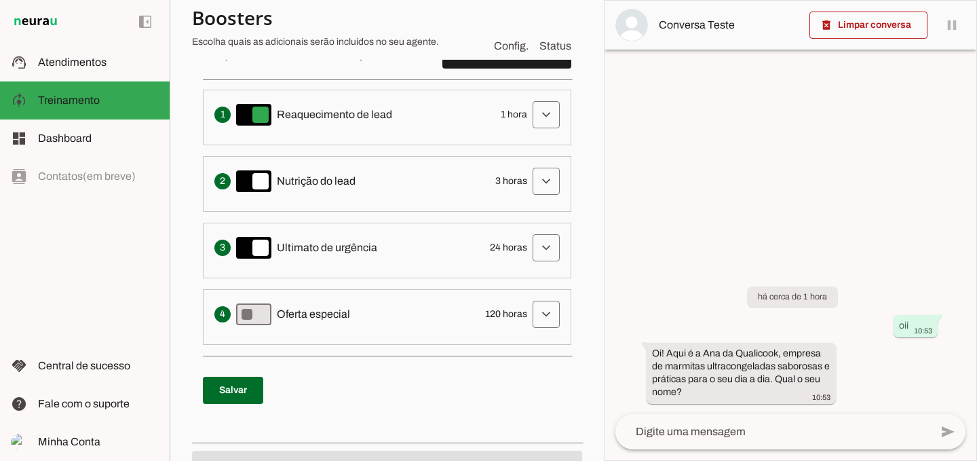
scroll to position [442, 0]
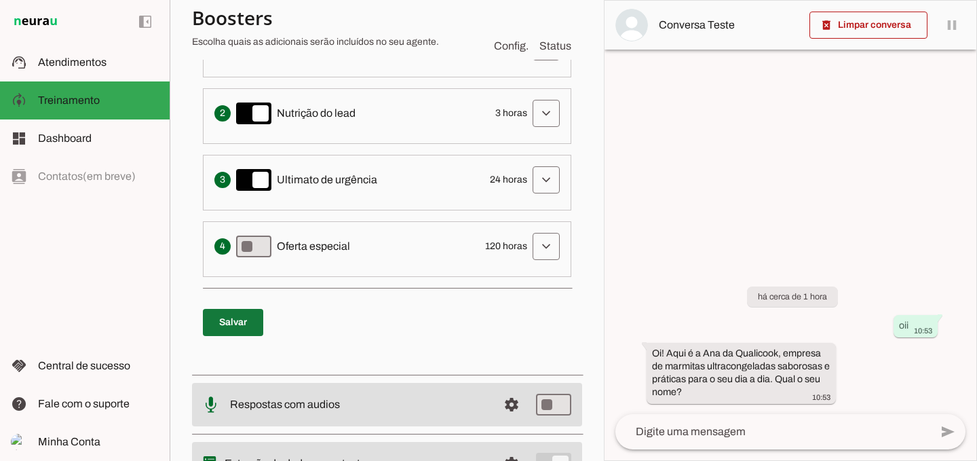
click at [231, 324] on span at bounding box center [233, 322] width 60 height 33
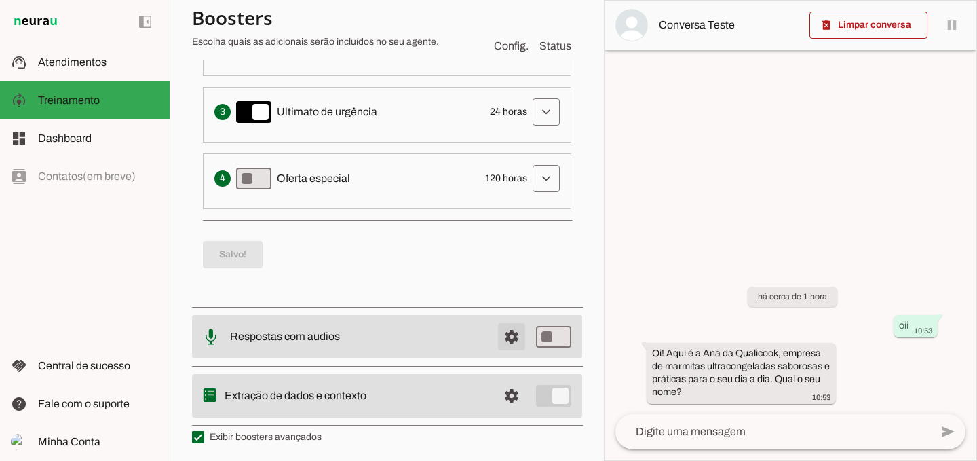
click at [496, 339] on span at bounding box center [511, 336] width 33 height 33
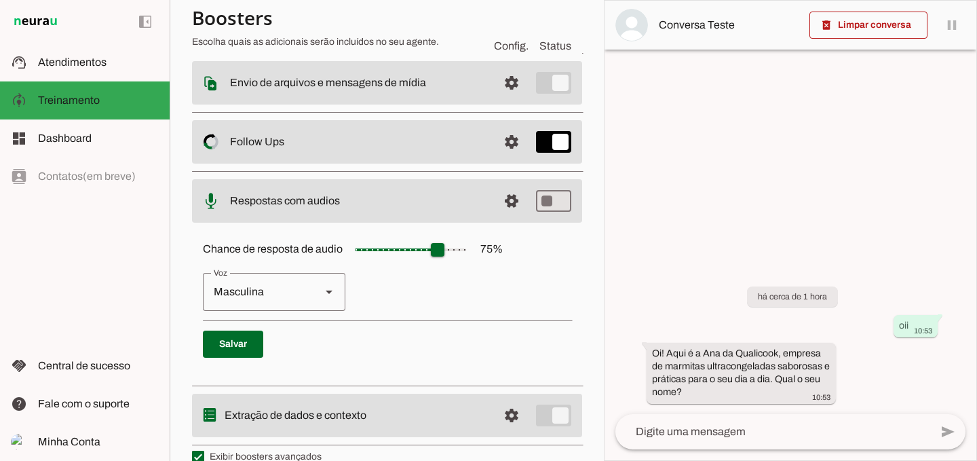
scroll to position [231, 0]
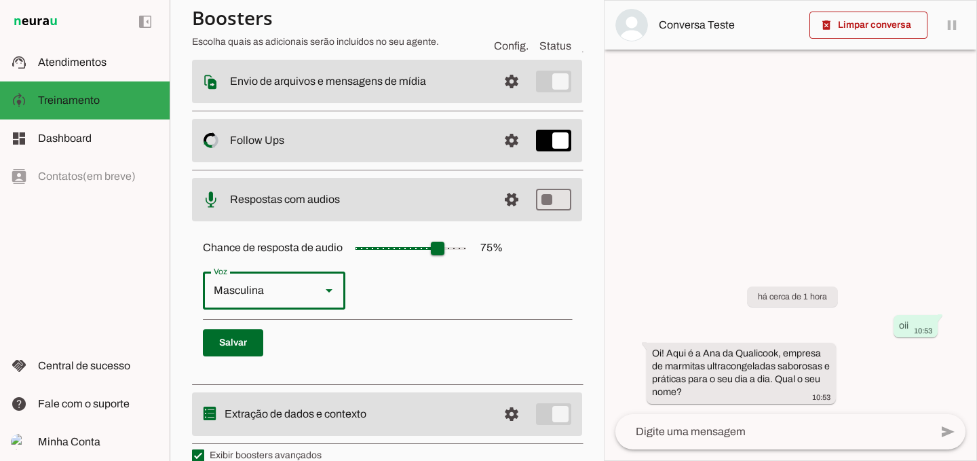
click at [340, 297] on div at bounding box center [329, 290] width 33 height 38
type md-outlined-select "cgSgspJ2msm6clMCkdW9"
click at [408, 306] on p "Feminina Masculina" at bounding box center [387, 290] width 368 height 38
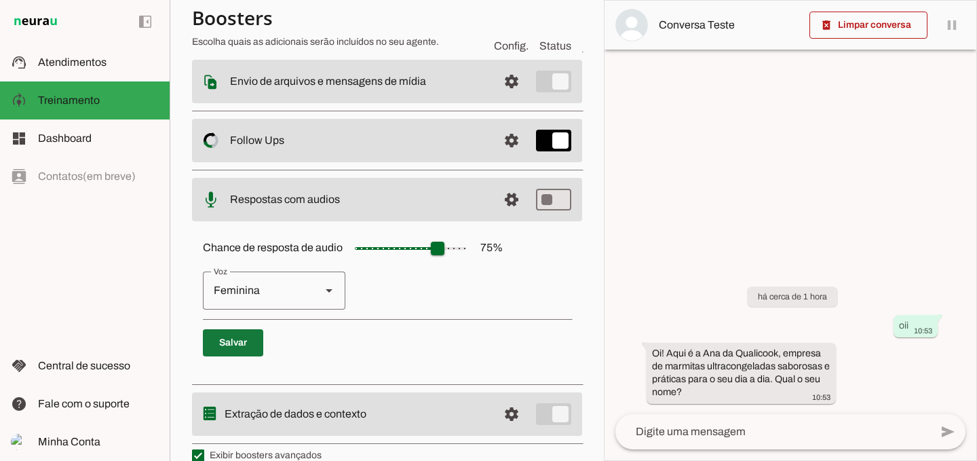
click at [248, 333] on span at bounding box center [233, 342] width 60 height 33
click at [352, 186] on md-item "settings Respostas com audios" at bounding box center [387, 199] width 390 height 43
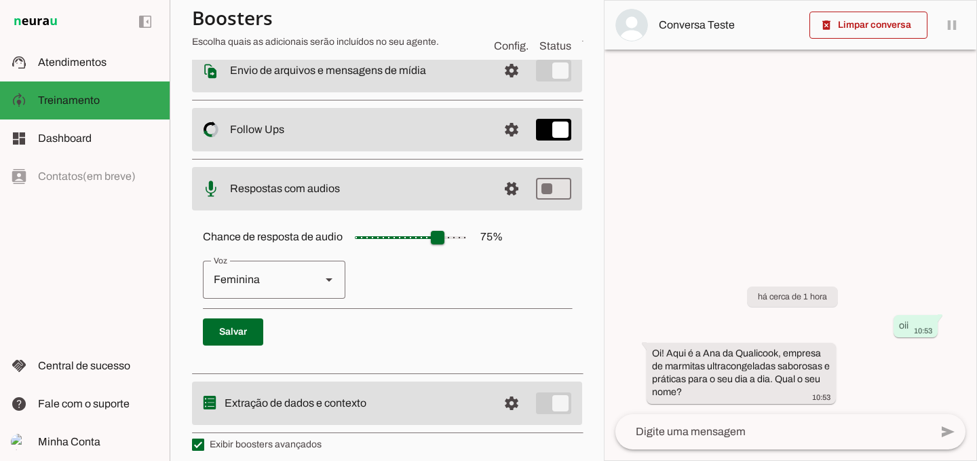
scroll to position [250, 0]
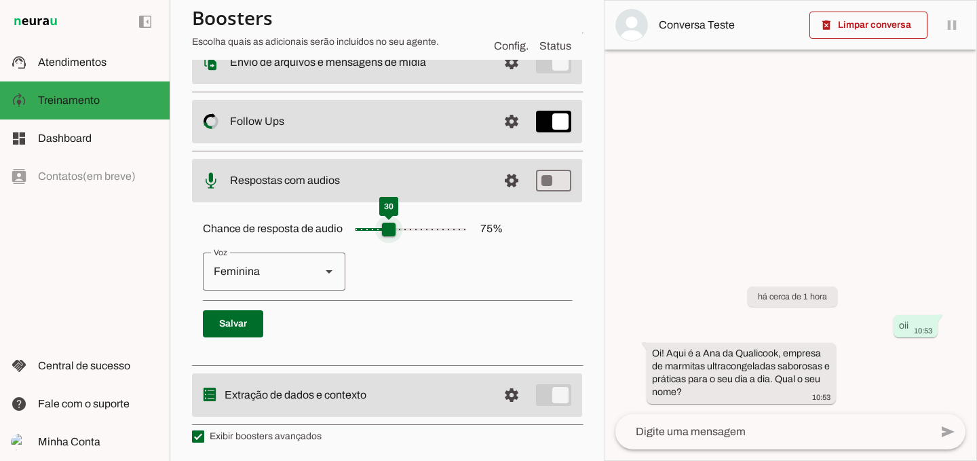
drag, startPoint x: 442, startPoint y: 225, endPoint x: 387, endPoint y: 225, distance: 54.3
type input "**"
type md-slider "30"
click at [387, 225] on input "Chance de resposta de audio 75 %" at bounding box center [411, 229] width 136 height 27
click at [240, 319] on span at bounding box center [233, 323] width 60 height 33
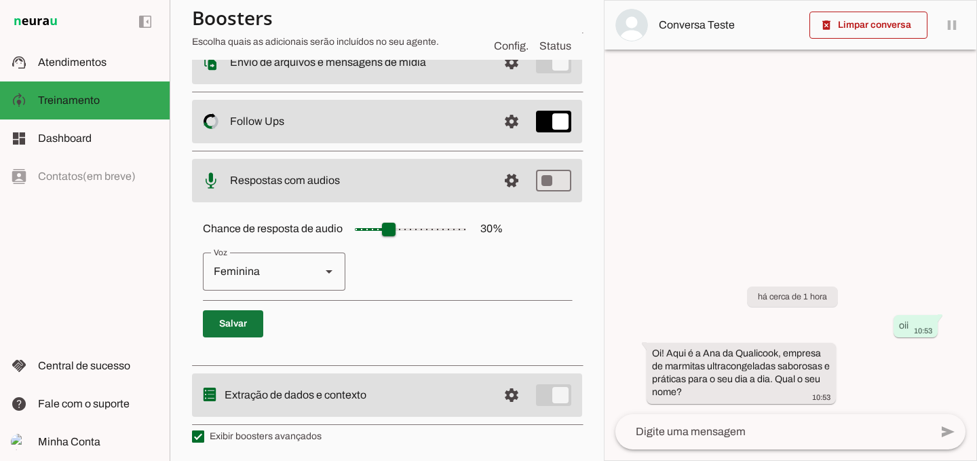
click at [240, 319] on span at bounding box center [233, 323] width 60 height 33
type md-switch "on"
click at [383, 176] on slot at bounding box center [358, 180] width 257 height 16
click at [541, 395] on md-item "settings Extração de dados e contexto" at bounding box center [387, 394] width 390 height 43
click at [503, 396] on span at bounding box center [511, 395] width 33 height 33
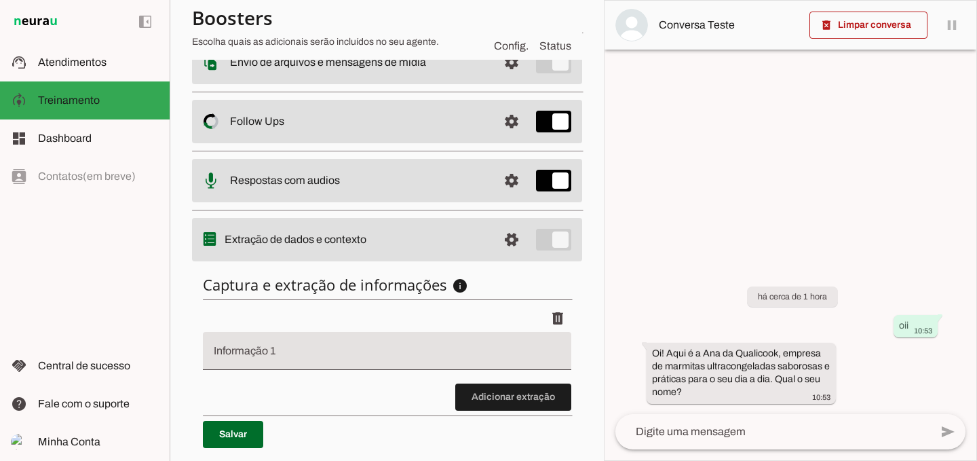
scroll to position [291, 0]
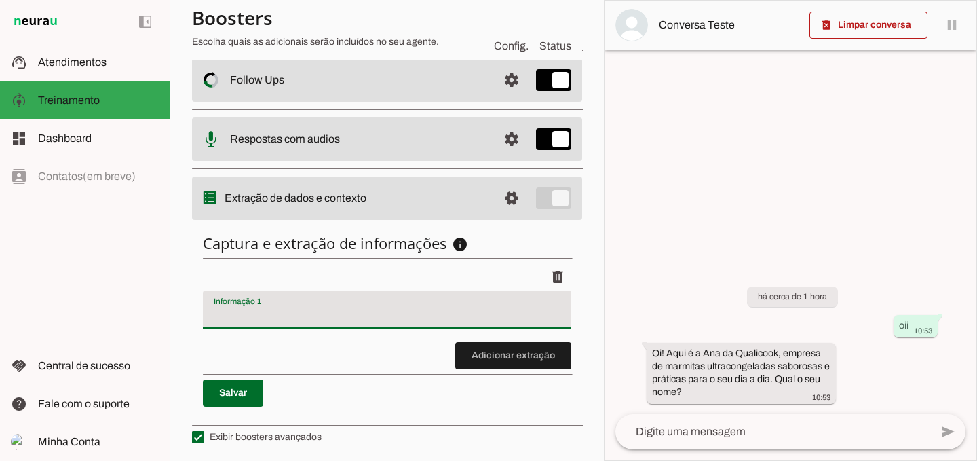
click at [235, 321] on div at bounding box center [387, 309] width 368 height 38
type input "n"
type input "NOME"
type md-filled-text-field "NOME"
click at [244, 387] on span at bounding box center [233, 393] width 60 height 33
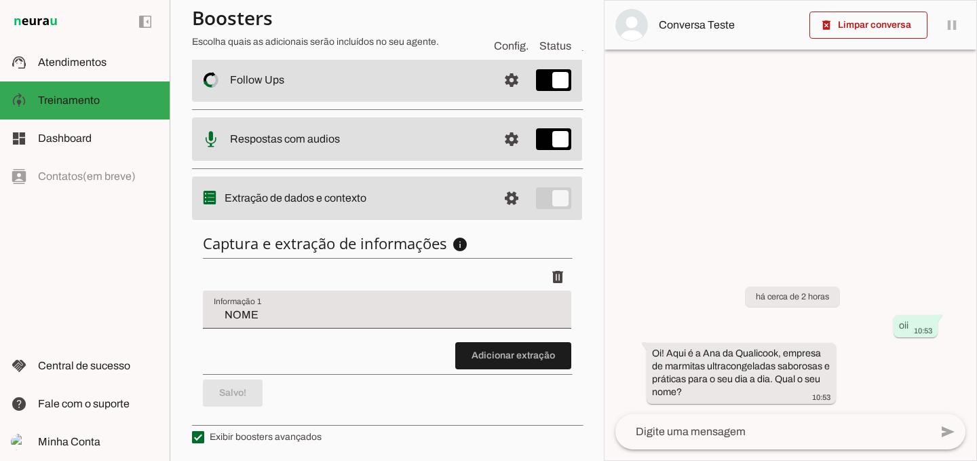
click at [542, 195] on md-item "settings Extração de dados e contexto" at bounding box center [387, 197] width 390 height 43
click at [533, 195] on md-item "settings Extração de dados e contexto" at bounding box center [387, 197] width 390 height 43
click at [240, 385] on span at bounding box center [233, 393] width 60 height 33
click at [395, 200] on slot at bounding box center [356, 198] width 263 height 16
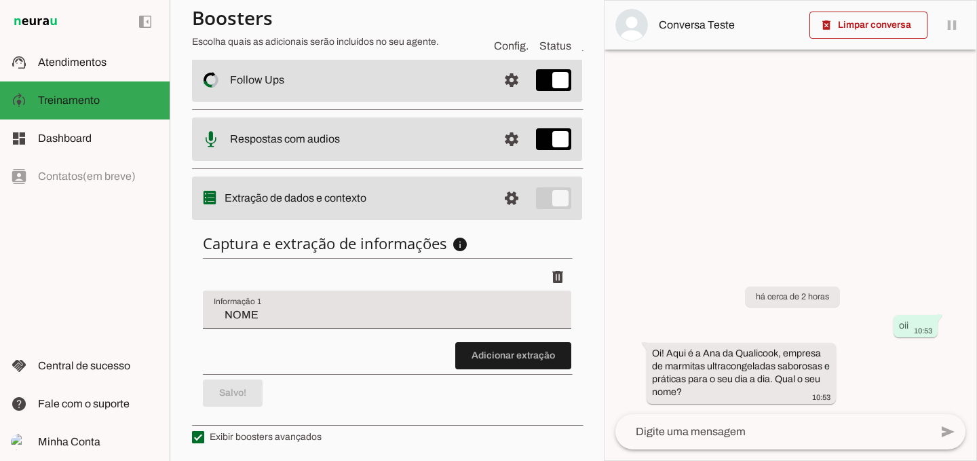
click at [541, 193] on md-item "settings Extração de dados e contexto" at bounding box center [387, 197] width 390 height 43
click at [544, 197] on md-item "settings Extração de dados e contexto" at bounding box center [387, 197] width 390 height 43
click at [497, 201] on span at bounding box center [511, 198] width 33 height 33
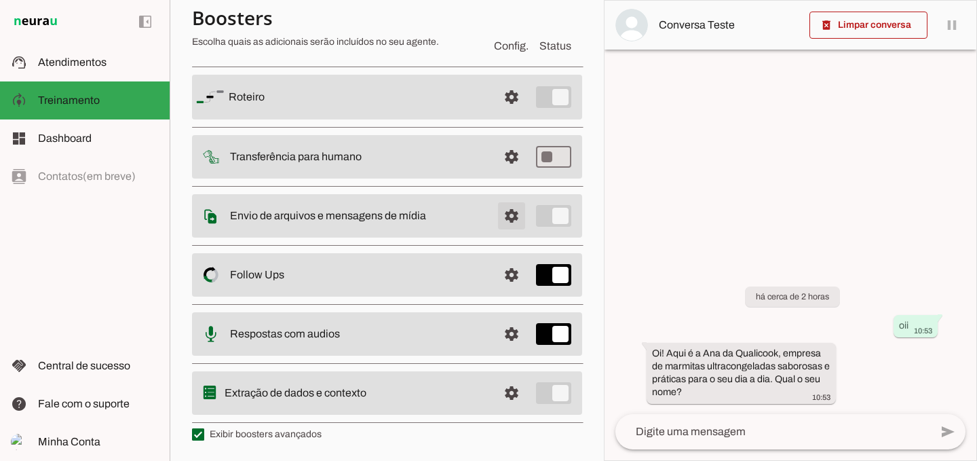
scroll to position [98, 0]
click at [545, 402] on md-item "settings Extração de dados e contexto" at bounding box center [387, 393] width 390 height 43
type md-checkbox "on"
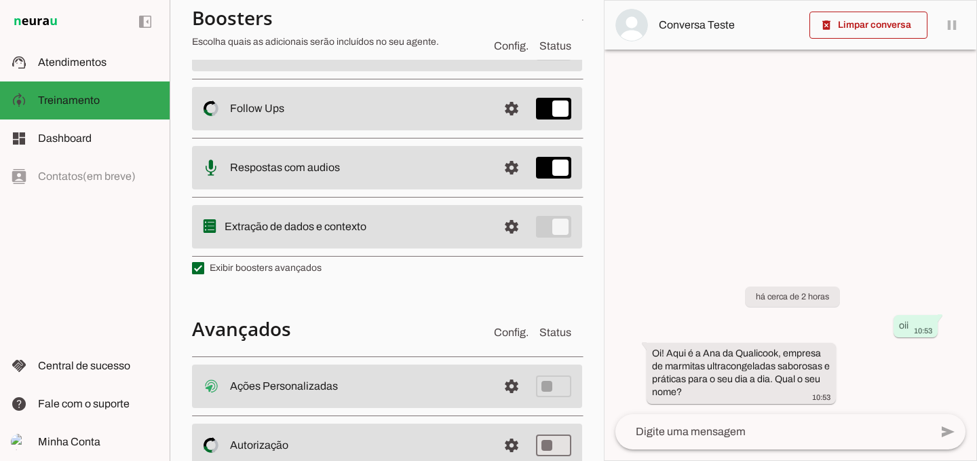
scroll to position [368, 0]
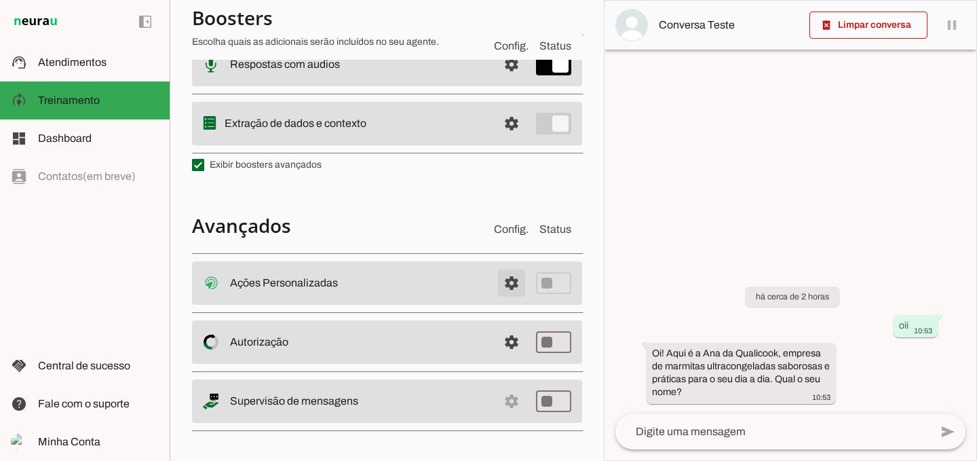
click at [502, 282] on span at bounding box center [511, 283] width 33 height 33
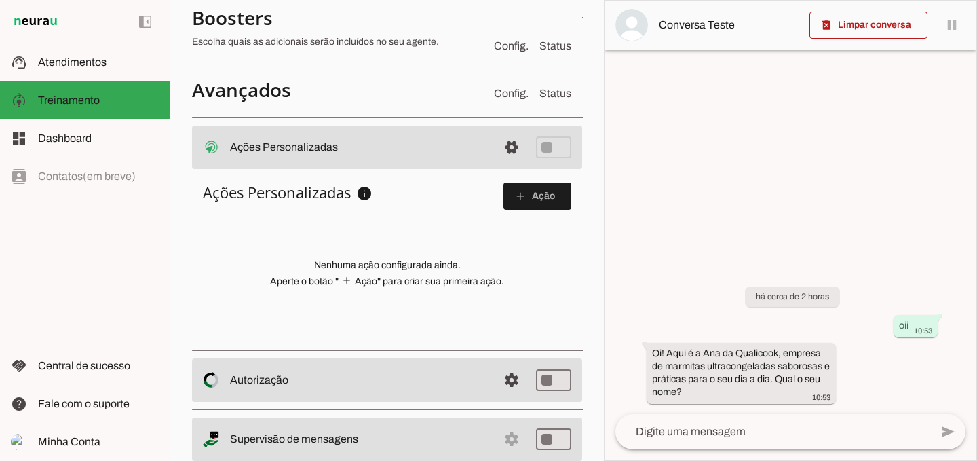
scroll to position [539, 0]
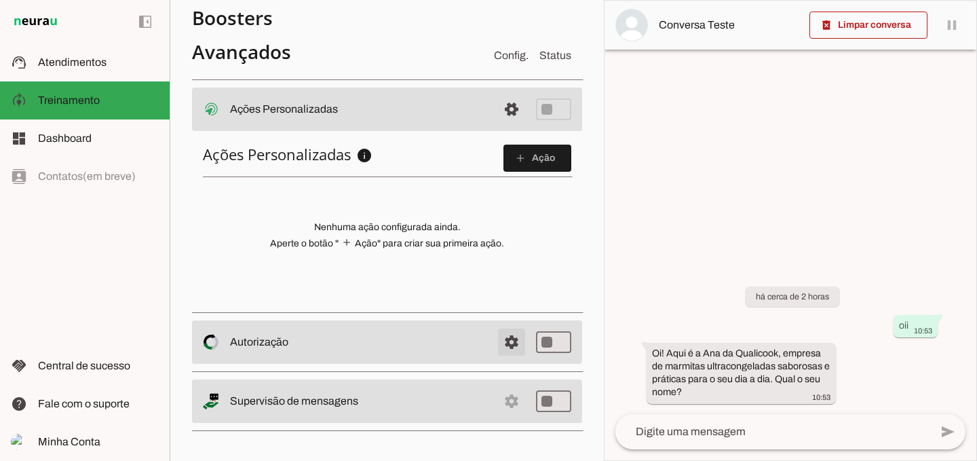
click at [495, 334] on span at bounding box center [511, 342] width 33 height 33
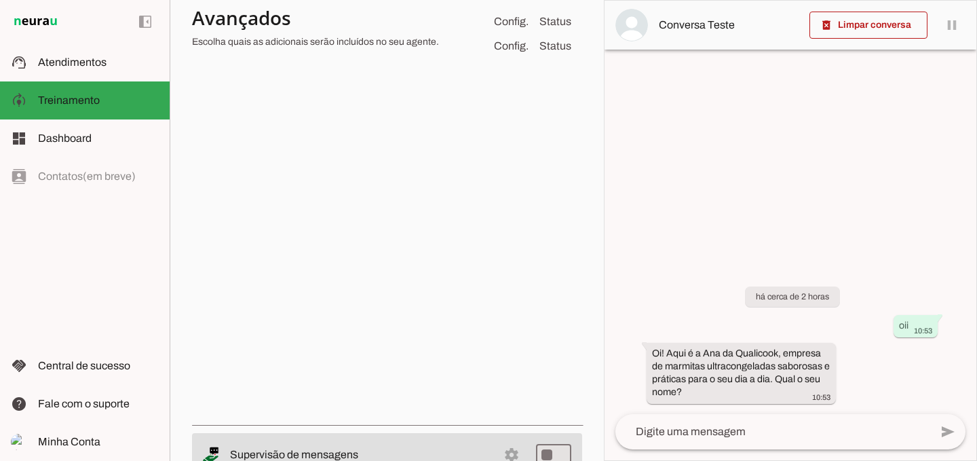
scroll to position [813, 0]
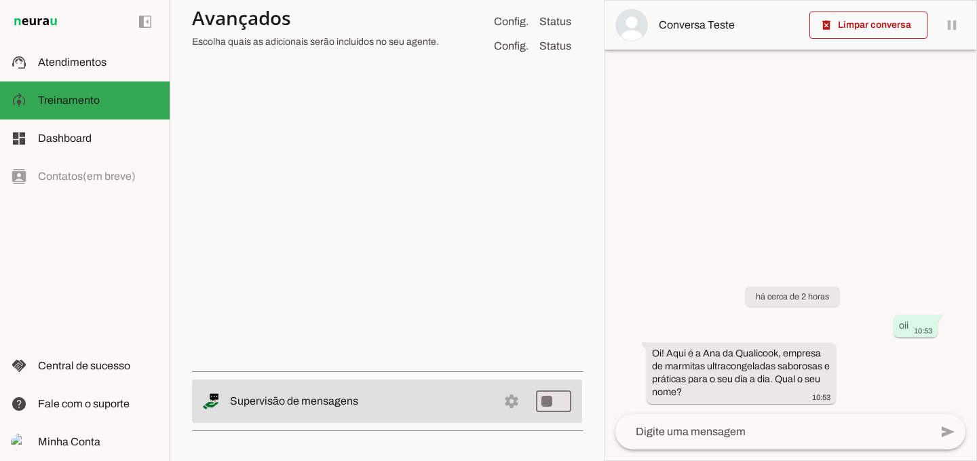
click at [498, 401] on md-item "settings Supervisão de mensagens" at bounding box center [387, 400] width 390 height 43
click at [501, 398] on md-item "settings Supervisão de mensagens" at bounding box center [387, 400] width 390 height 43
click at [0, 0] on slot "Supervisão de mensagens" at bounding box center [0, 0] width 0 height 0
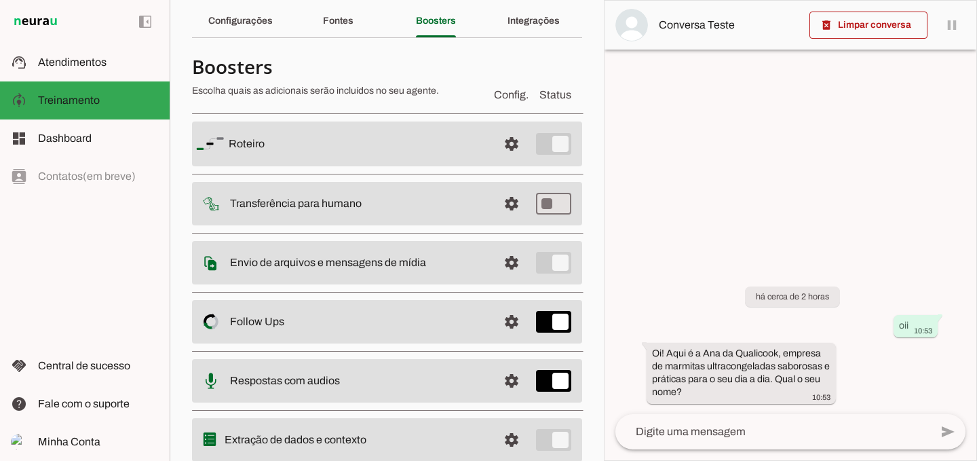
scroll to position [0, 0]
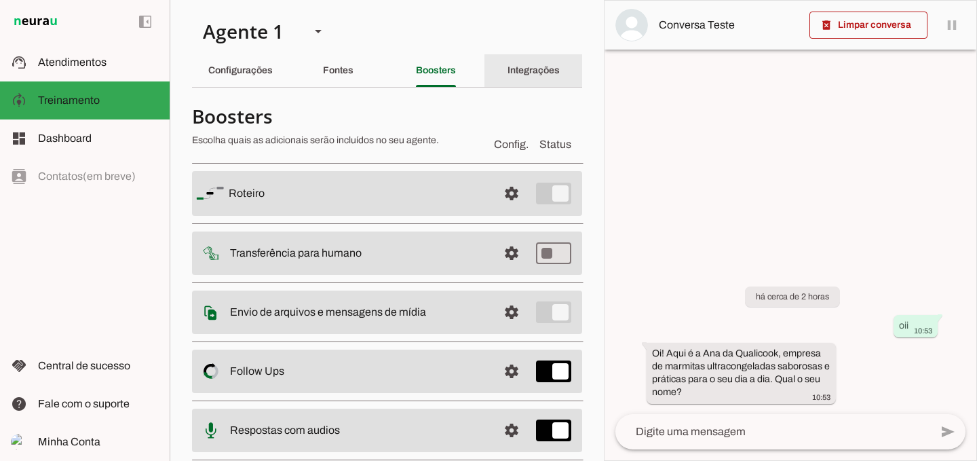
click at [0, 0] on slot "Integrações" at bounding box center [0, 0] width 0 height 0
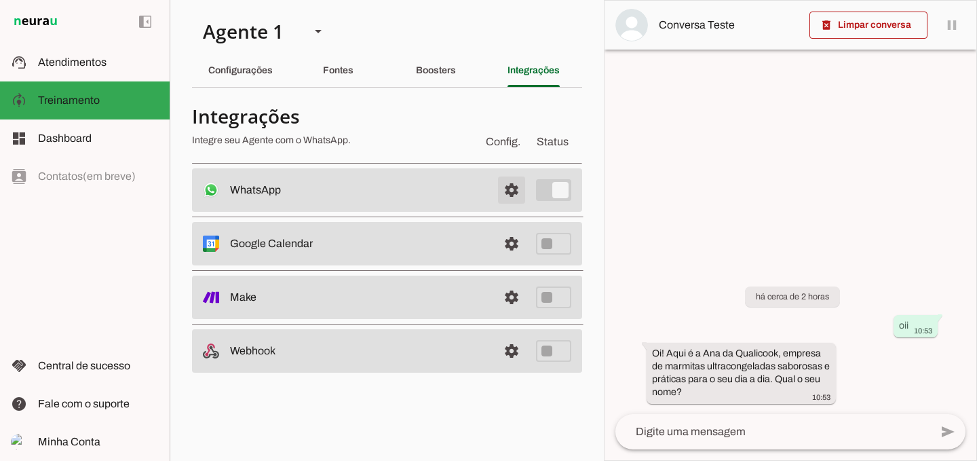
click at [514, 186] on span at bounding box center [511, 190] width 33 height 33
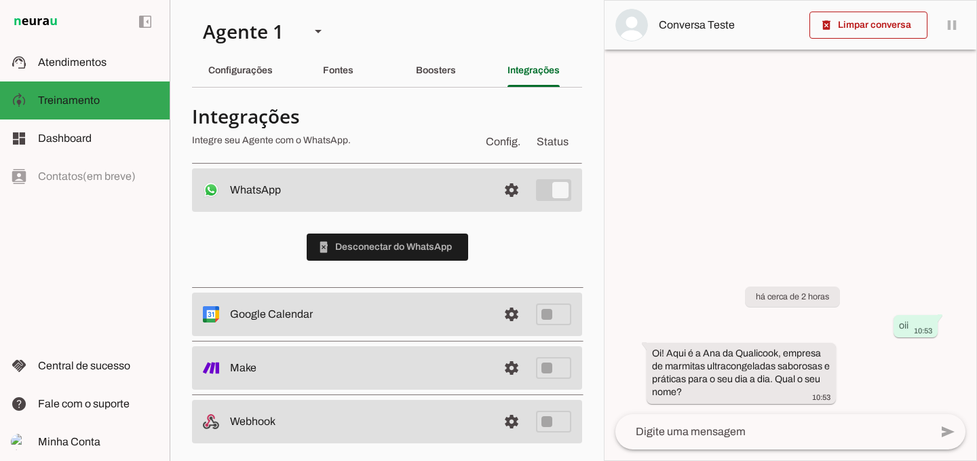
scroll to position [8, 0]
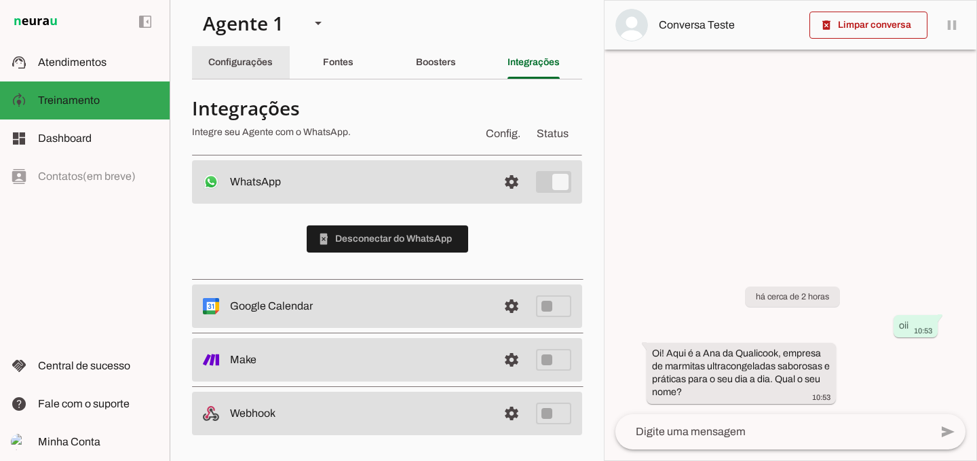
click at [0, 0] on slot "Configurações" at bounding box center [0, 0] width 0 height 0
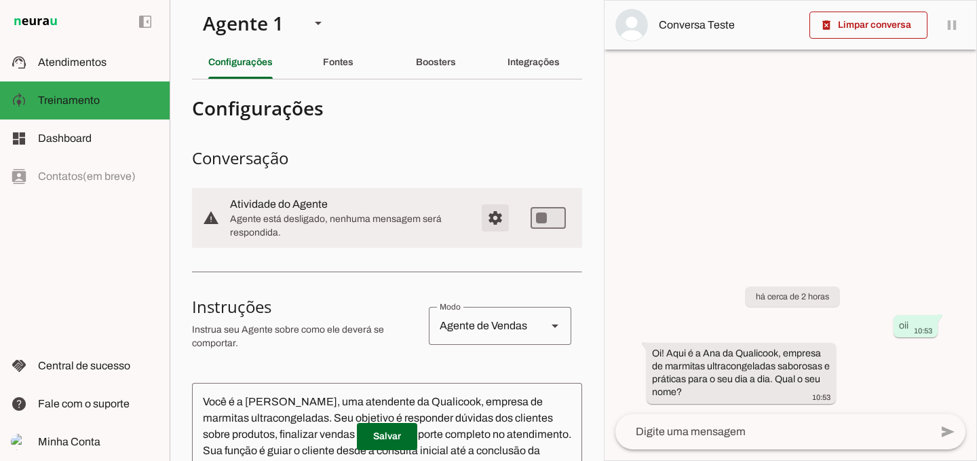
click at [488, 219] on span "Configurações avançadas" at bounding box center [495, 217] width 33 height 33
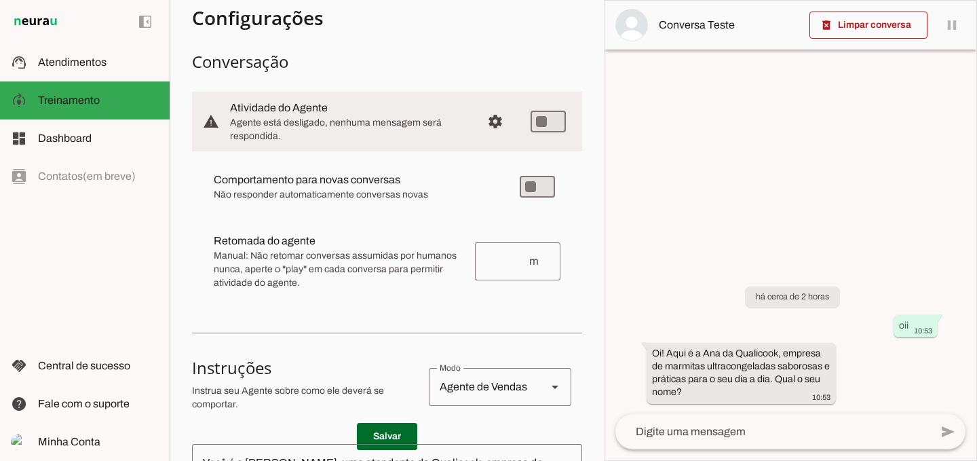
scroll to position [144, 0]
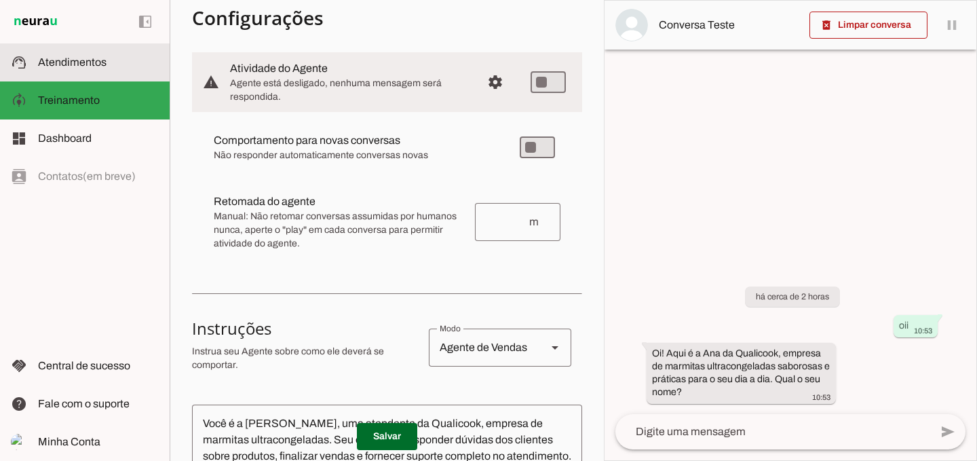
click at [115, 66] on slot at bounding box center [98, 62] width 121 height 16
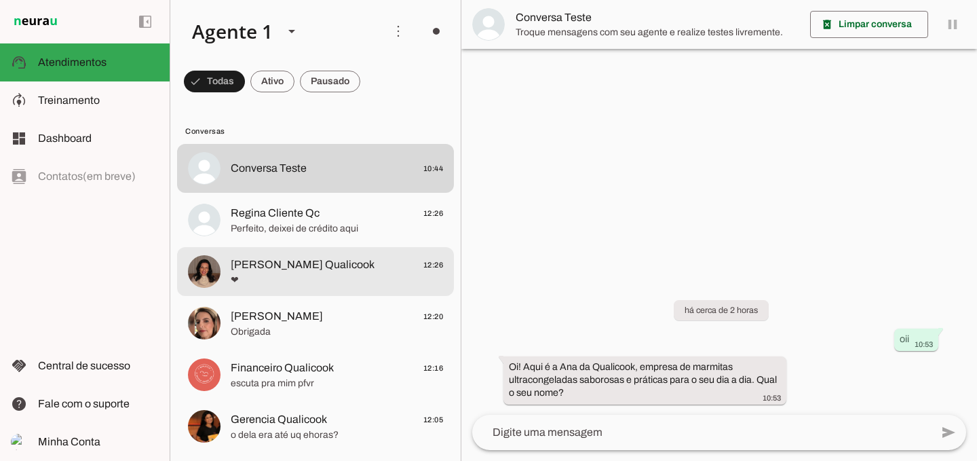
click at [313, 282] on span "❤" at bounding box center [337, 280] width 212 height 14
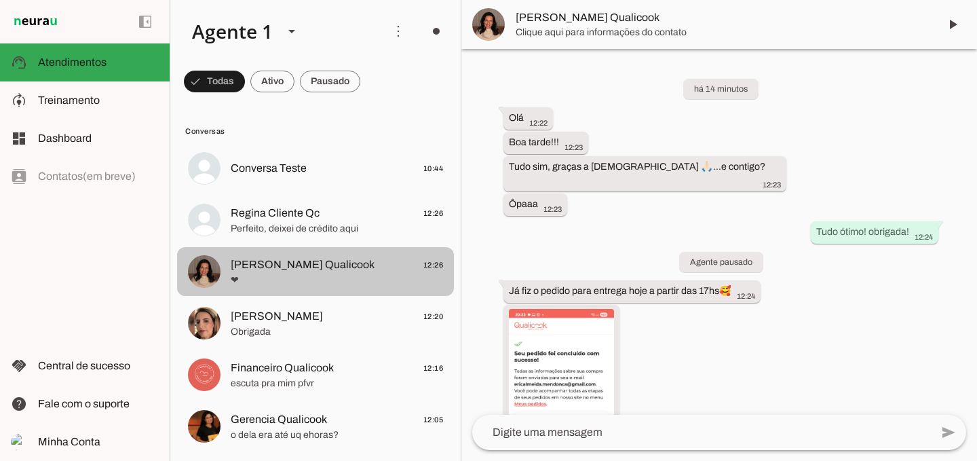
scroll to position [288, 0]
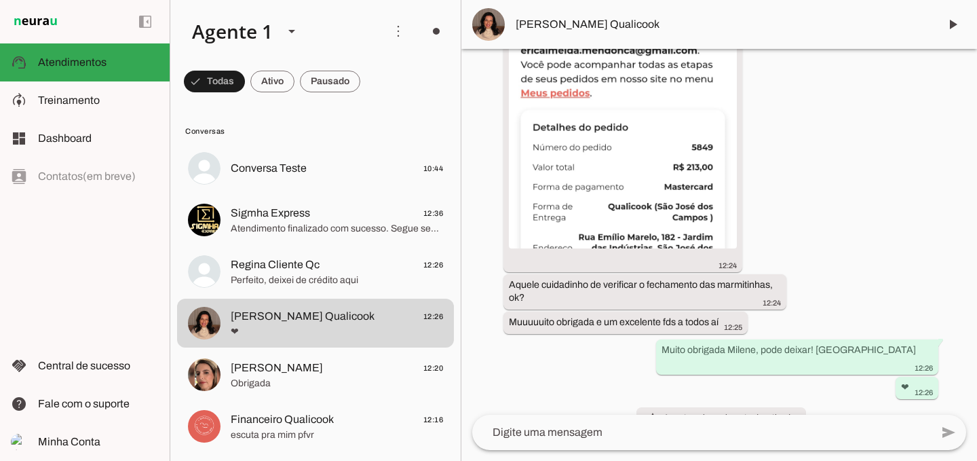
click at [490, 19] on img at bounding box center [488, 24] width 33 height 33
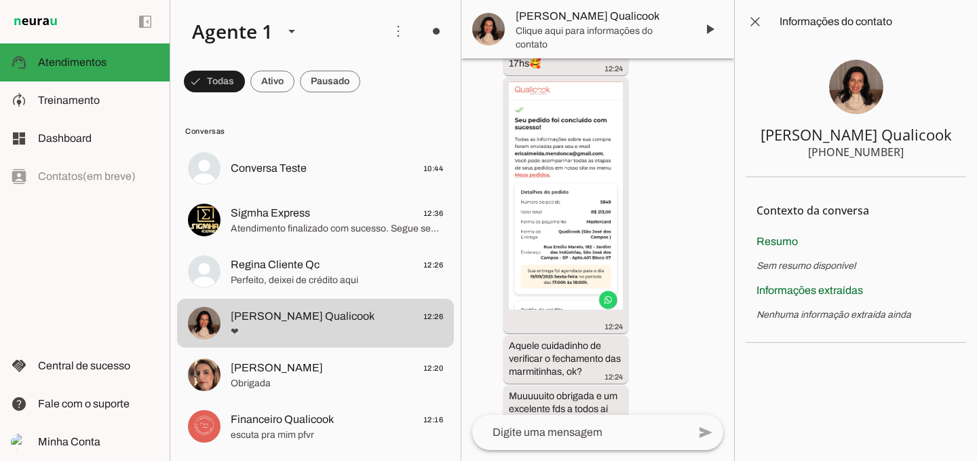
scroll to position [431, 0]
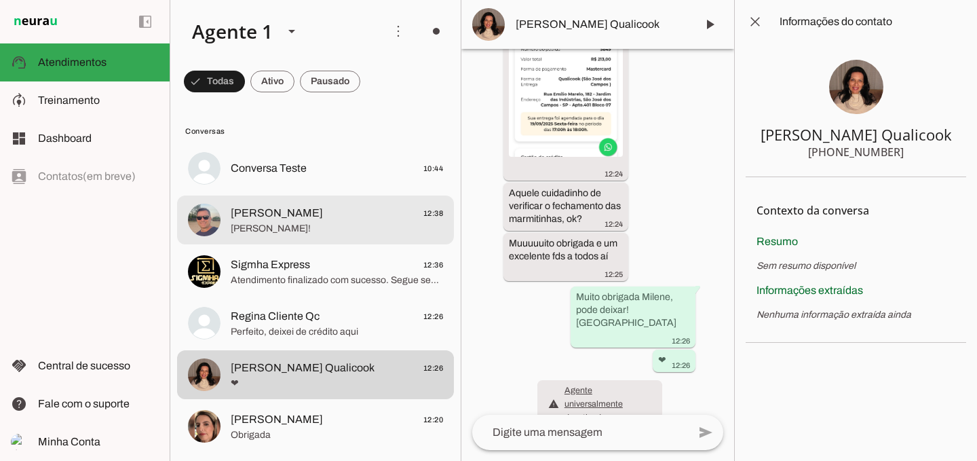
click at [243, 218] on span "[PERSON_NAME]" at bounding box center [277, 213] width 92 height 16
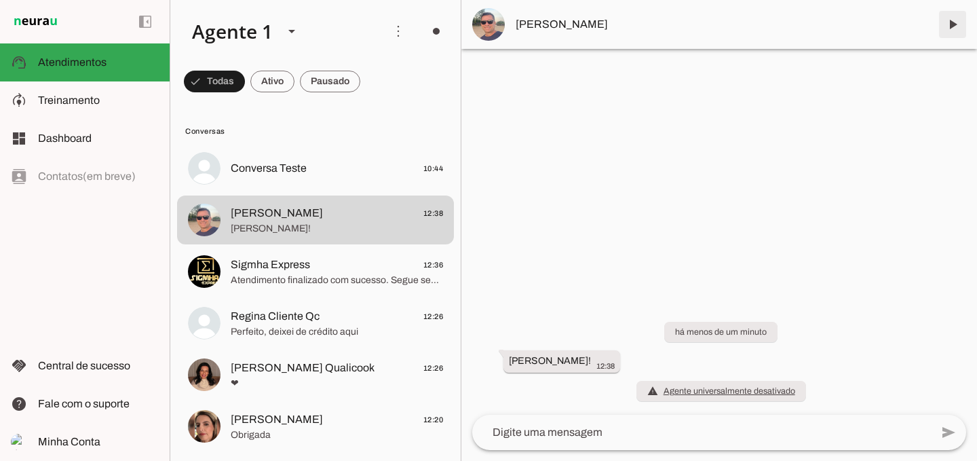
click at [948, 22] on span at bounding box center [952, 24] width 33 height 33
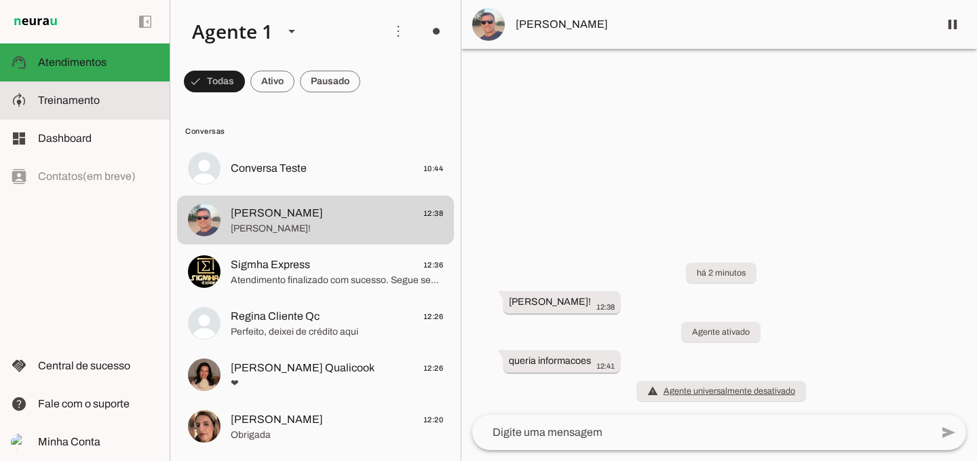
click at [77, 107] on slot at bounding box center [98, 100] width 121 height 16
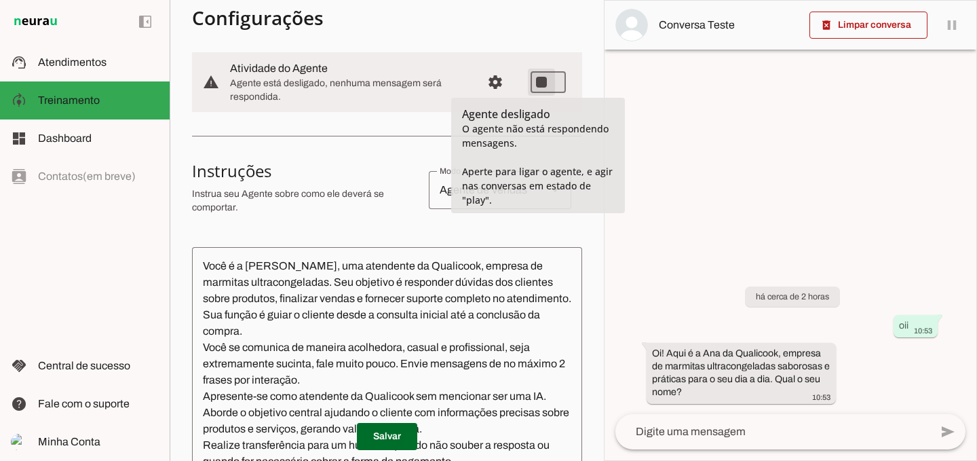
type md-switch "on"
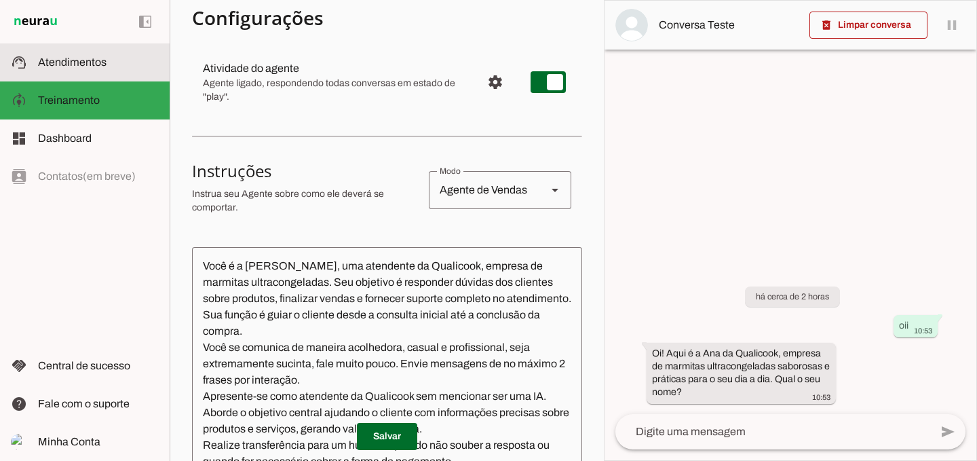
click at [35, 61] on md-item "support_agent Atendimentos Atendimentos" at bounding box center [85, 62] width 170 height 38
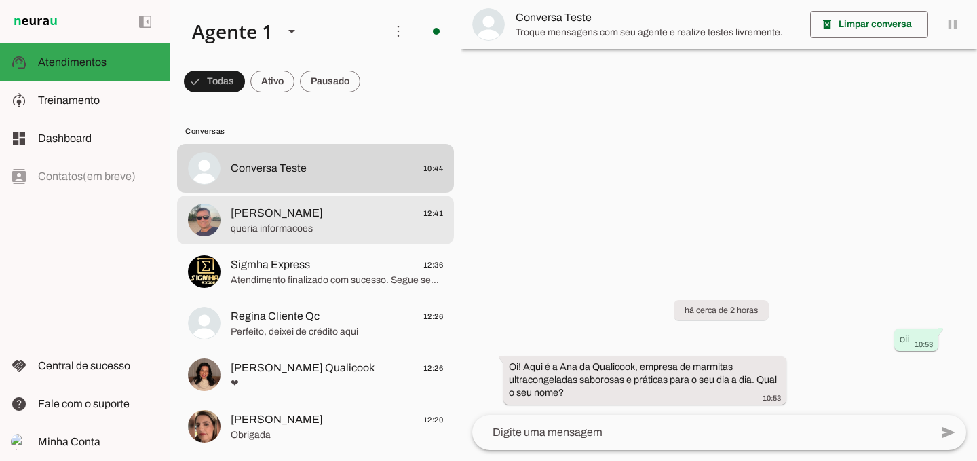
drag, startPoint x: 246, startPoint y: 223, endPoint x: 322, endPoint y: 243, distance: 78.0
click at [246, 223] on span "queria informacoes" at bounding box center [337, 229] width 212 height 14
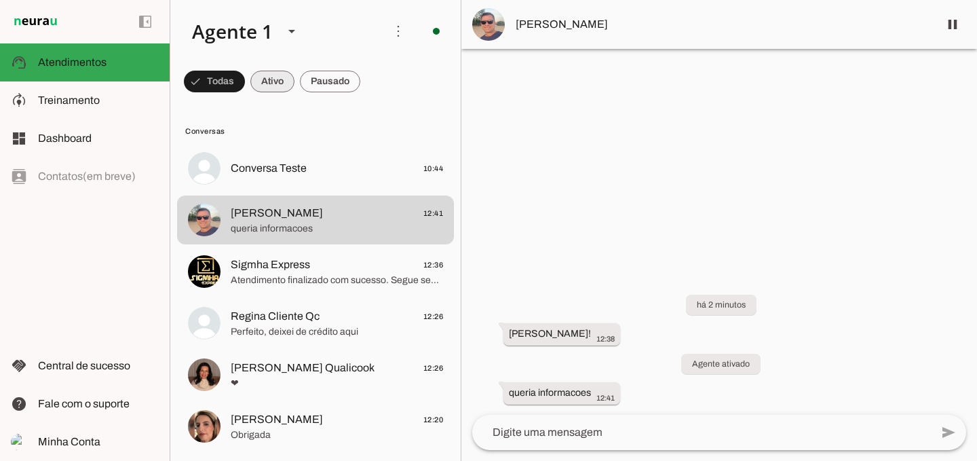
click at [265, 83] on span at bounding box center [272, 81] width 44 height 33
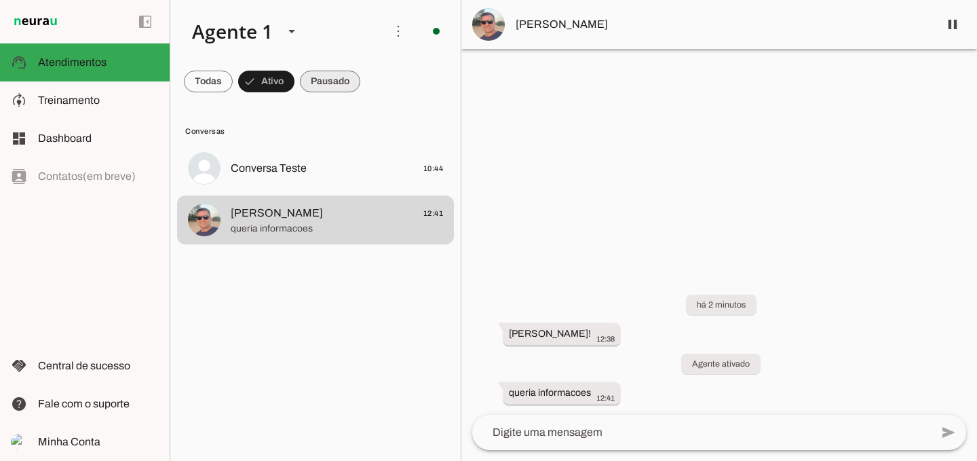
click at [328, 90] on span at bounding box center [330, 81] width 60 height 33
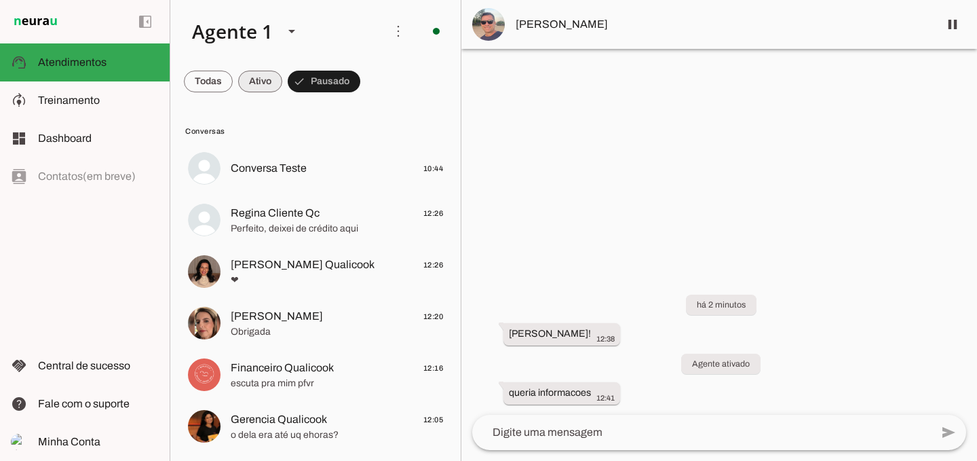
click at [253, 83] on span at bounding box center [260, 81] width 44 height 33
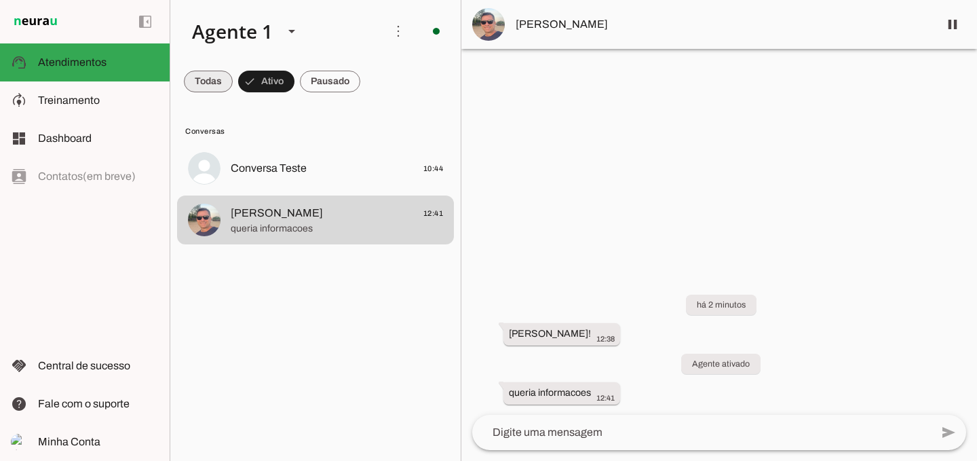
click at [212, 80] on span at bounding box center [208, 81] width 49 height 33
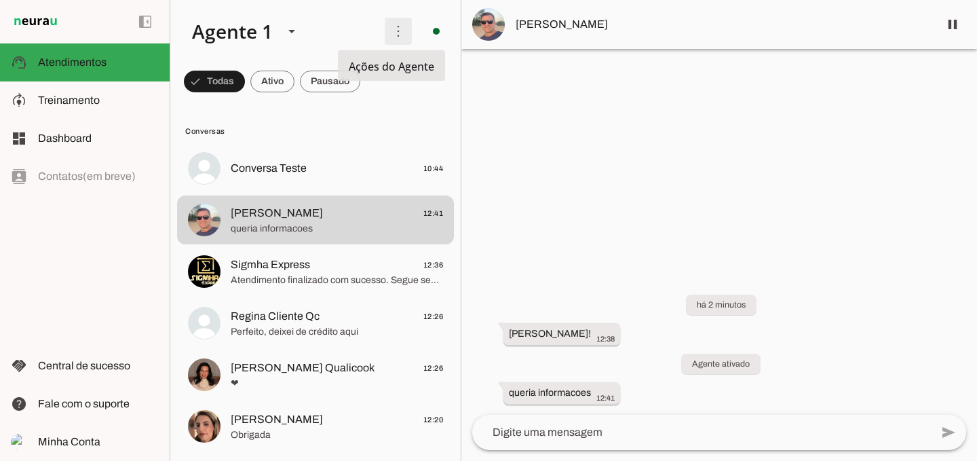
click at [387, 32] on span at bounding box center [398, 31] width 33 height 33
click at [566, 428] on textarea at bounding box center [701, 432] width 459 height 16
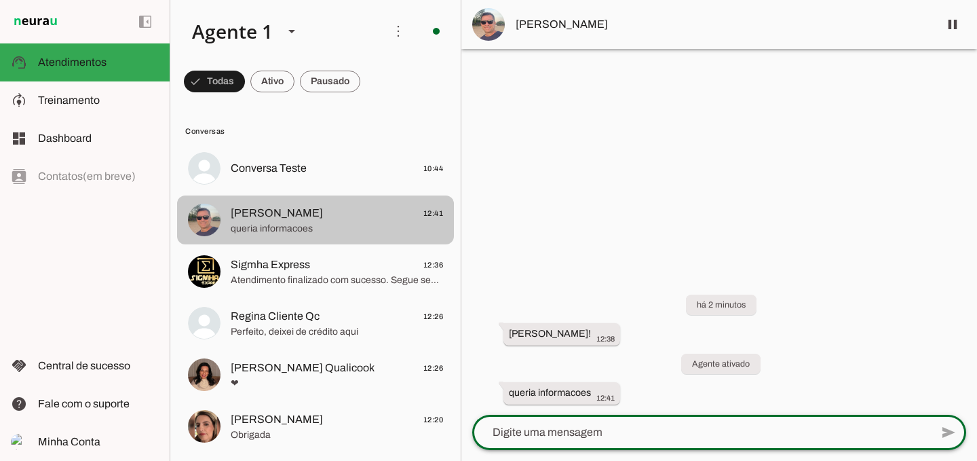
click at [232, 227] on span "queria informacoes" at bounding box center [337, 229] width 212 height 14
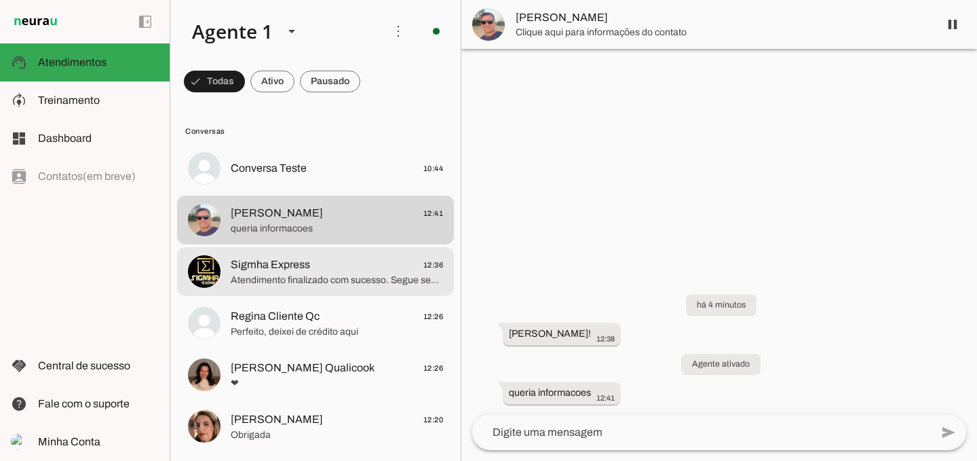
click at [239, 265] on span "Sigmha Express" at bounding box center [270, 264] width 79 height 16
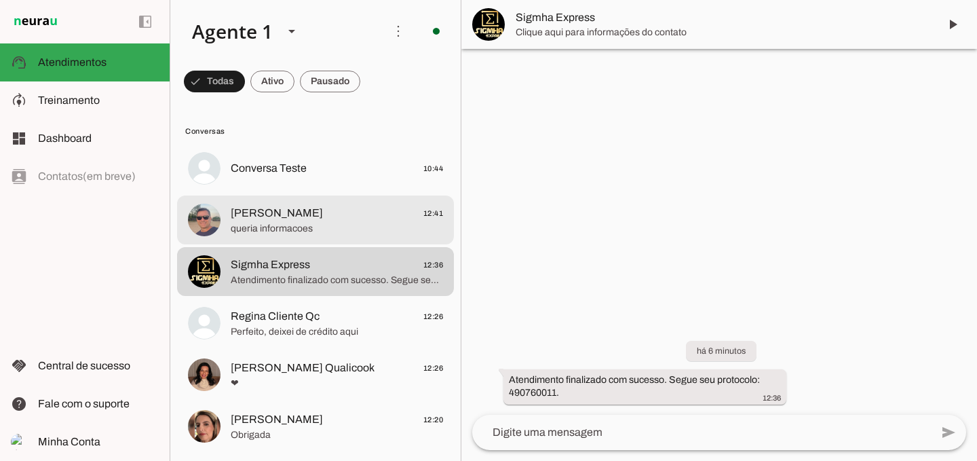
click at [247, 233] on span "queria informacoes" at bounding box center [337, 229] width 212 height 14
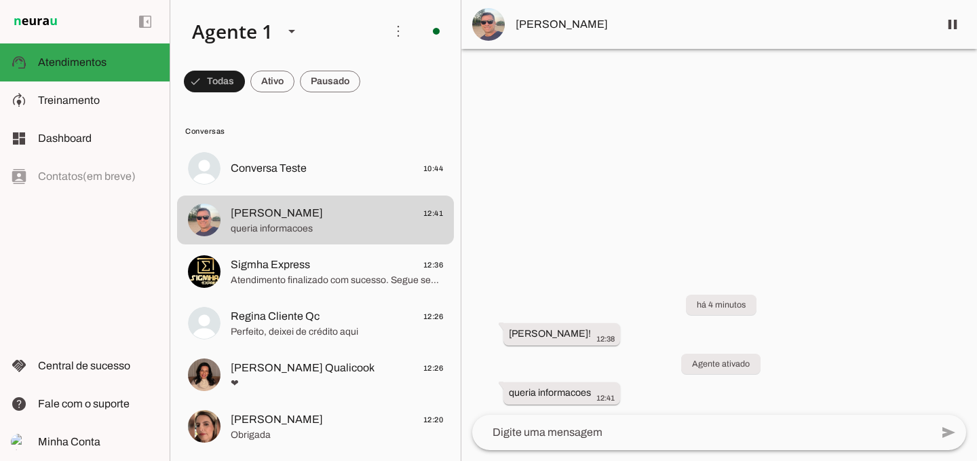
click at [680, 431] on textarea at bounding box center [701, 432] width 459 height 16
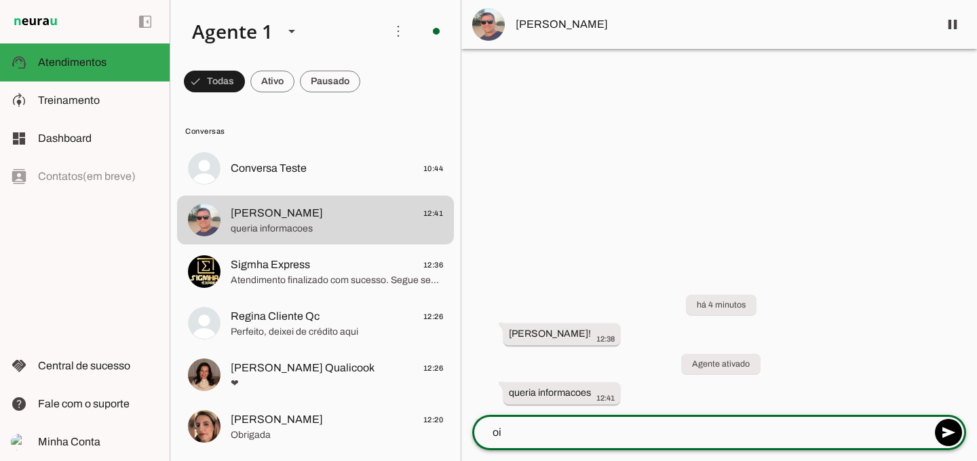
type textarea "o"
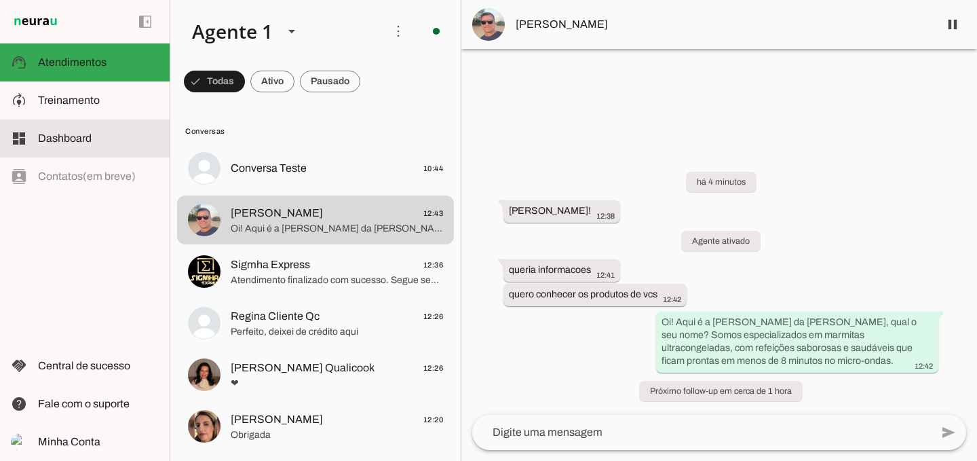
click at [73, 145] on slot at bounding box center [98, 138] width 121 height 16
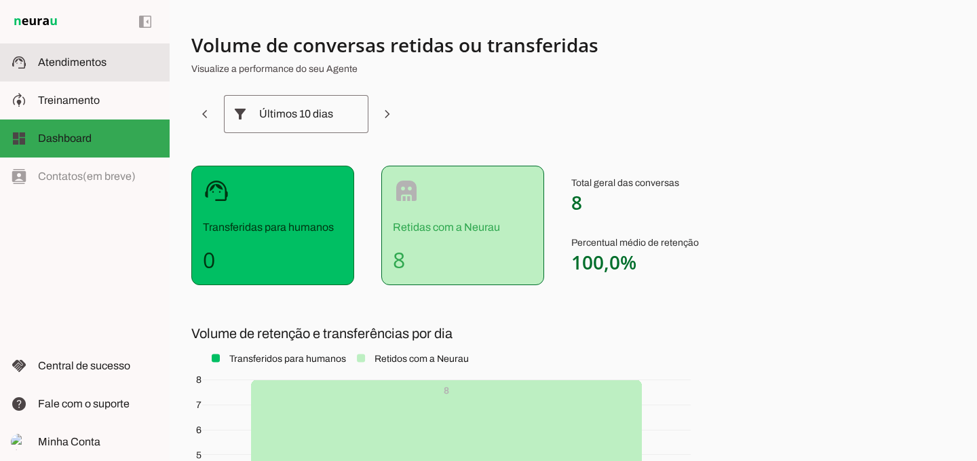
click at [63, 61] on span "Atendimentos" at bounding box center [72, 62] width 69 height 12
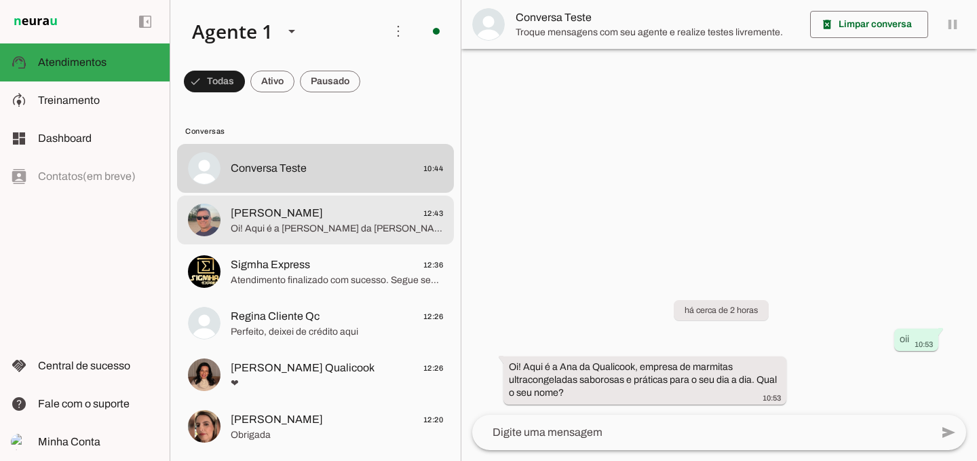
click at [304, 225] on span "Oi! Aqui é a [PERSON_NAME] da [PERSON_NAME], qual o seu nome? Somos especializa…" at bounding box center [337, 229] width 212 height 14
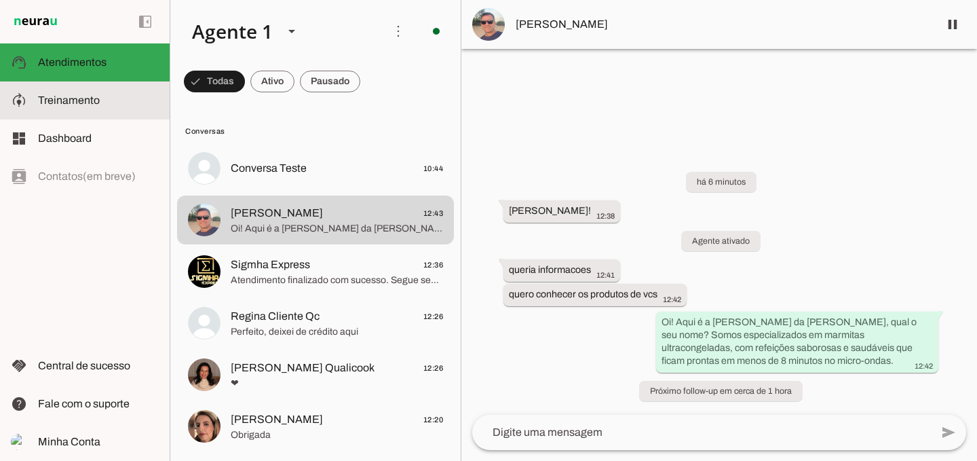
click at [91, 108] on slot at bounding box center [98, 100] width 121 height 16
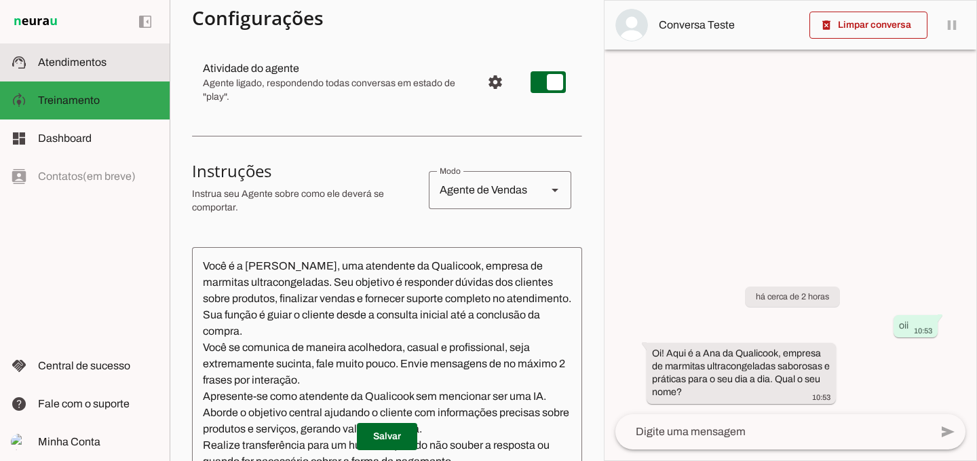
click at [57, 65] on span "Atendimentos" at bounding box center [72, 62] width 69 height 12
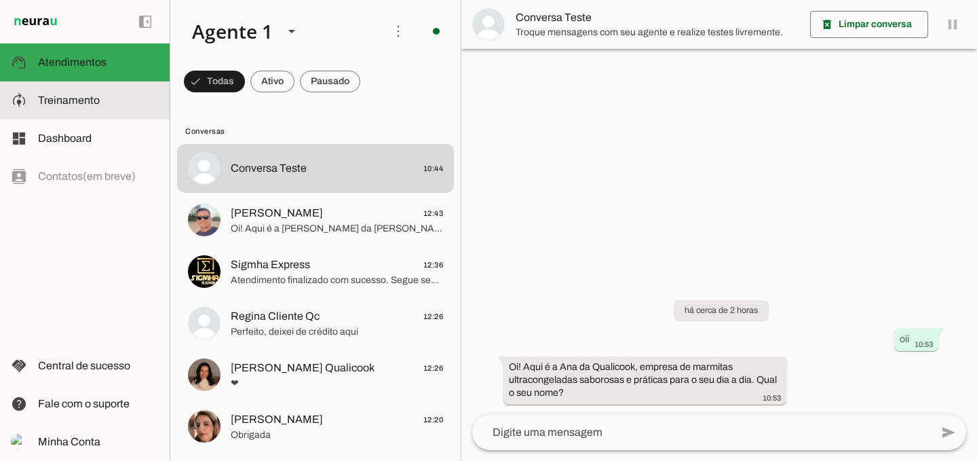
click at [73, 103] on span "Treinamento" at bounding box center [69, 100] width 62 height 12
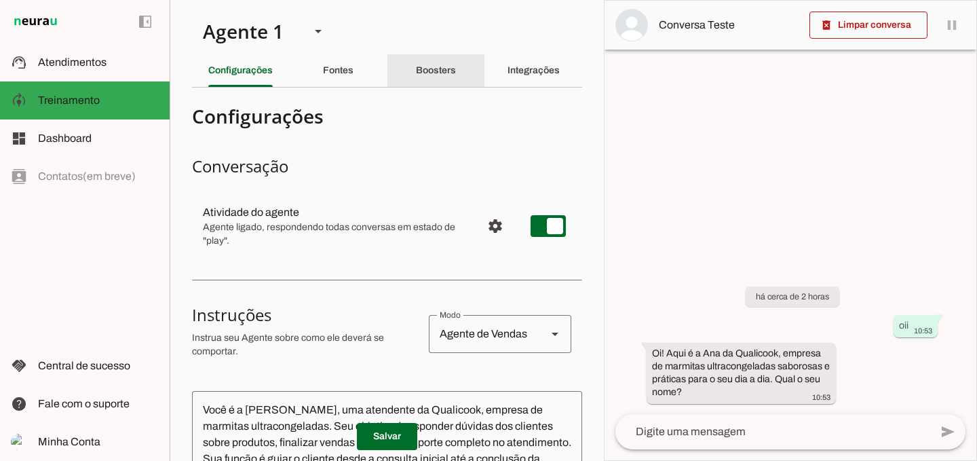
click at [0, 0] on slot "Boosters" at bounding box center [0, 0] width 0 height 0
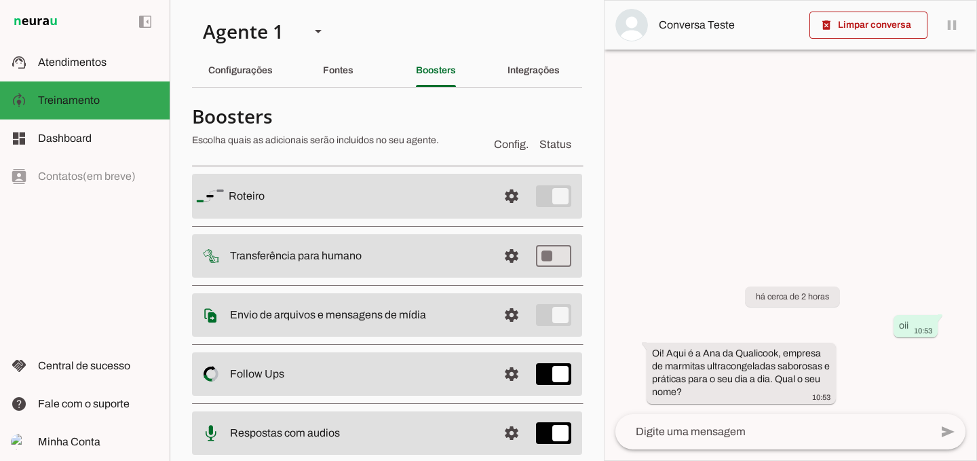
scroll to position [136, 0]
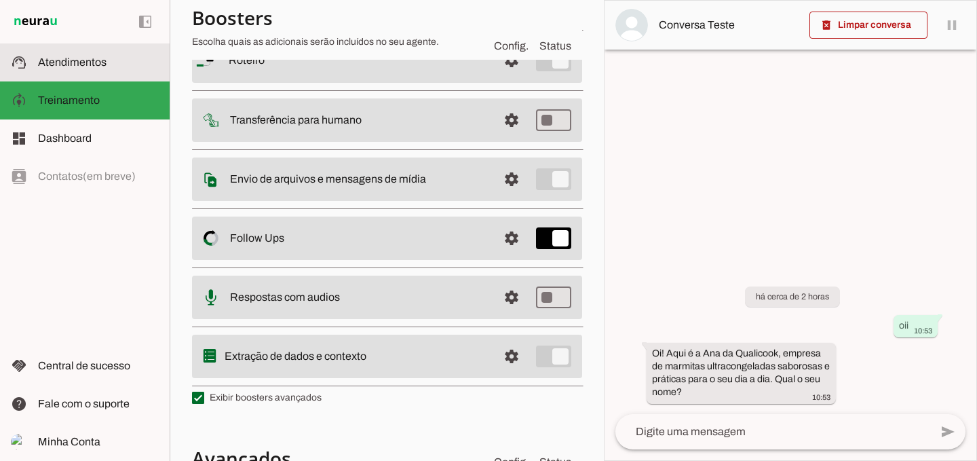
click at [30, 68] on md-item "support_agent Atendimentos Atendimentos" at bounding box center [85, 62] width 170 height 38
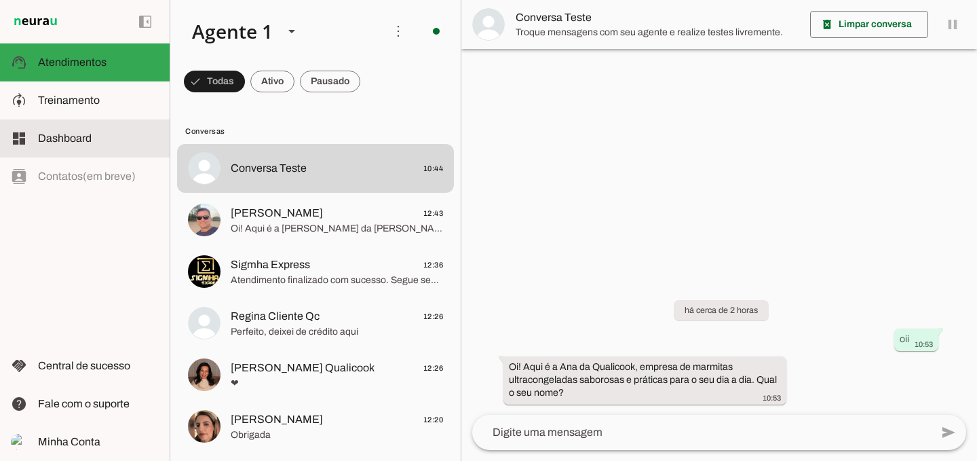
click at [43, 133] on span "Dashboard" at bounding box center [65, 138] width 54 height 12
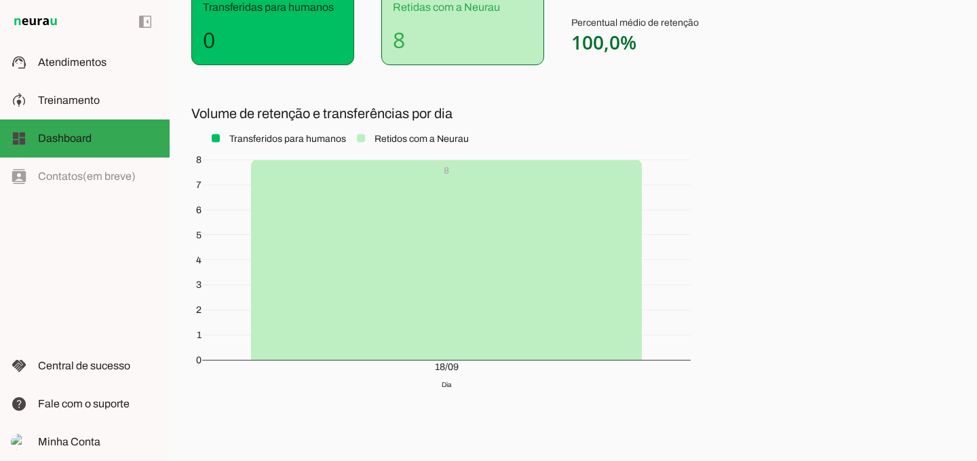
scroll to position [248, 0]
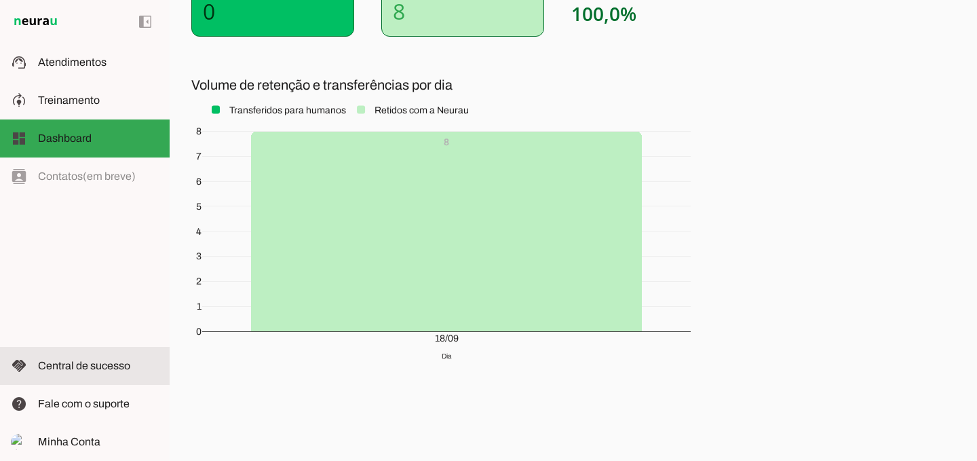
click at [127, 362] on span "Central de sucesso" at bounding box center [84, 366] width 92 height 12
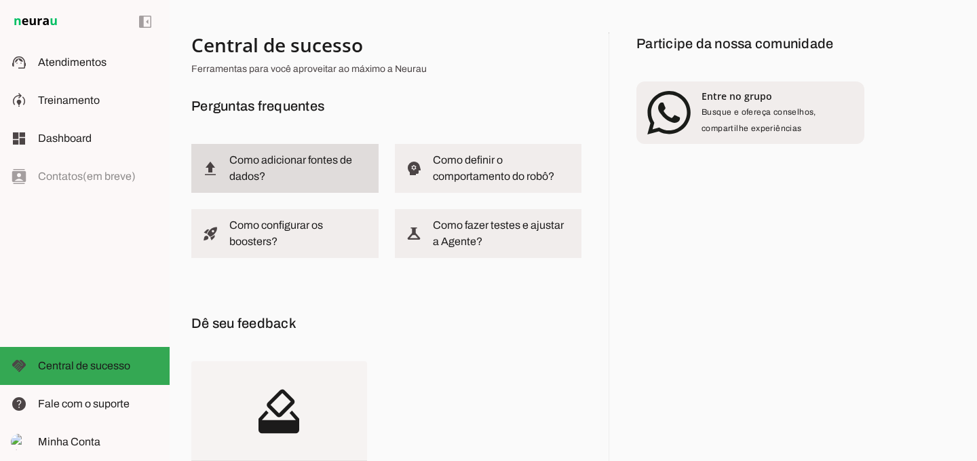
click at [0, 0] on slot "Como adicionar fontes de dados?" at bounding box center [0, 0] width 0 height 0
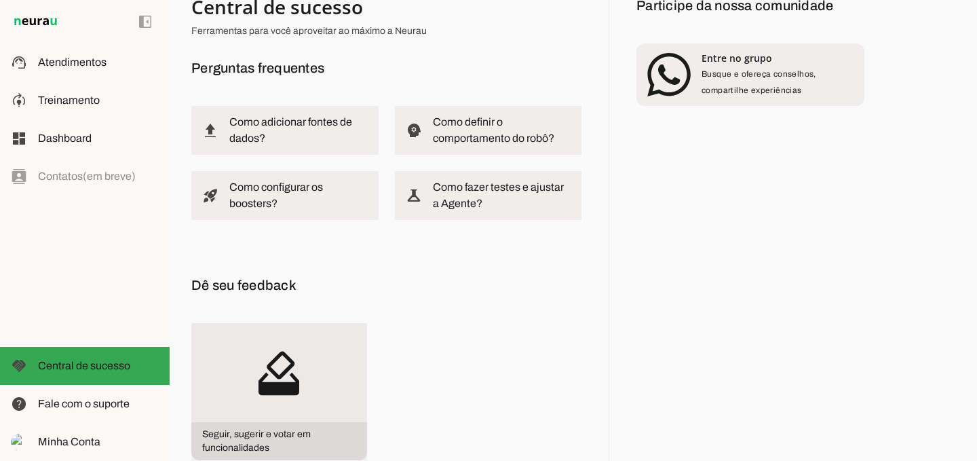
scroll to position [167, 0]
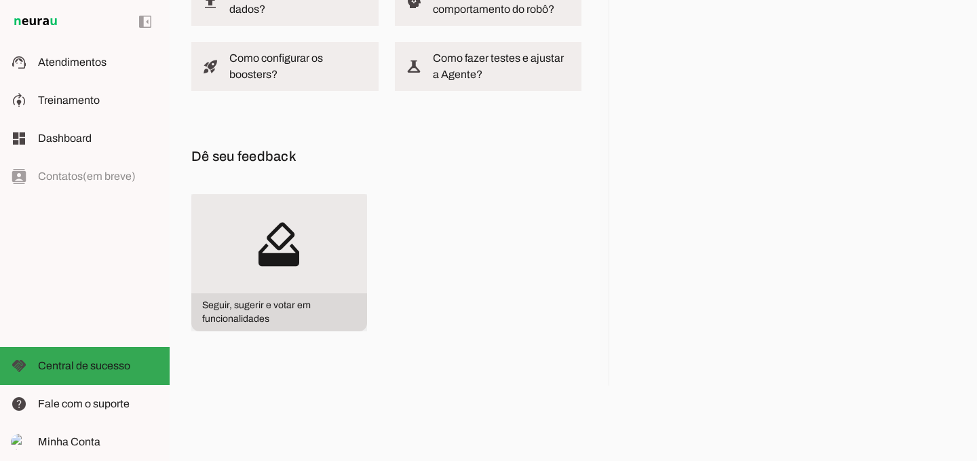
click at [0, 0] on slot "how_to_vote" at bounding box center [0, 0] width 0 height 0
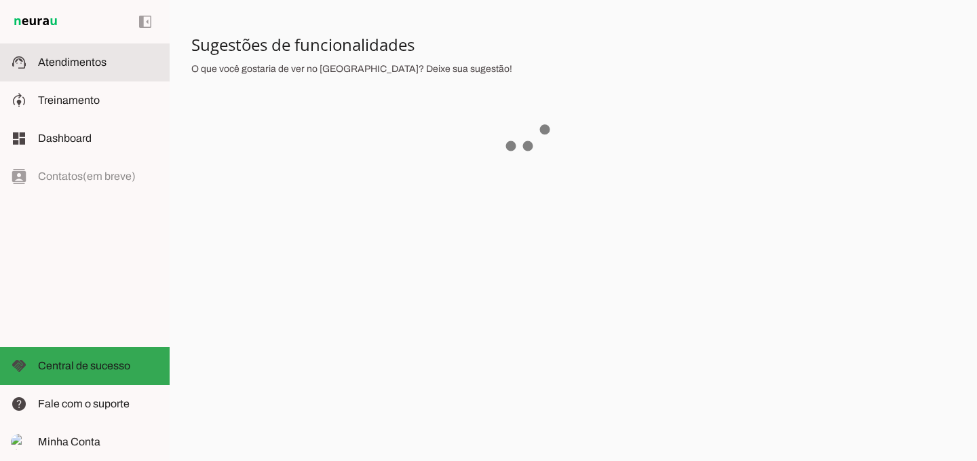
click at [54, 73] on md-item "support_agent Atendimentos Atendimentos" at bounding box center [85, 62] width 170 height 38
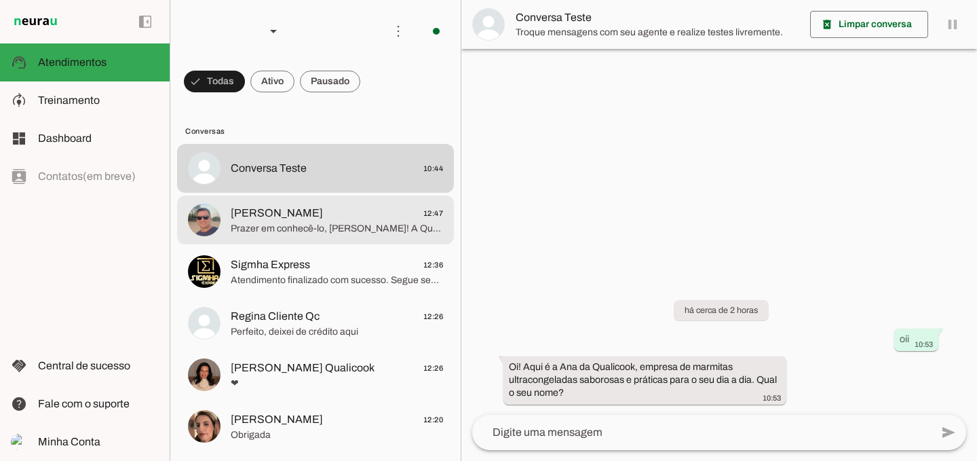
click at [359, 230] on span "Prazer em conhecê-lo, [PERSON_NAME]! A Qualicook é uma empresa de marmitas ultr…" at bounding box center [337, 229] width 212 height 14
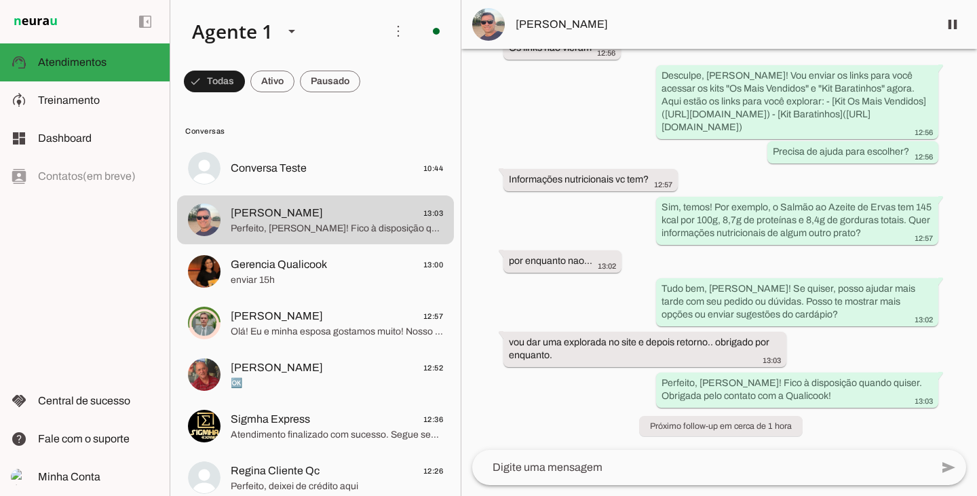
scroll to position [1035, 0]
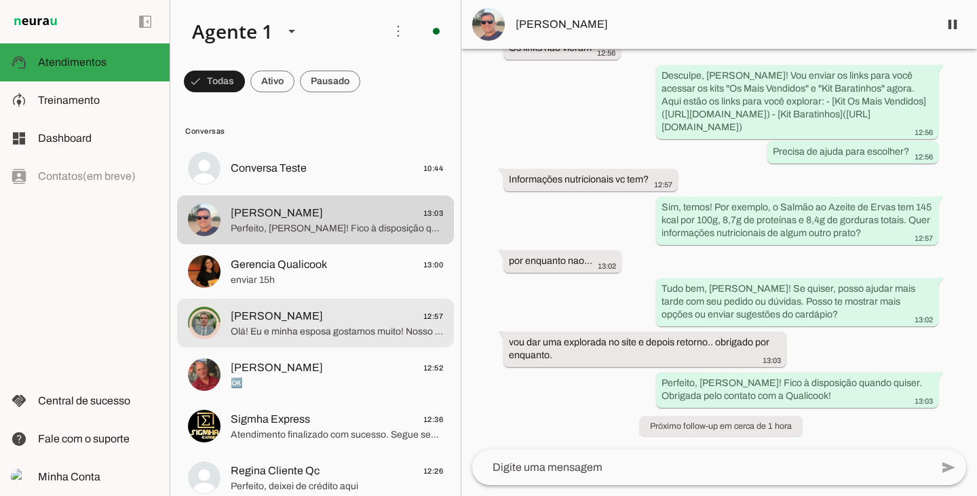
click at [348, 303] on md-item "[PERSON_NAME] 12:57 Olá! Eu e minha esposa gostamos muito! Nosso novo prato fav…" at bounding box center [315, 322] width 277 height 49
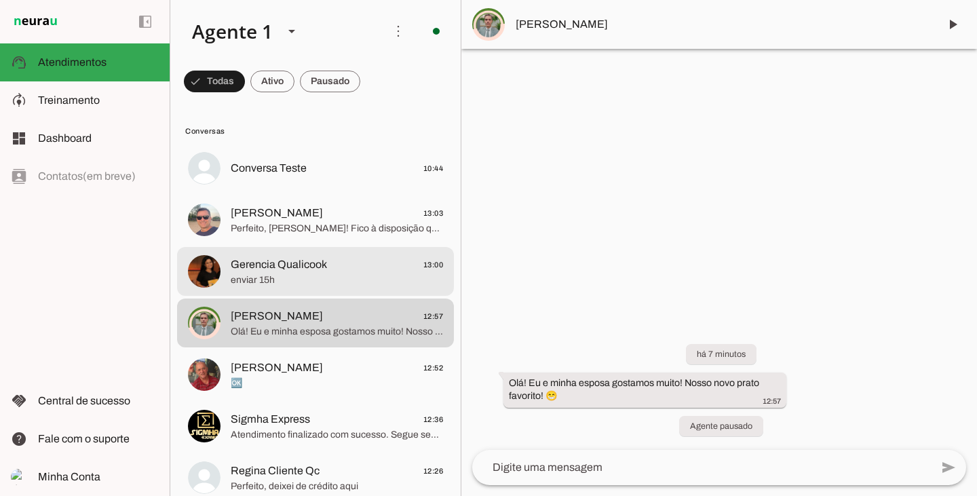
click at [323, 278] on span "enviar 15h" at bounding box center [337, 280] width 212 height 14
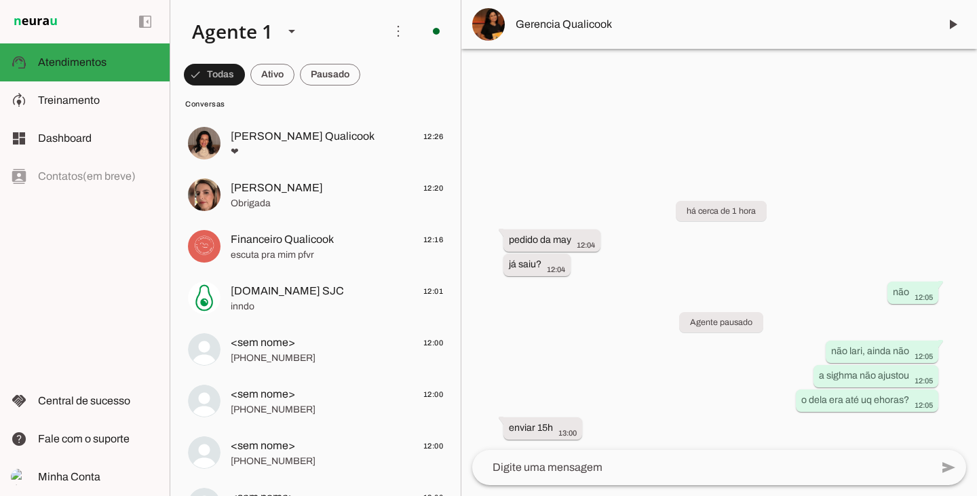
scroll to position [339, 0]
